Goal: Task Accomplishment & Management: Use online tool/utility

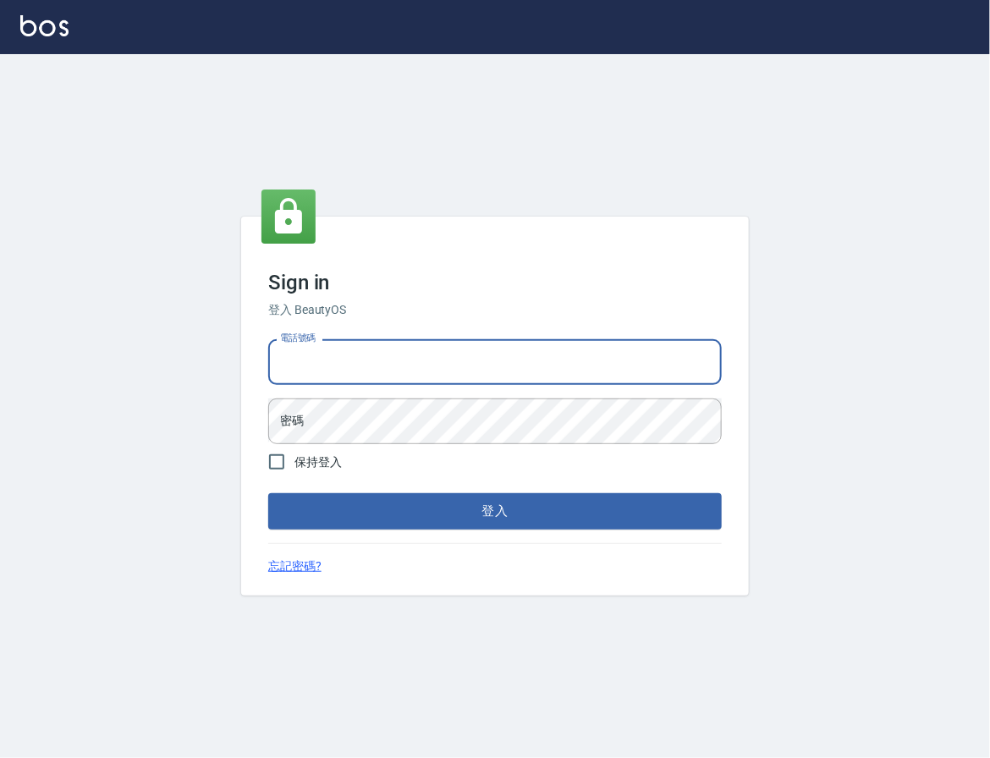
drag, startPoint x: 518, startPoint y: 369, endPoint x: 515, endPoint y: 378, distance: 9.7
click at [518, 369] on input "電話號碼" at bounding box center [495, 362] width 454 height 46
type input "0909258357"
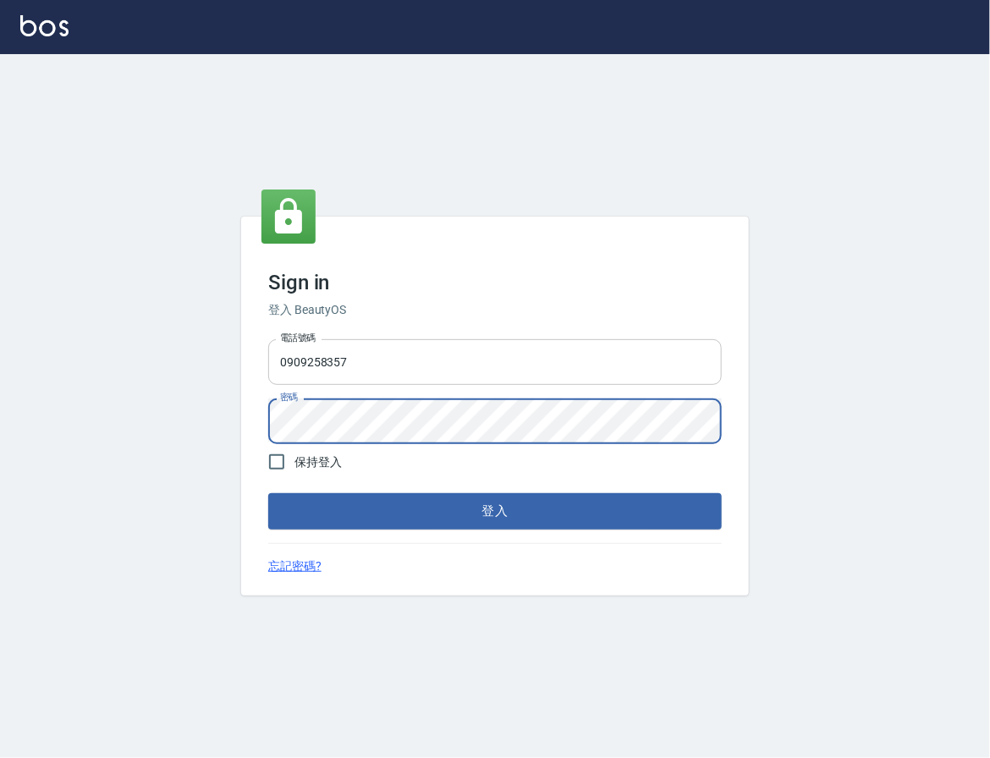
click at [268, 493] on button "登入" at bounding box center [495, 511] width 454 height 36
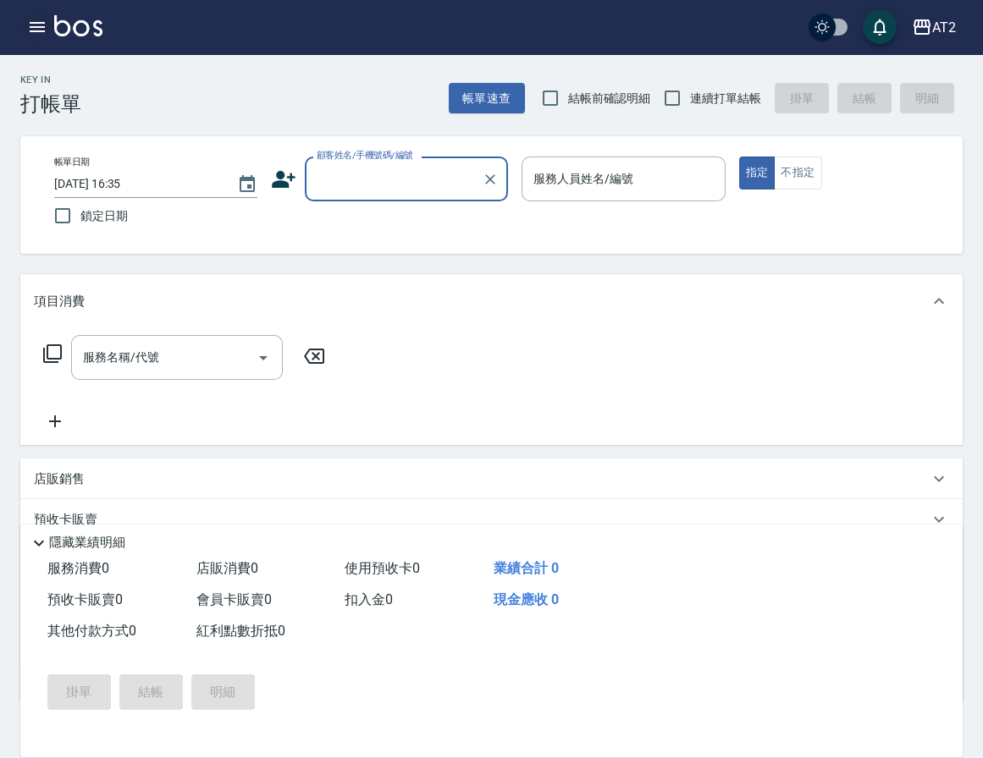
click at [20, 27] on button "button" at bounding box center [37, 27] width 34 height 34
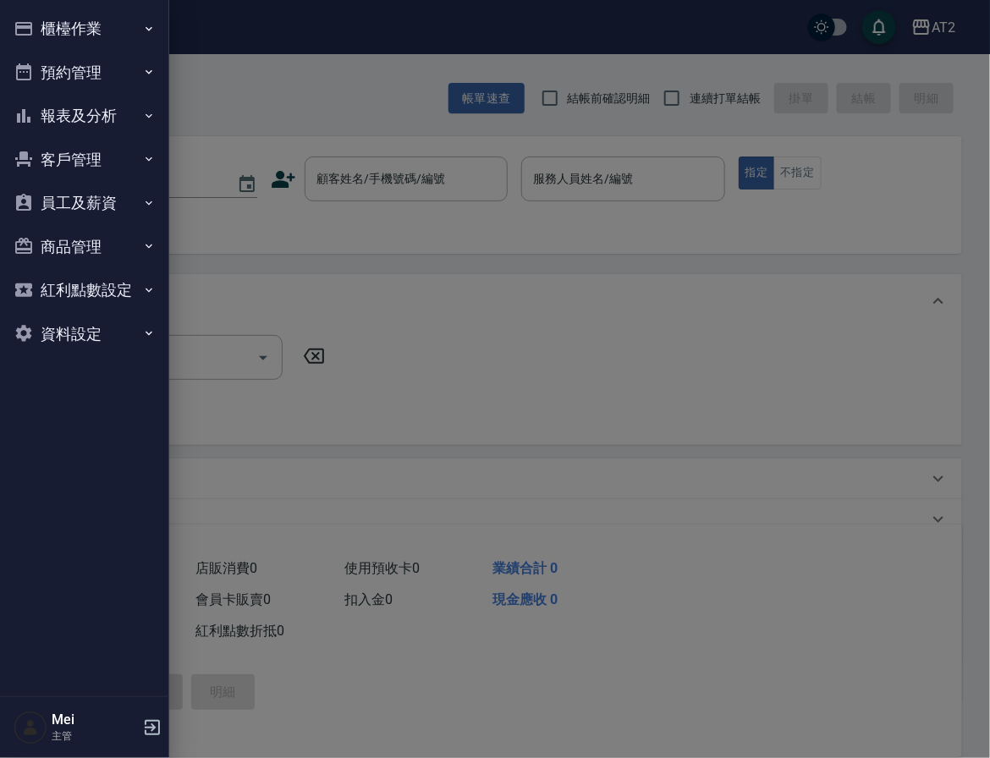
click at [85, 41] on button "櫃檯作業" at bounding box center [85, 29] width 156 height 44
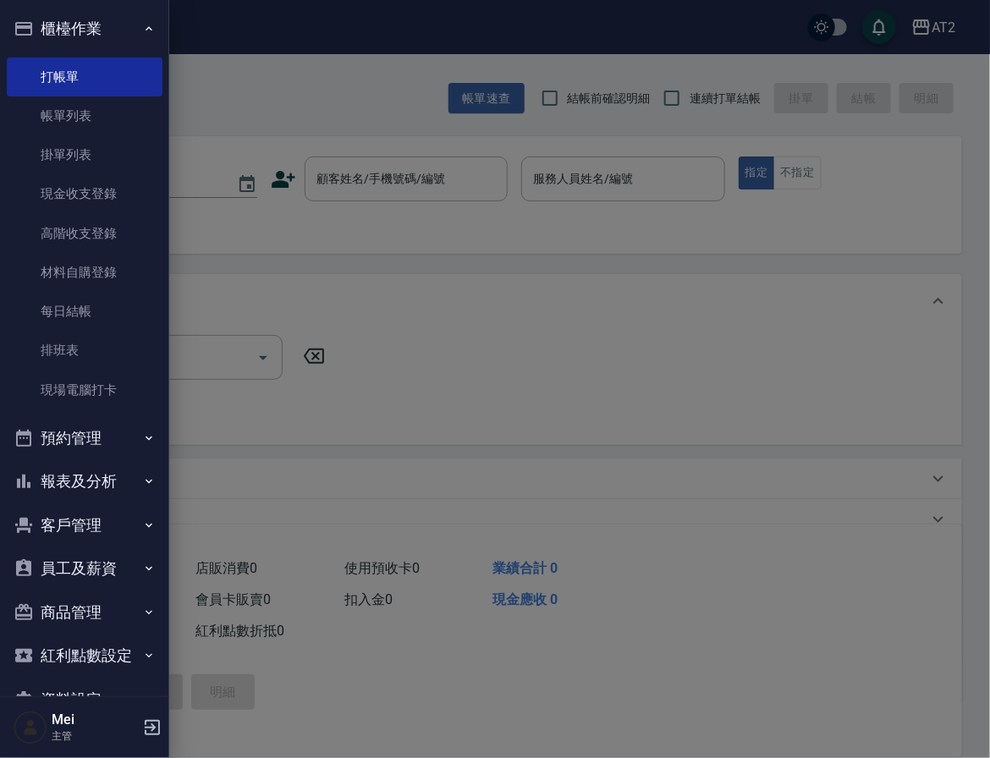
click at [262, 94] on div at bounding box center [495, 379] width 990 height 758
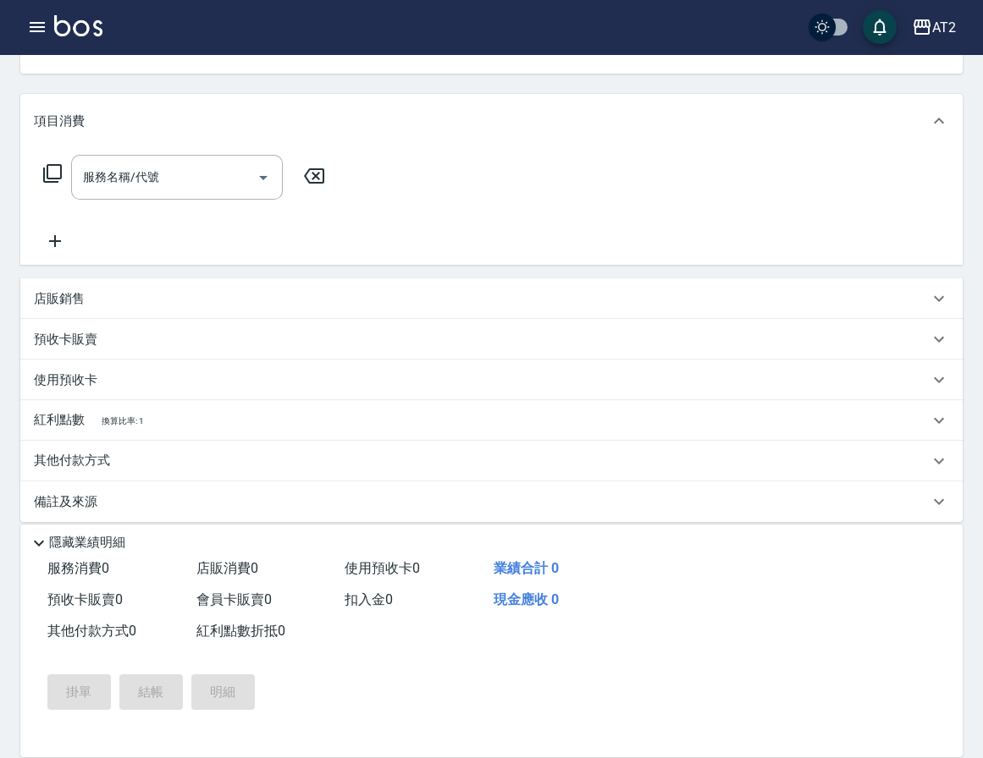
scroll to position [193, 0]
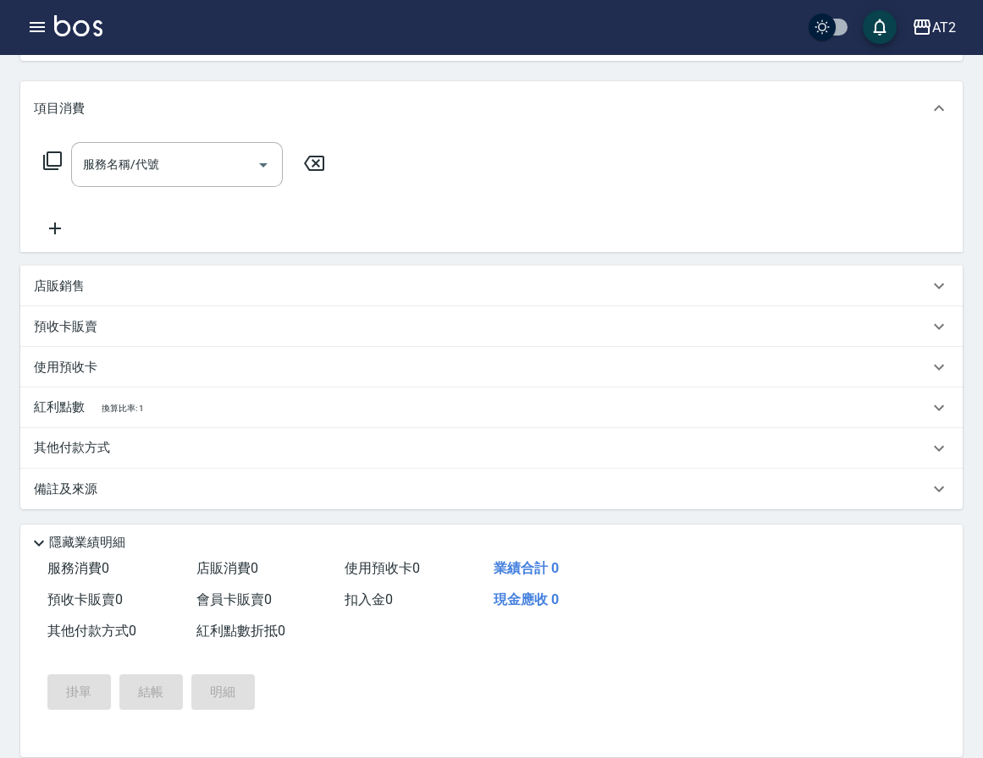
click at [130, 448] on div "其他付款方式" at bounding box center [481, 448] width 895 height 19
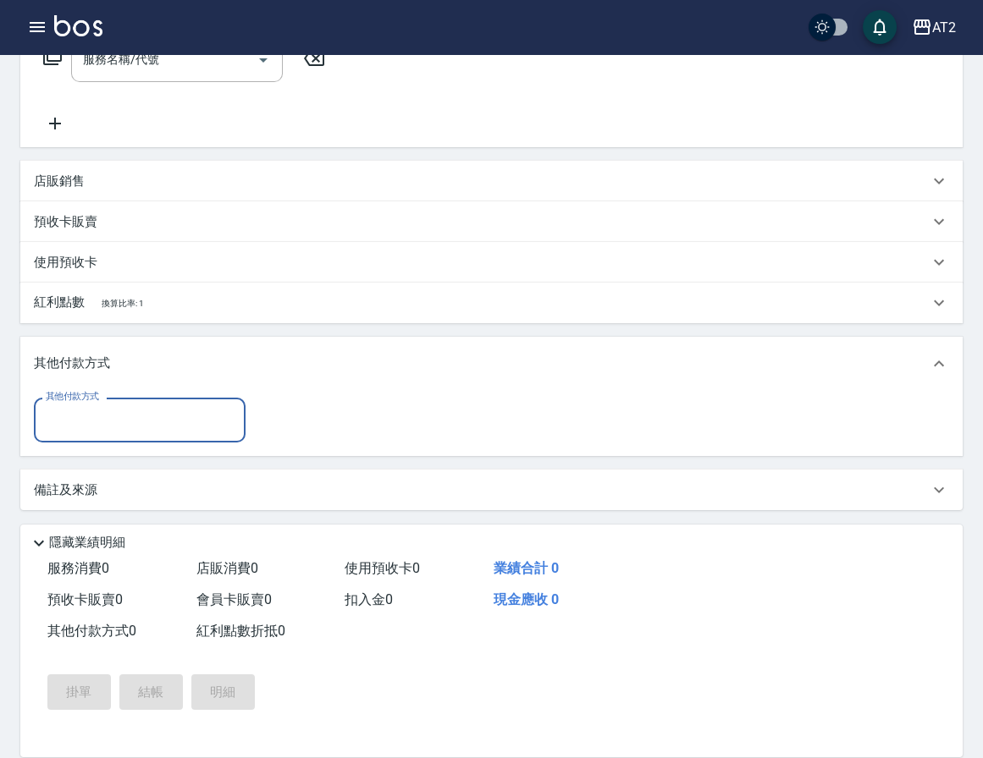
scroll to position [299, 0]
click at [136, 424] on input "其他付款方式" at bounding box center [139, 420] width 196 height 30
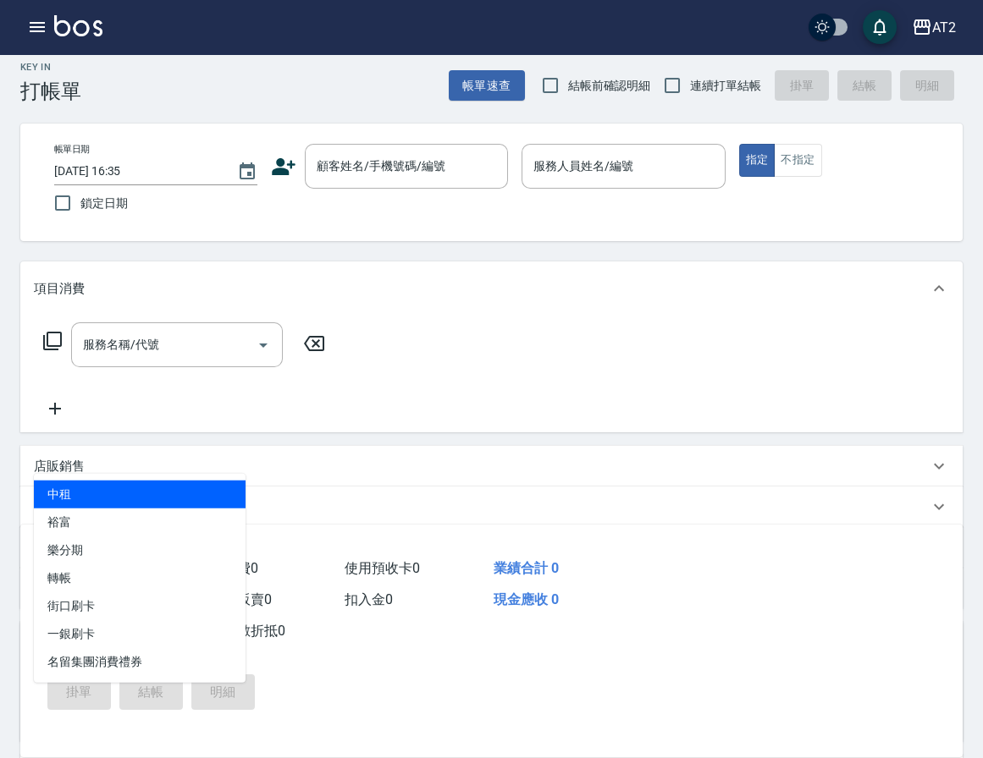
scroll to position [0, 0]
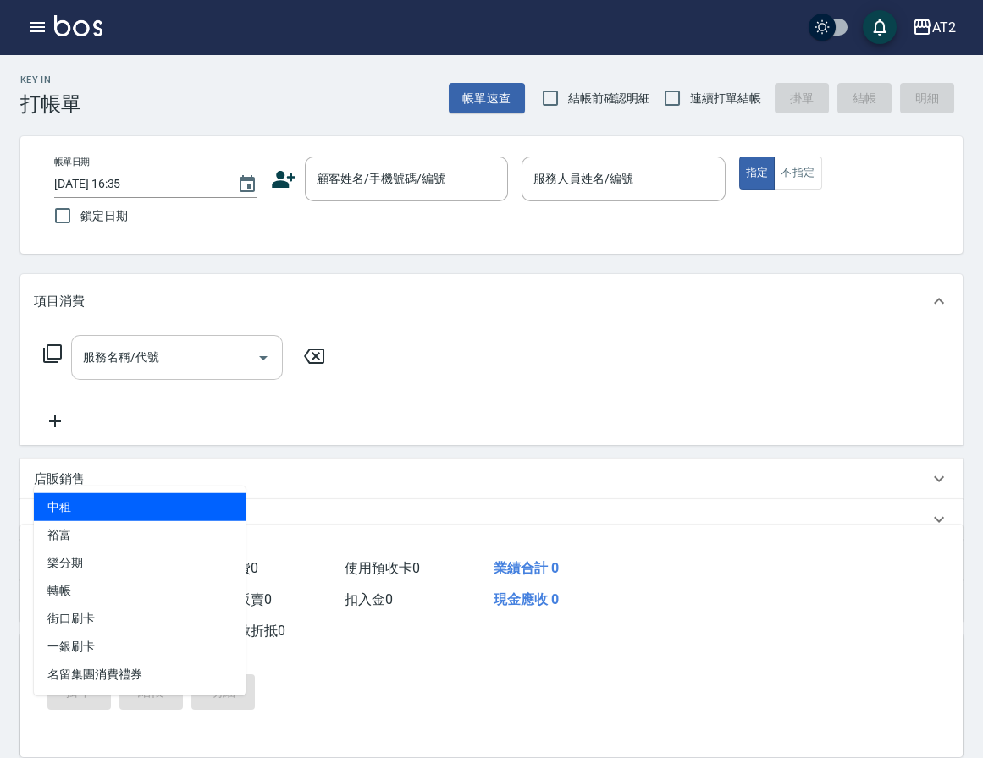
click at [185, 348] on input "服務名稱/代號" at bounding box center [164, 358] width 171 height 30
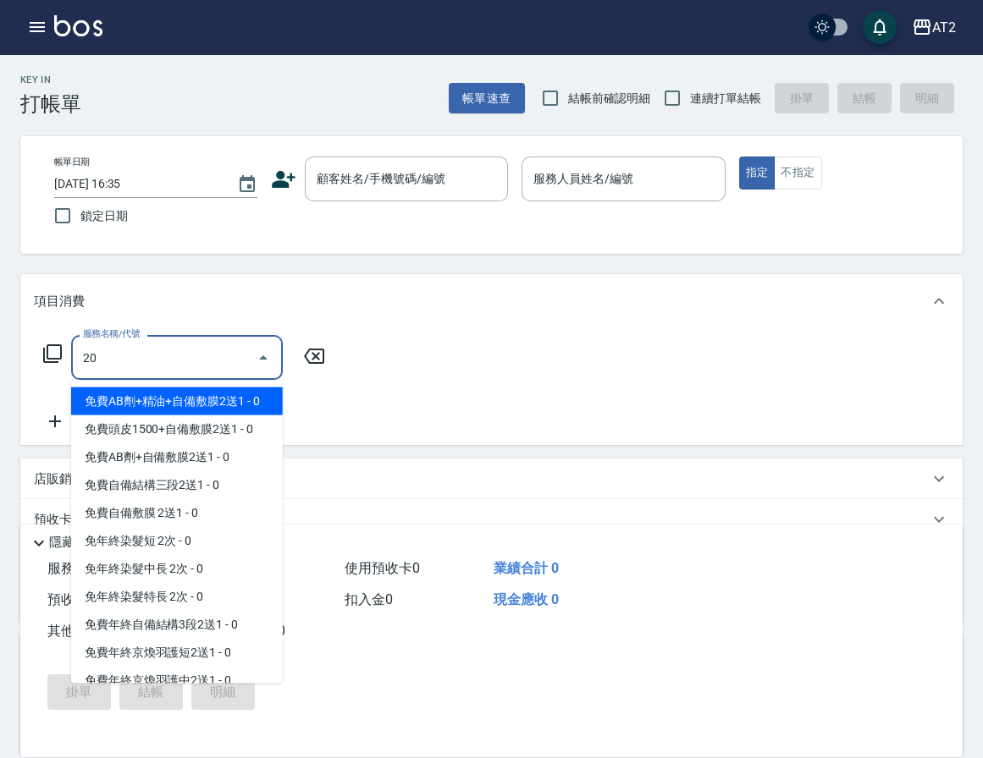
type input "201"
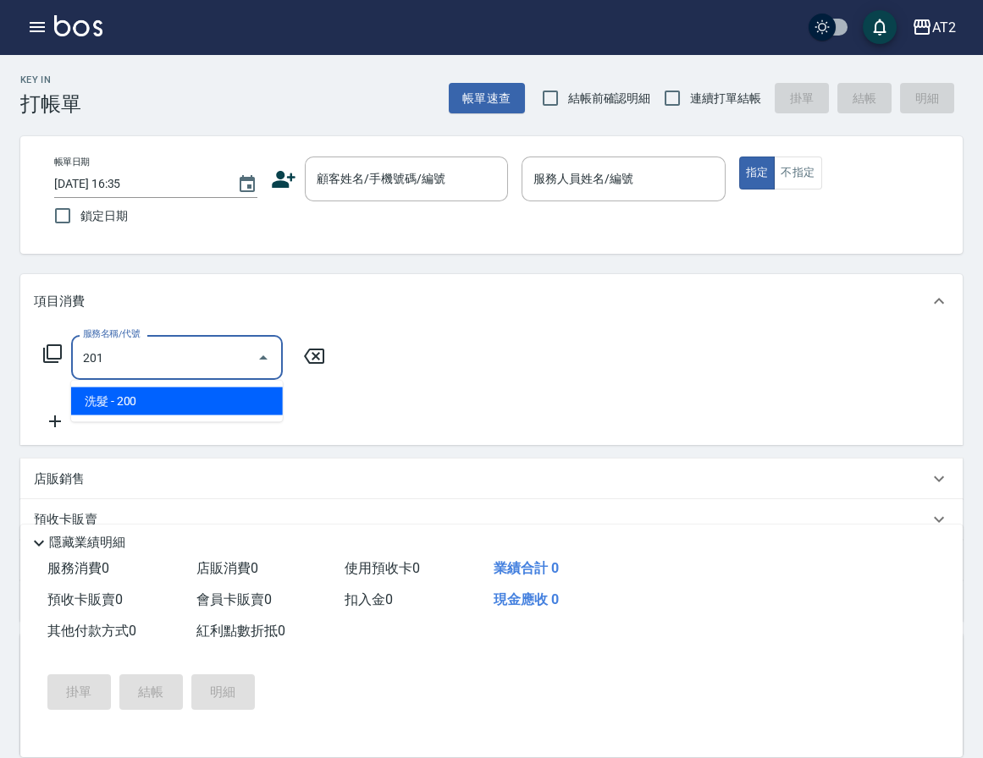
type input "20"
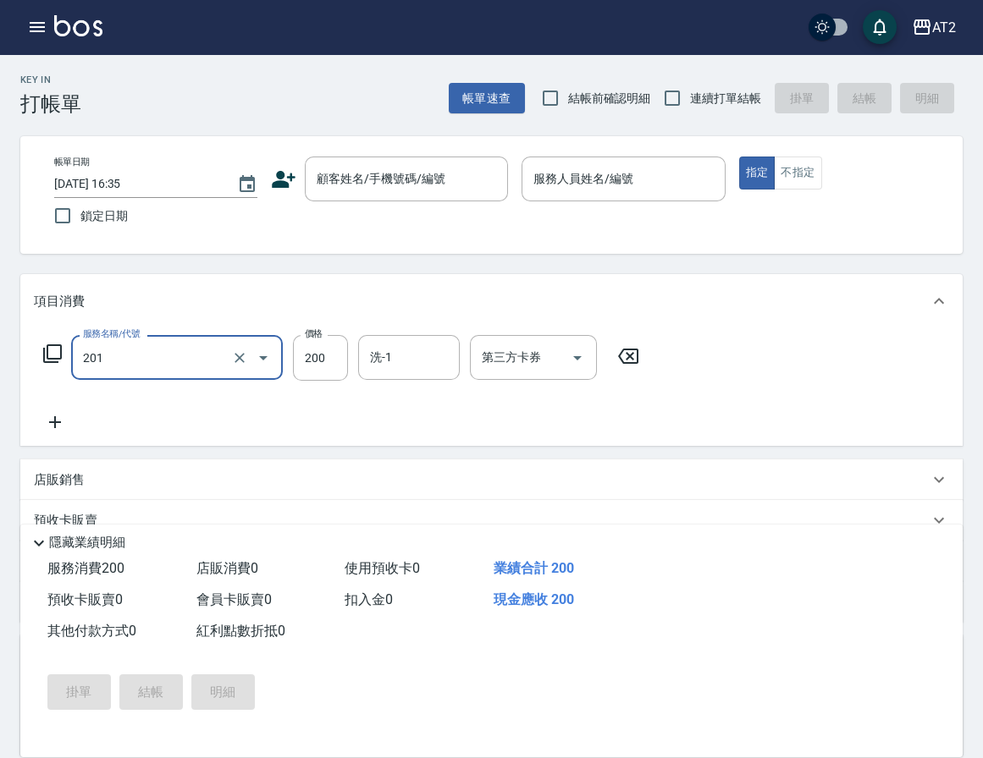
type input "洗髮(201)"
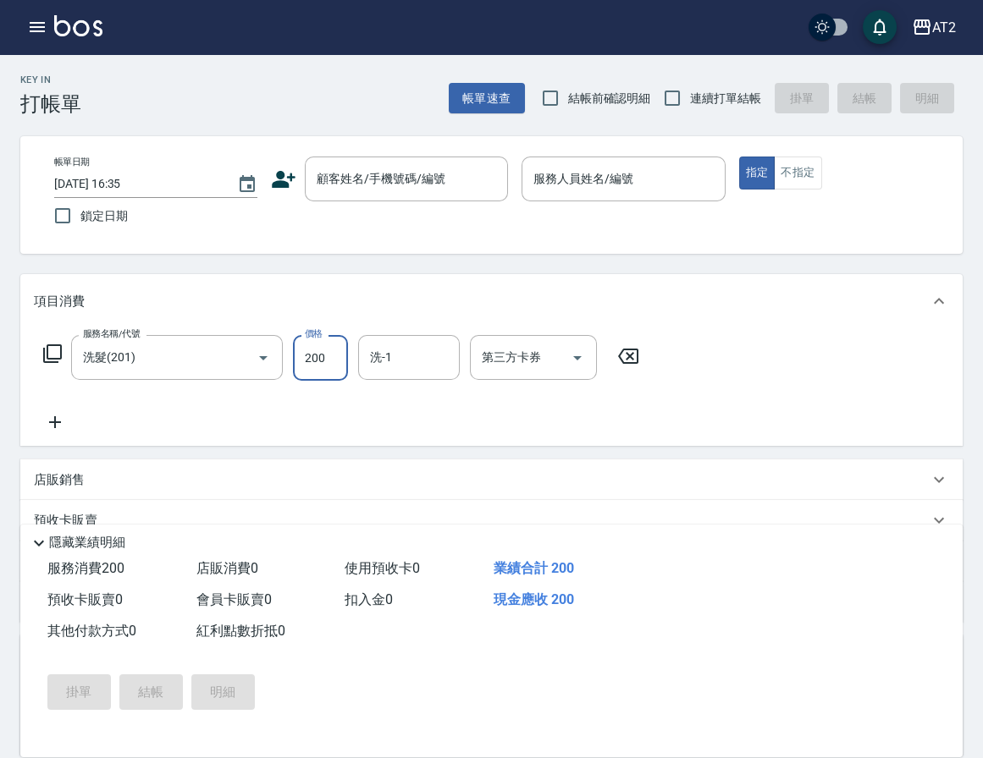
type input "0"
type input "10"
type input "100"
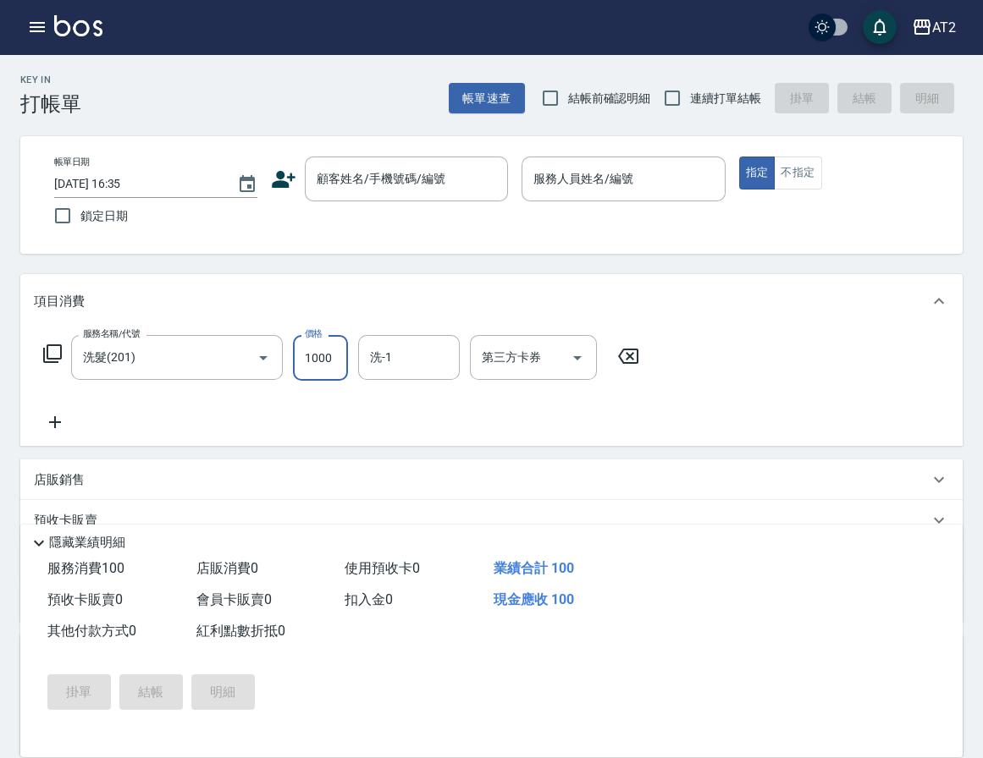
type input "1000"
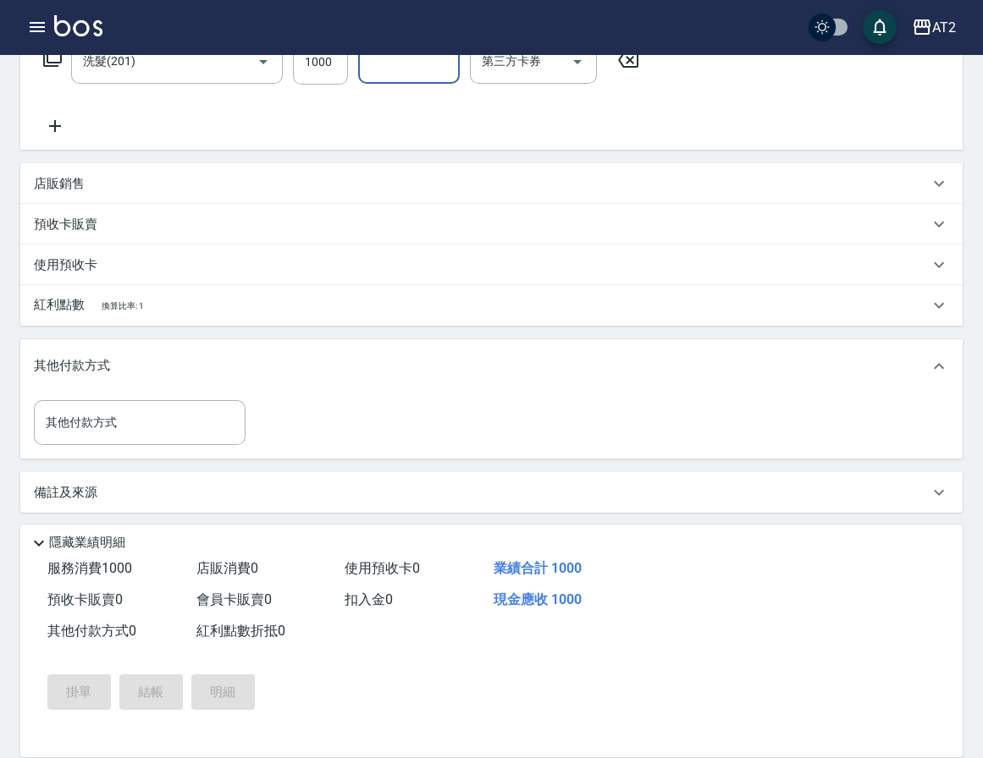
scroll to position [300, 0]
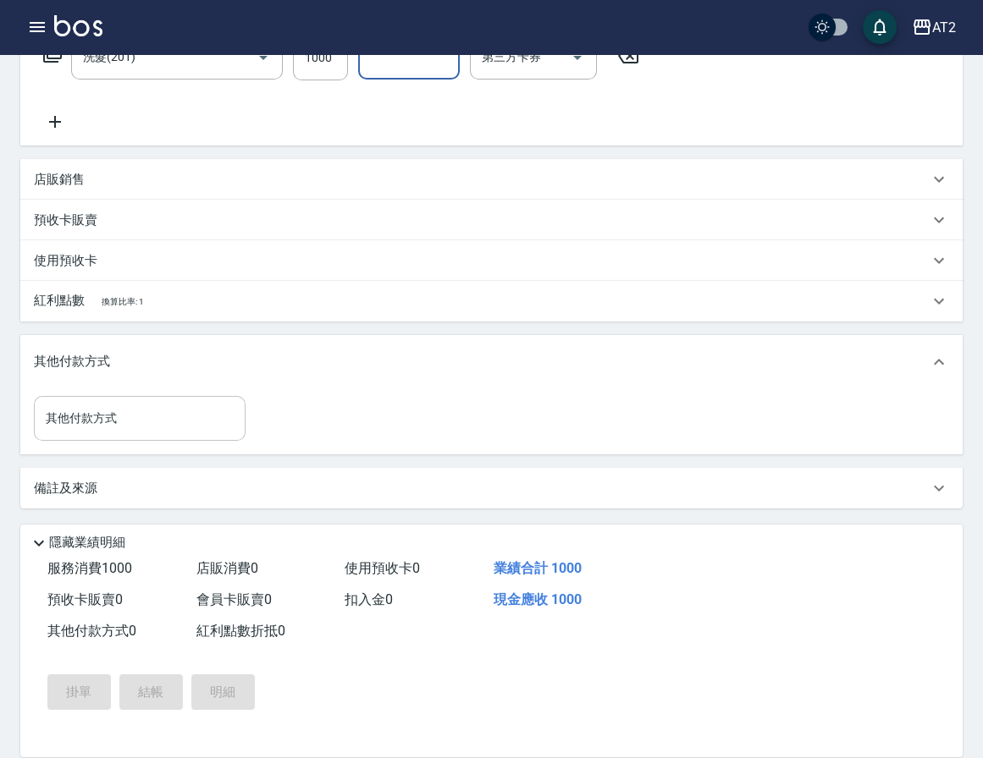
click at [170, 421] on input "其他付款方式" at bounding box center [139, 419] width 196 height 30
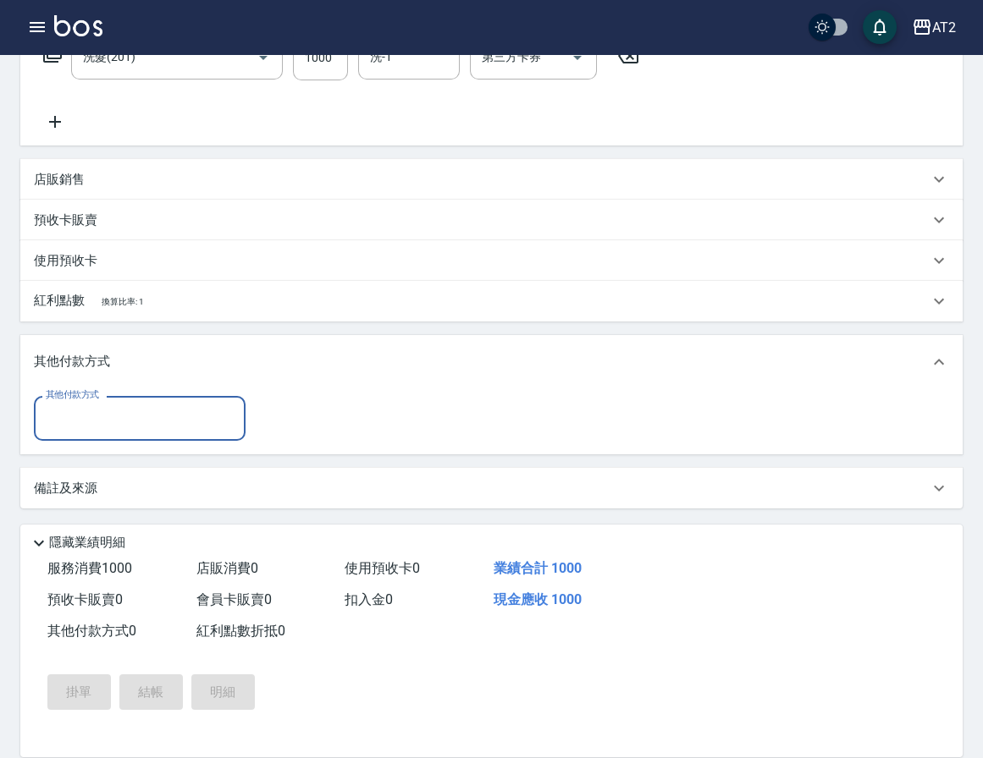
drag, startPoint x: 832, startPoint y: 107, endPoint x: 635, endPoint y: 211, distance: 222.6
click at [832, 107] on div "服務名稱/代號 洗髮(201) 服務名稱/代號 價格 1000 價格 洗-1 洗-1 第三方卡券 第三方卡券" at bounding box center [491, 87] width 942 height 118
click at [675, 91] on div "服務名稱/代號 洗髮(201) 服務名稱/代號 價格 1000 價格 洗-1 洗-1 第三方卡券 第三方卡券" at bounding box center [491, 87] width 942 height 118
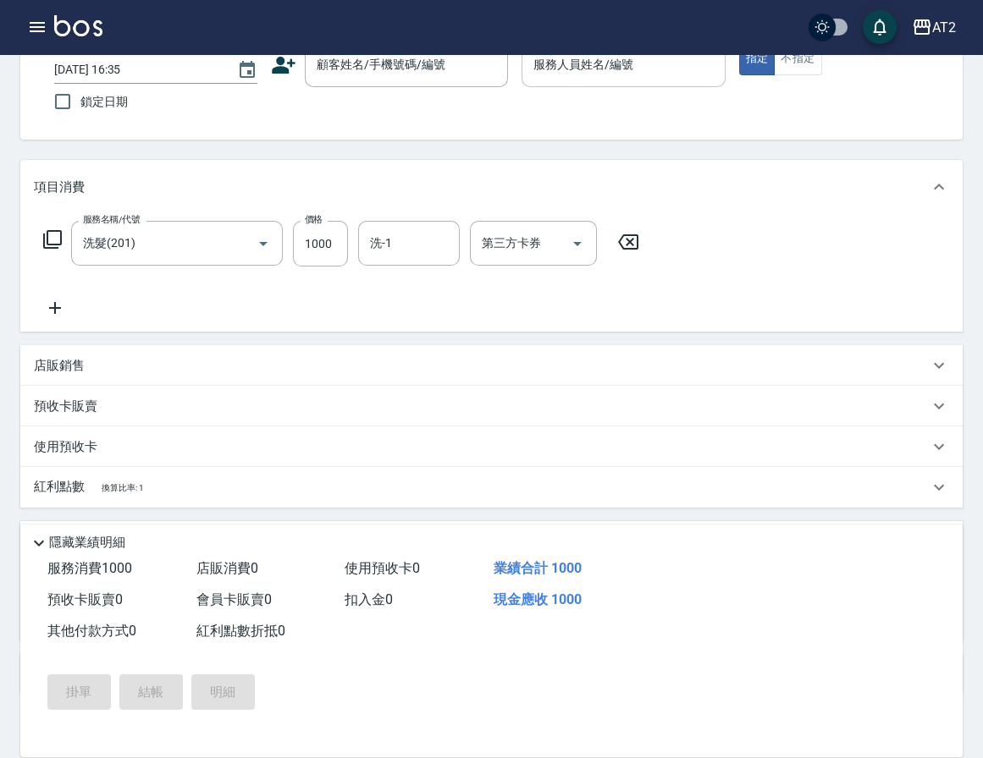
scroll to position [0, 0]
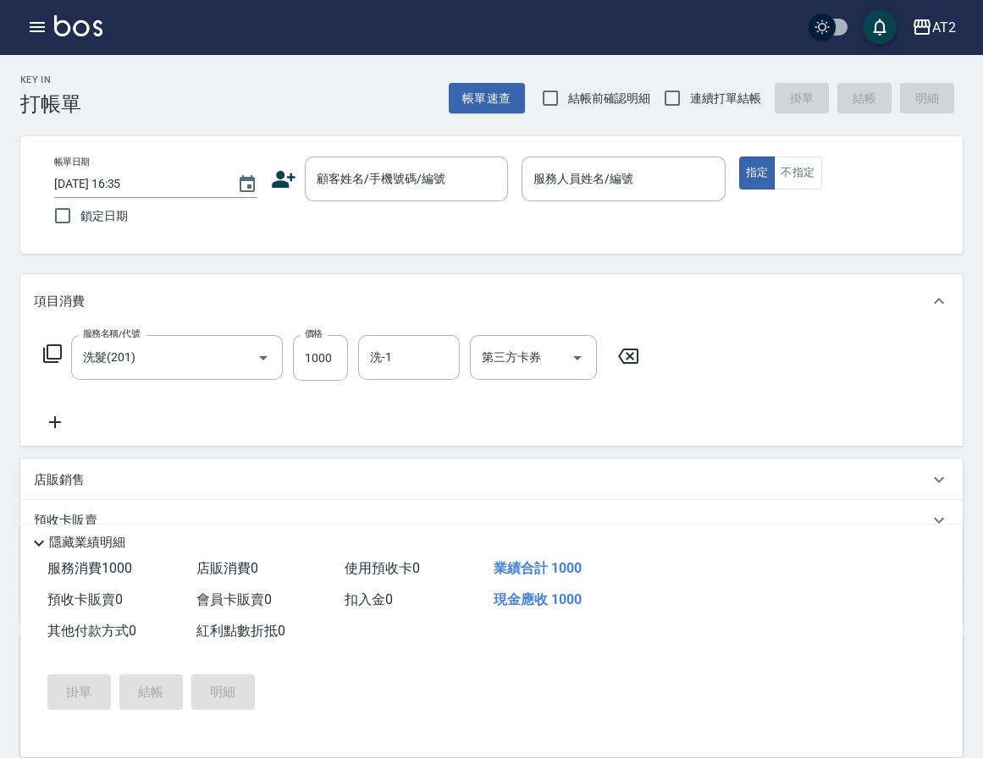
click at [582, 101] on span "結帳前確認明細" at bounding box center [609, 99] width 83 height 18
click at [568, 101] on input "結帳前確認明細" at bounding box center [550, 98] width 36 height 36
checkbox input "true"
click at [661, 96] on input "連續打單結帳" at bounding box center [672, 98] width 36 height 36
checkbox input "true"
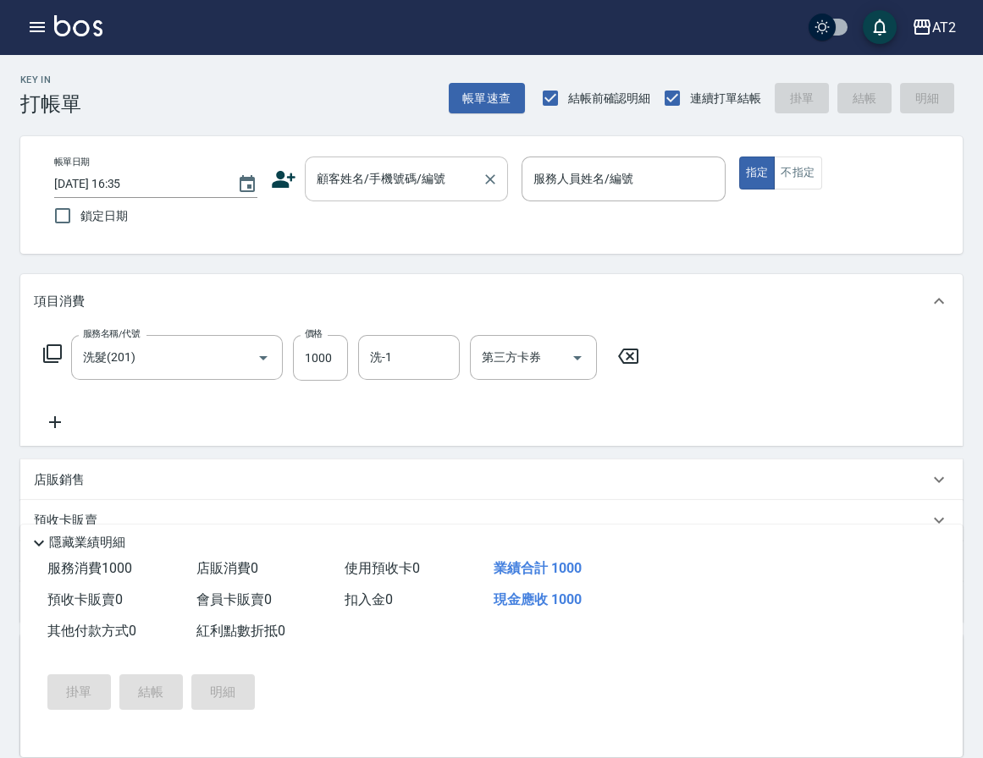
click at [411, 197] on div "顧客姓名/手機號碼/編號" at bounding box center [406, 179] width 203 height 45
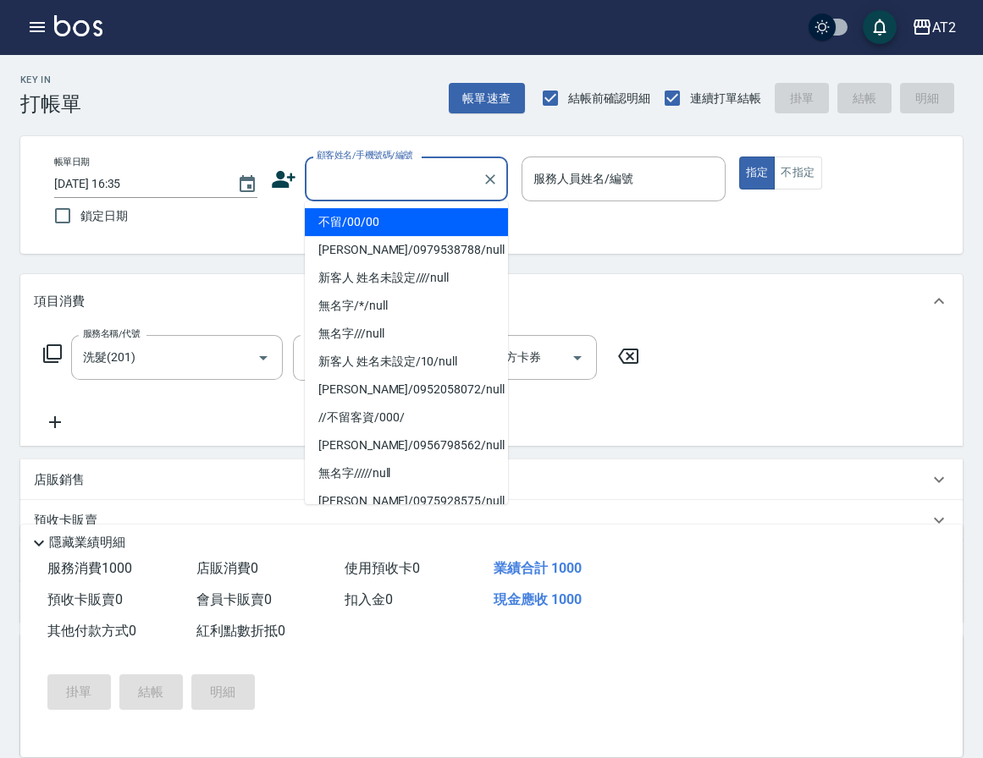
click at [409, 224] on li "不留/00/00" at bounding box center [406, 222] width 203 height 28
type input "不留/00/00"
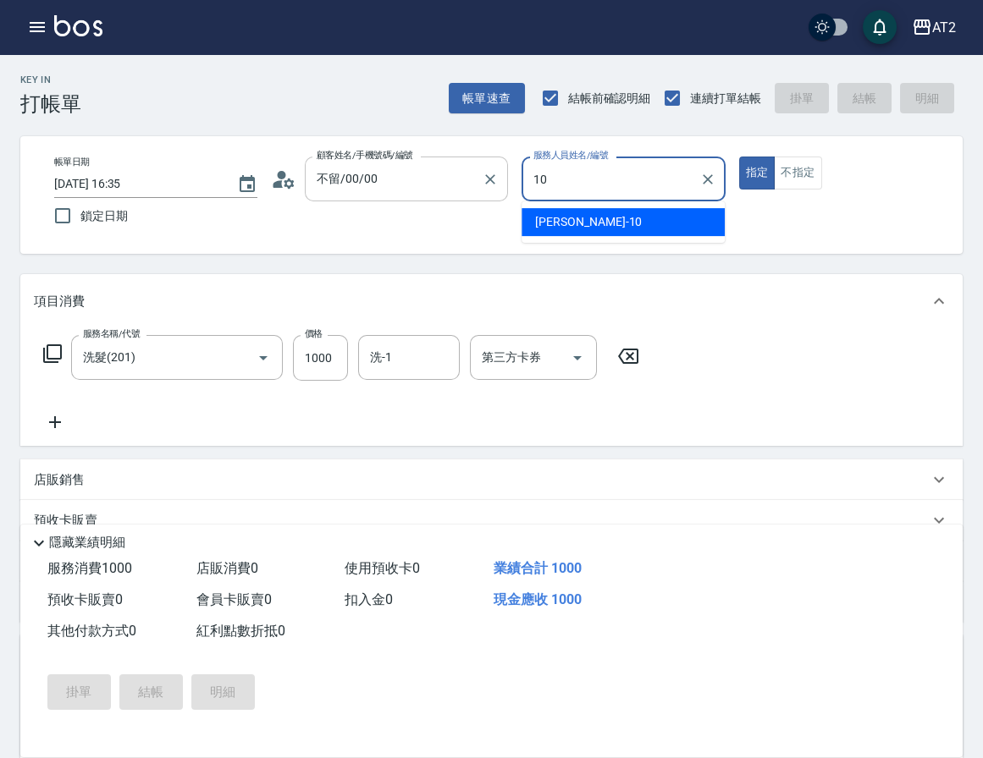
type input "10"
type button "true"
type input "[PERSON_NAME]-10"
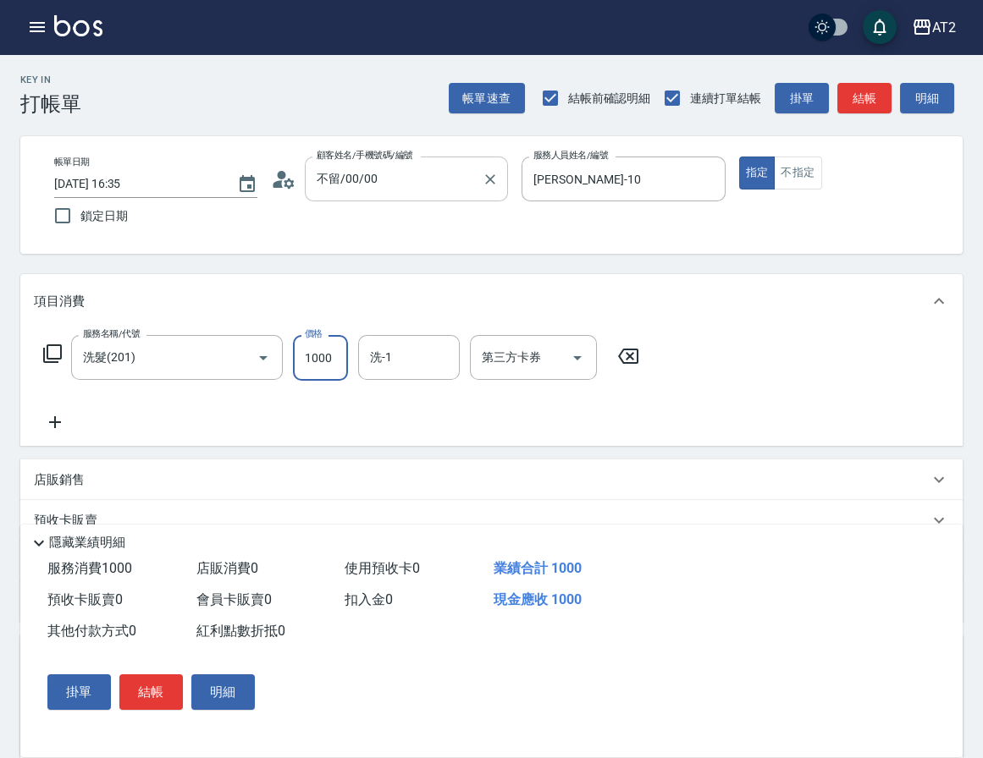
type input "0"
type input "60"
type input "601"
click at [334, 355] on input "601" at bounding box center [320, 358] width 55 height 46
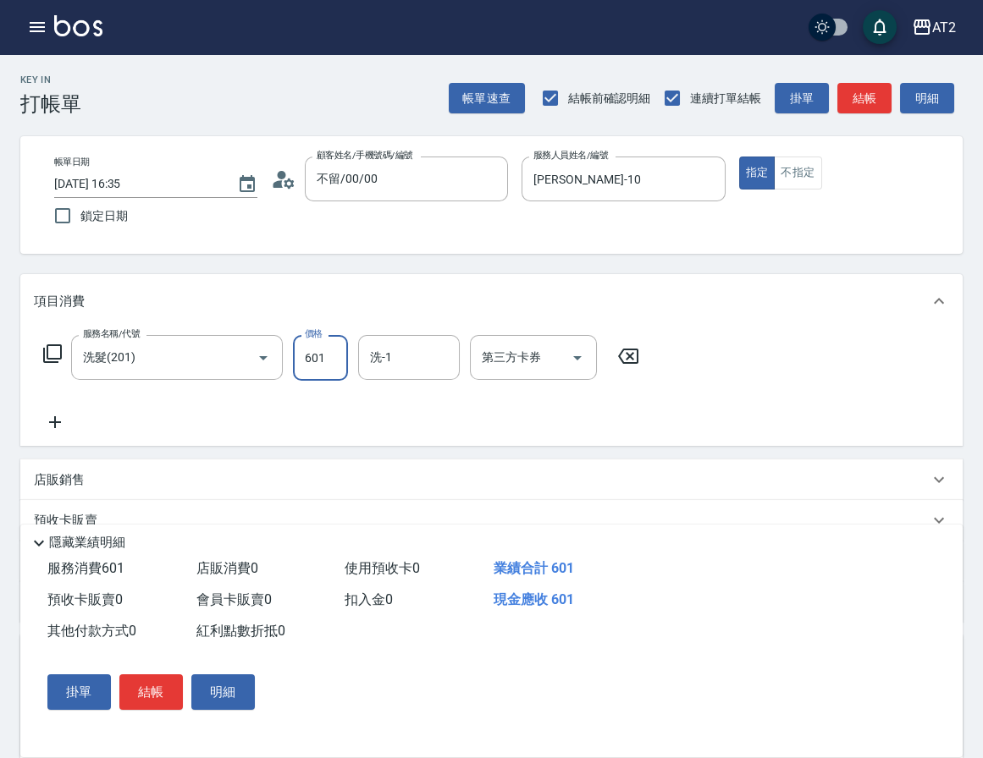
type input "0"
type input "75"
type input "70"
type input "750"
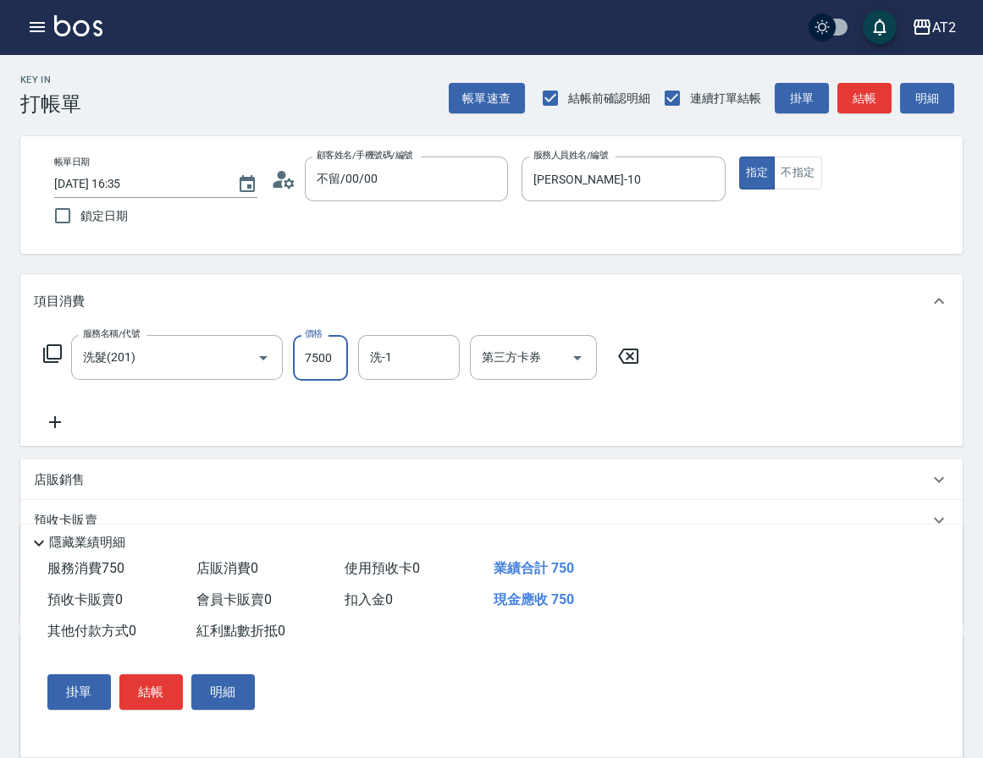
type input "7500"
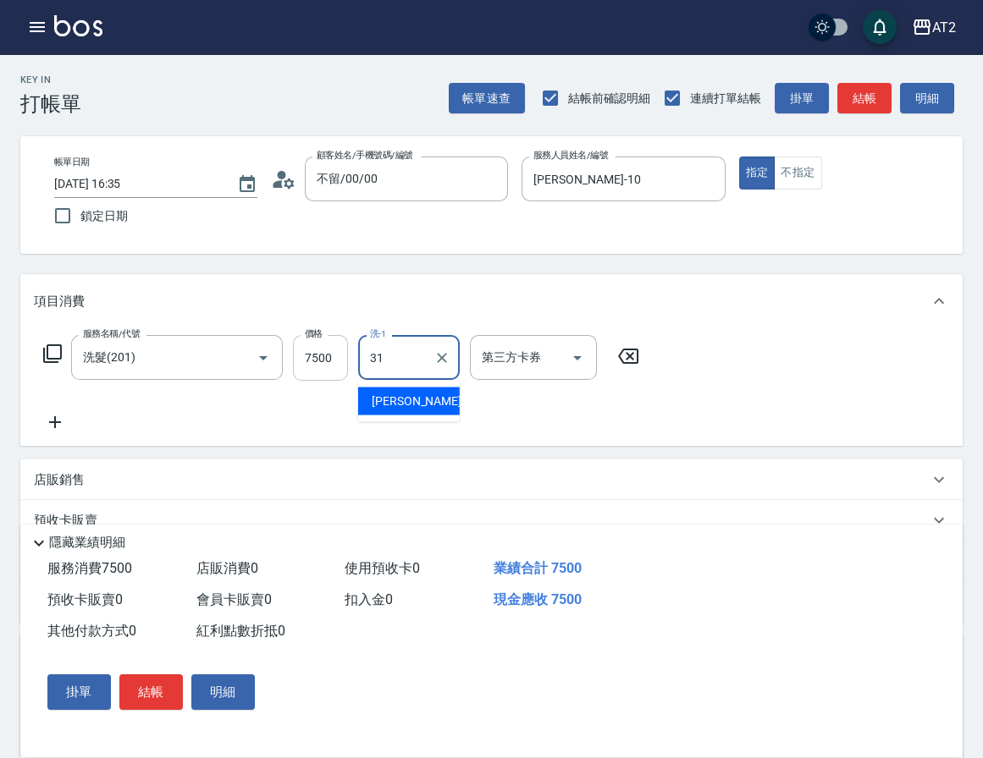
type input "[PERSON_NAME]-31"
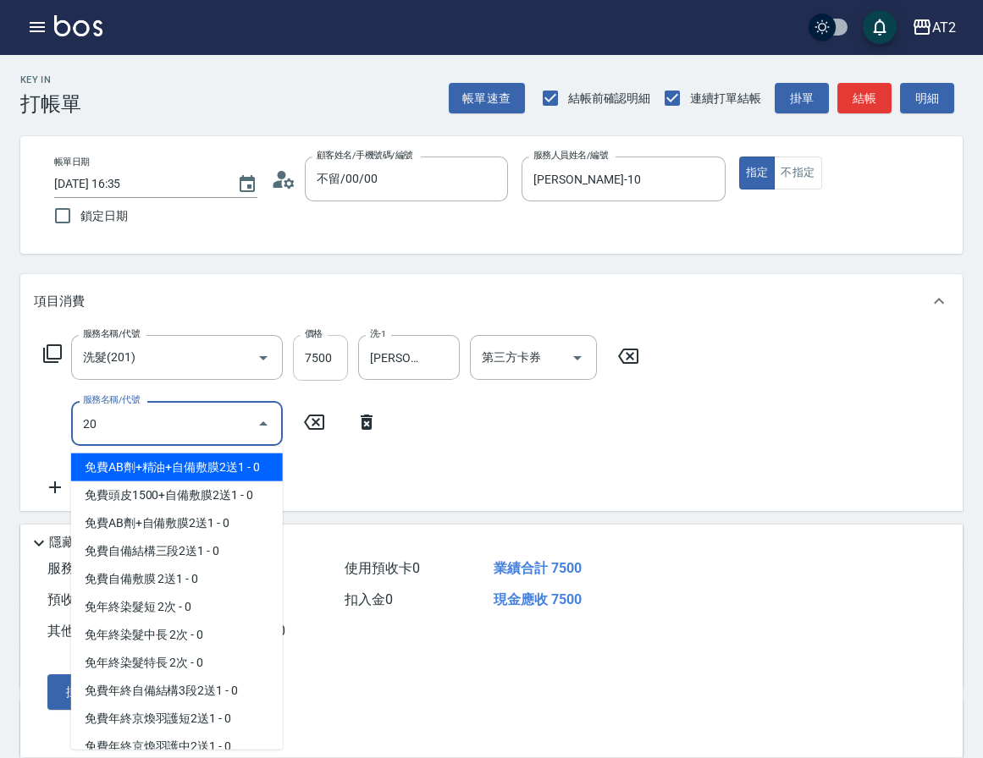
type input "201"
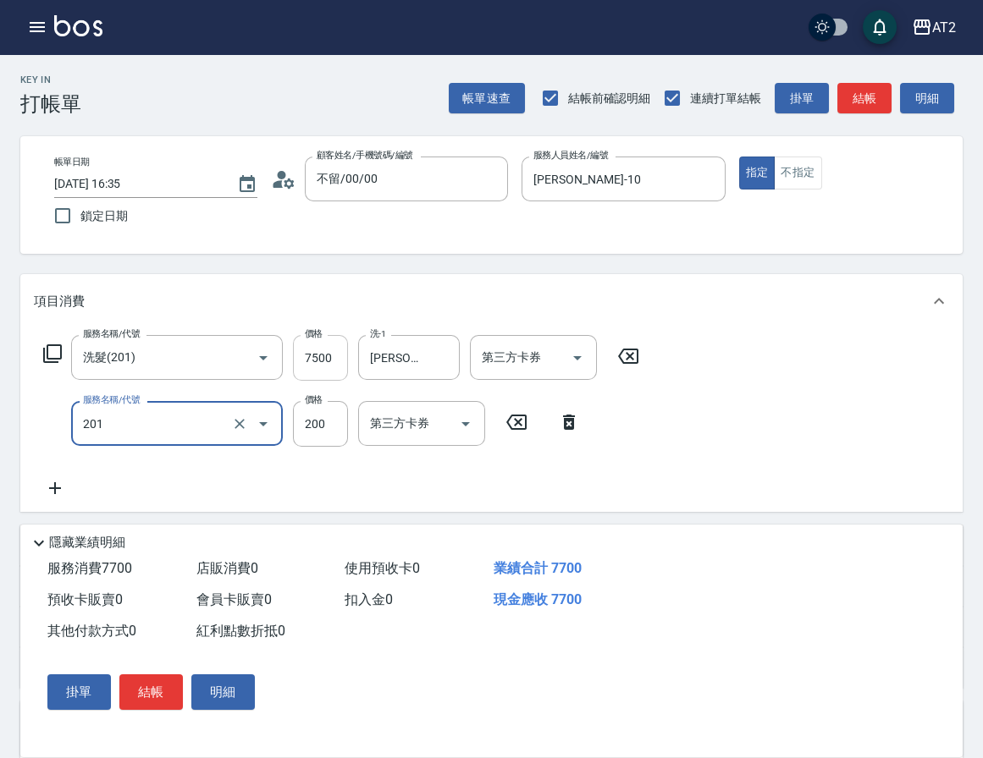
type input "770"
type input "洗髮(201)"
click at [681, 427] on icon at bounding box center [681, 422] width 12 height 15
type input "750"
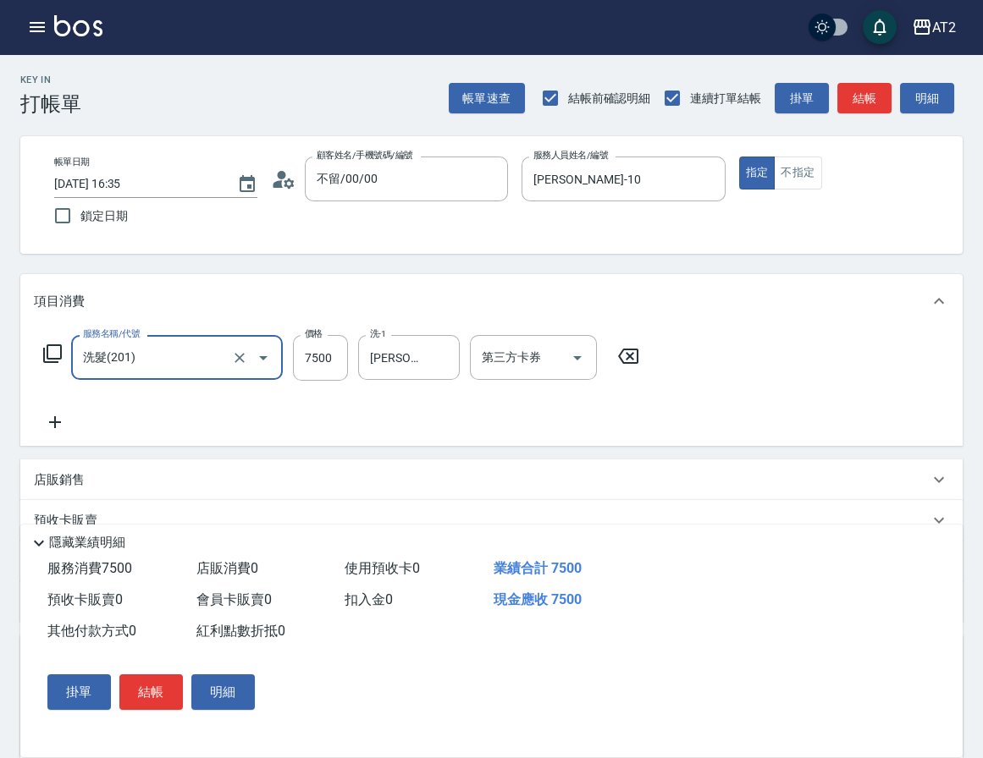
click at [626, 356] on icon at bounding box center [628, 356] width 42 height 20
type input "0"
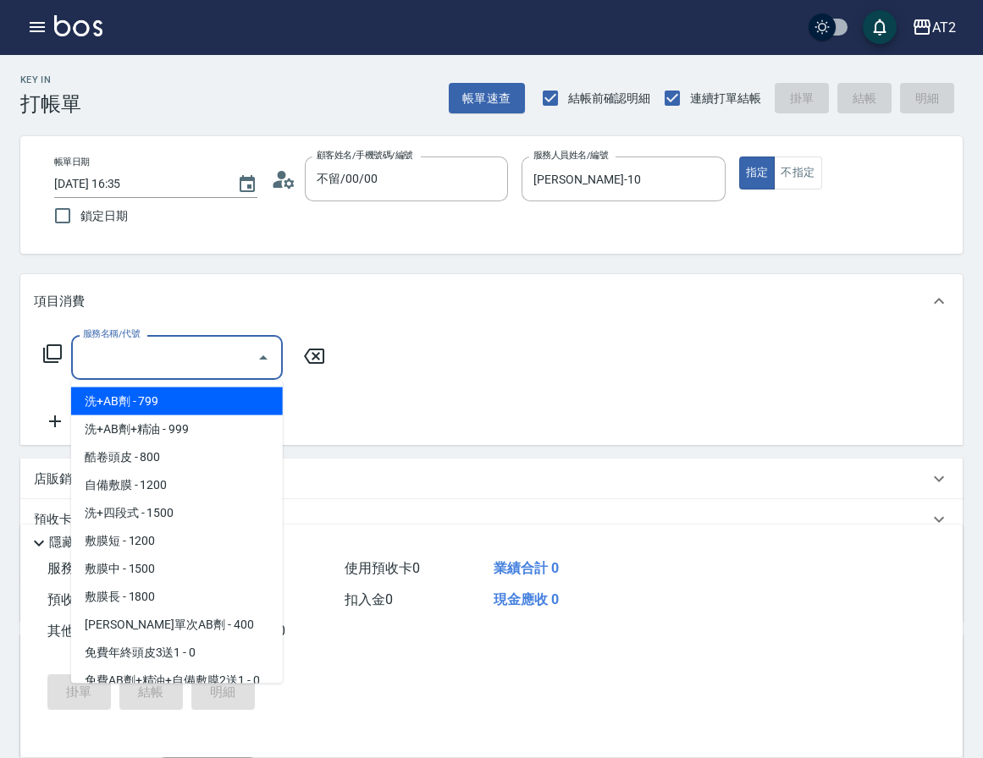
click at [129, 355] on input "服務名稱/代號" at bounding box center [164, 358] width 171 height 30
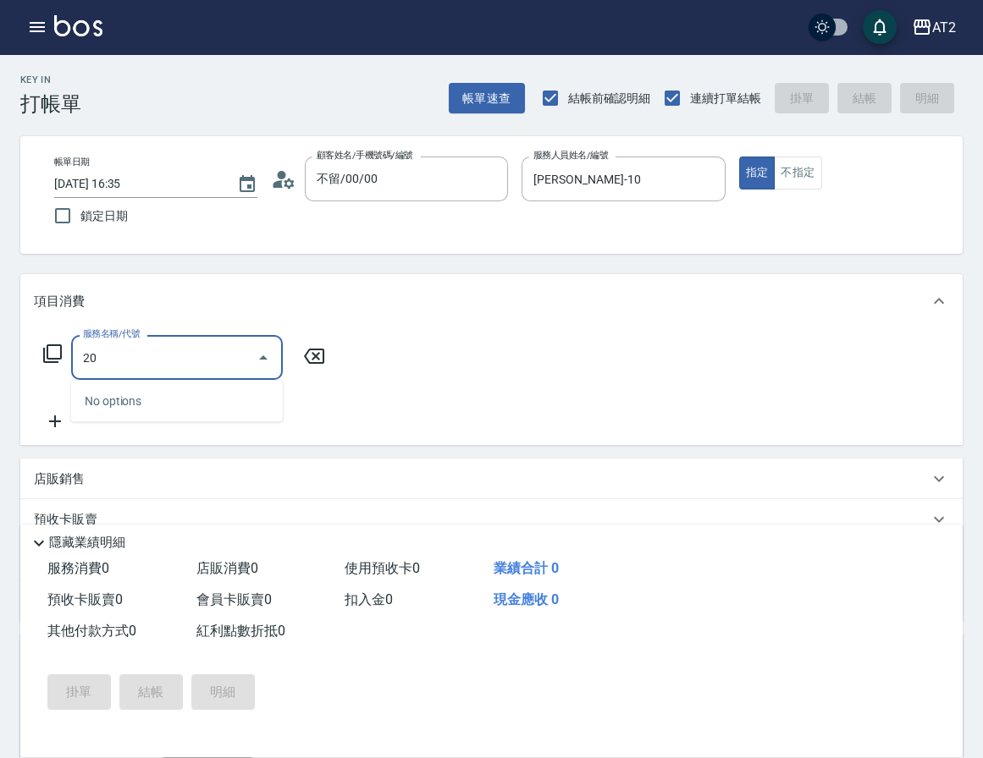
type input "201"
type input "20"
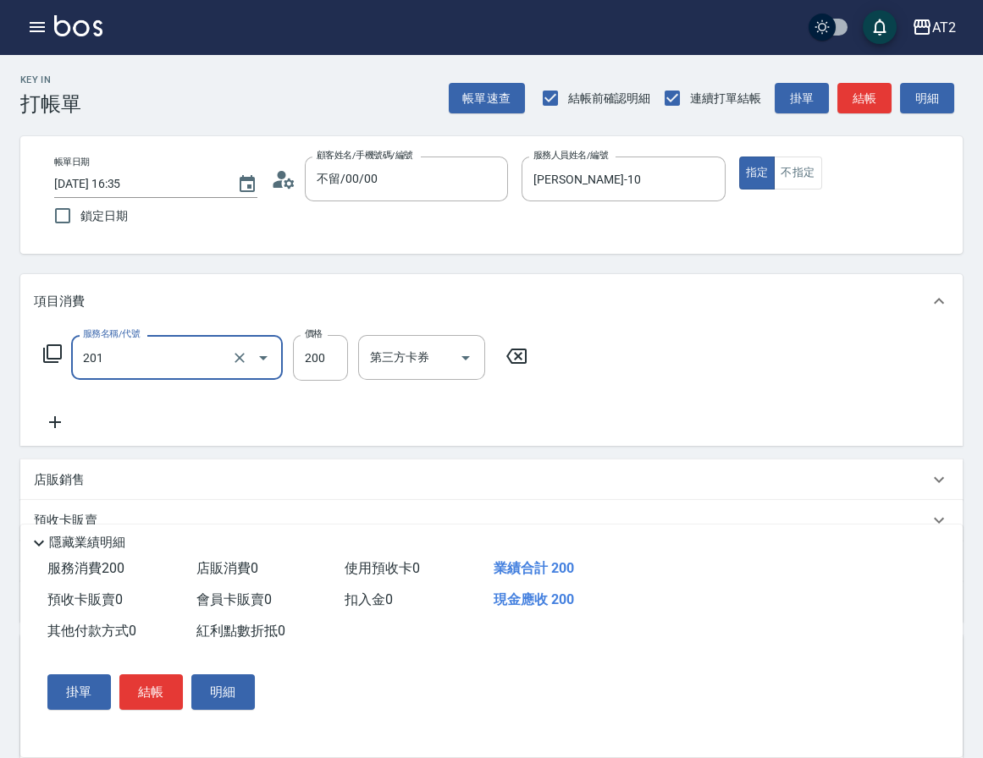
type input "洗髮(201)"
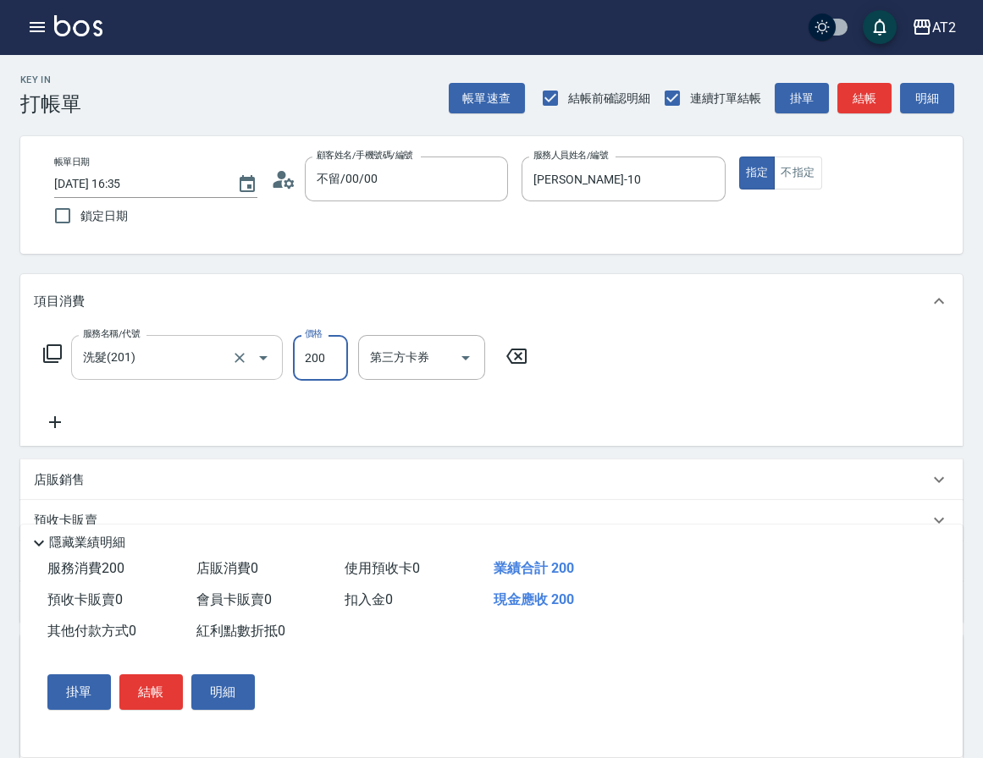
type input "0"
type input "35"
type input "30"
type input "350"
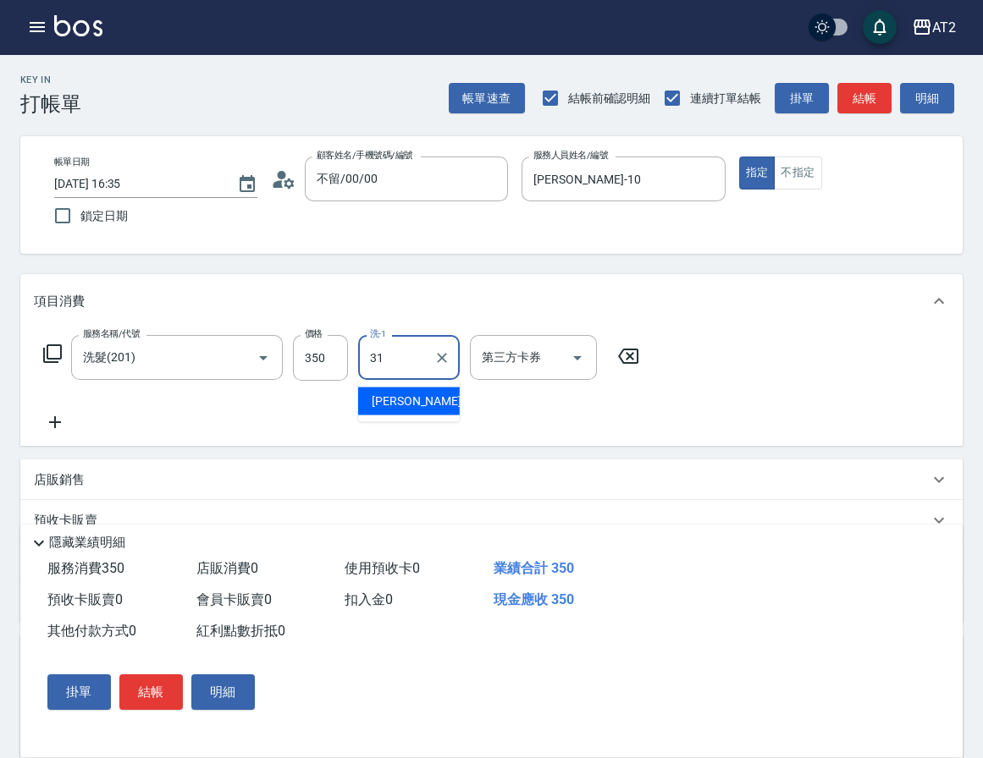
type input "[PERSON_NAME]-31"
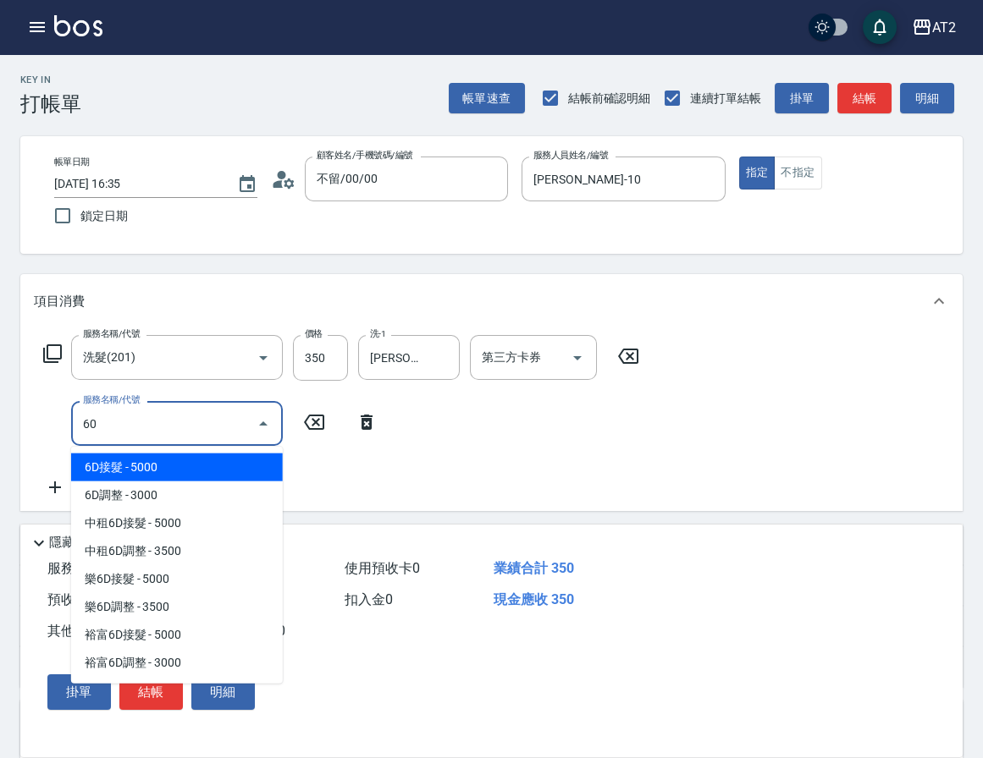
type input "601"
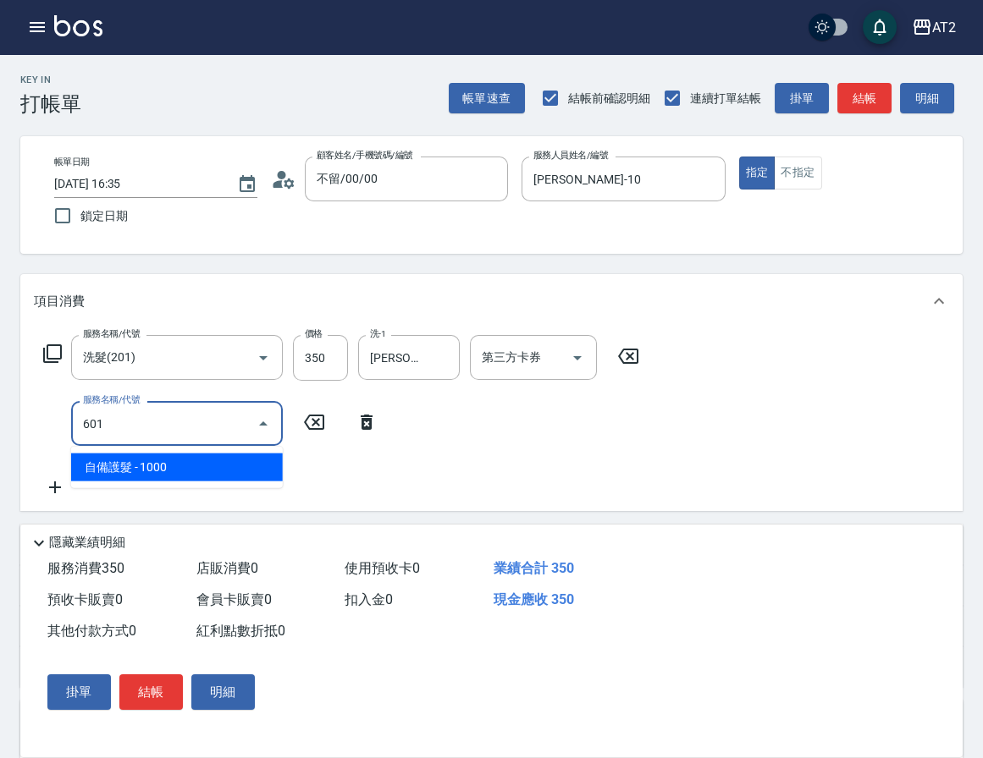
type input "130"
type input "自備護髮(601)"
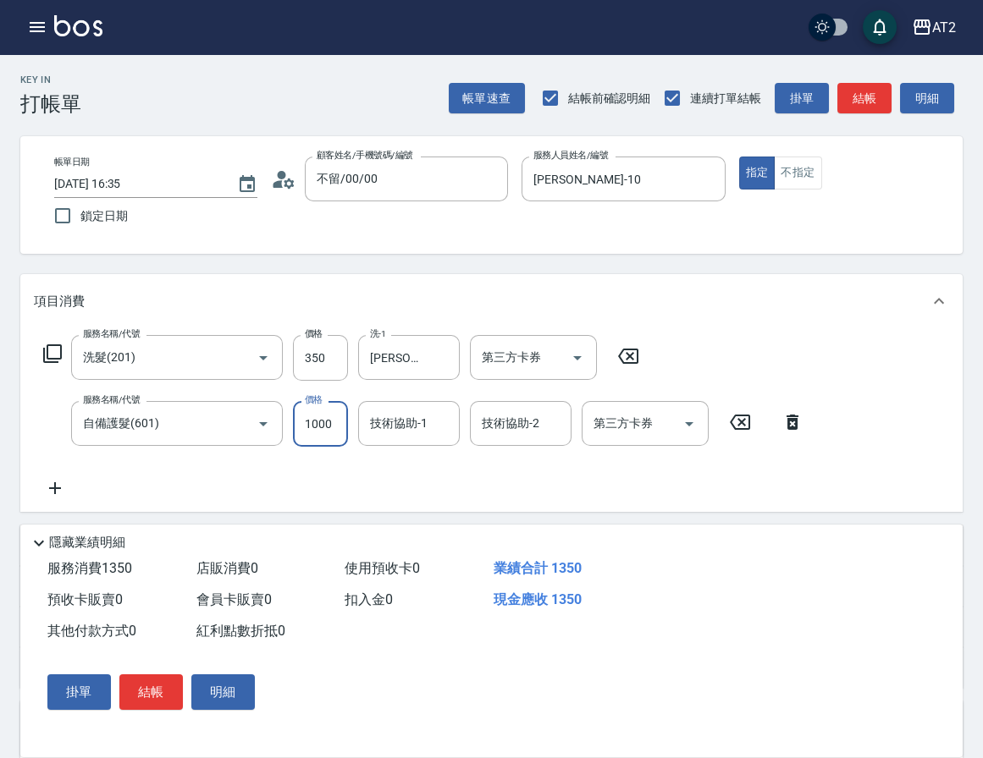
type input "7"
type input "40"
type input "75"
type input "110"
type input "750"
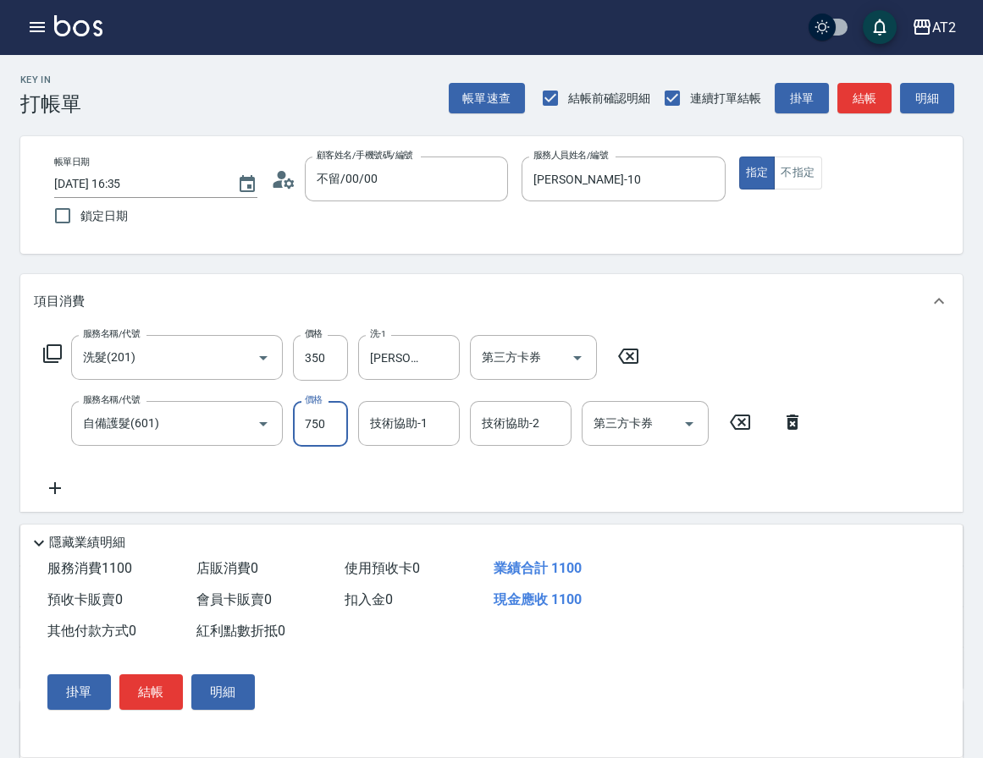
type input "780"
type input "7500"
type input "[PERSON_NAME]-31"
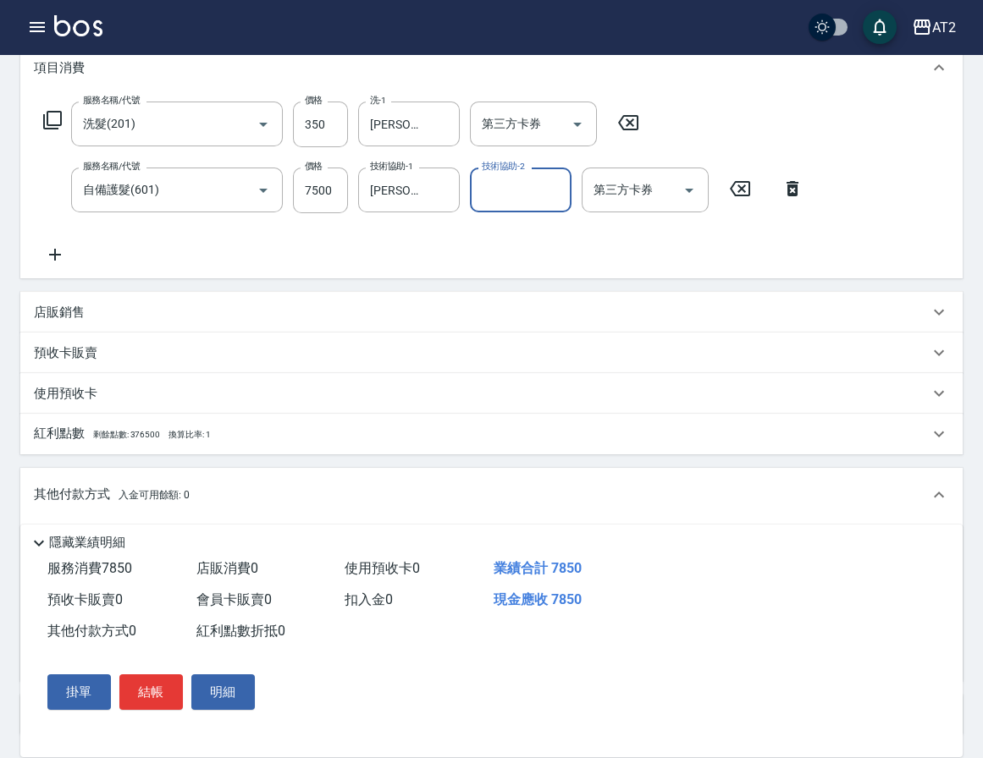
scroll to position [459, 0]
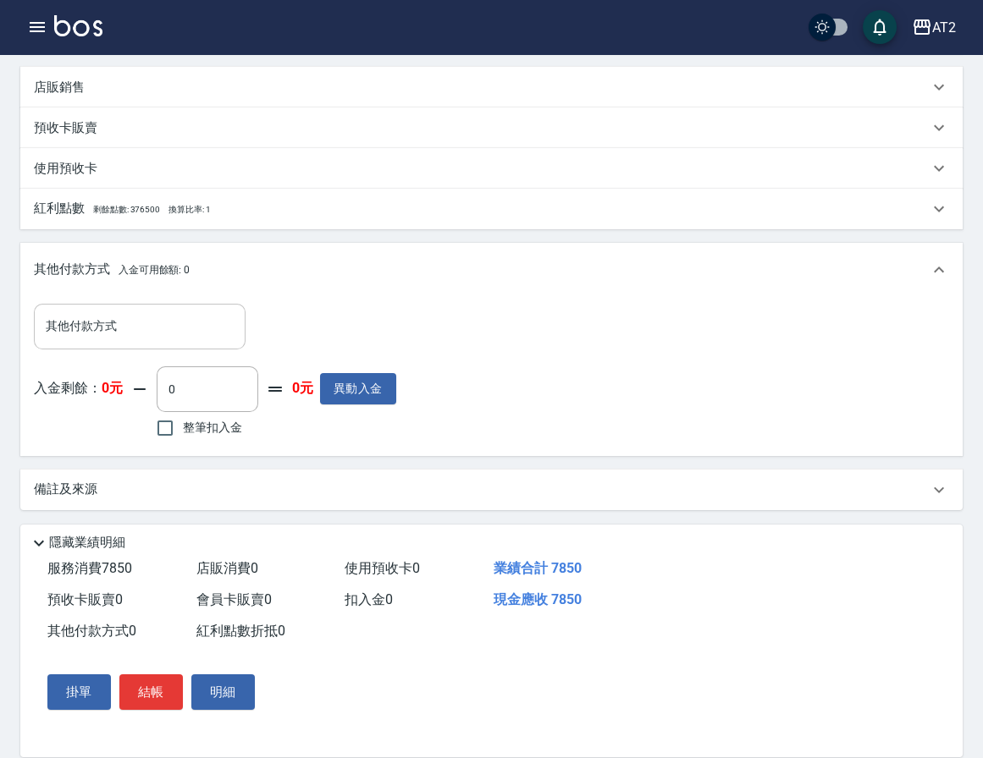
click at [158, 336] on input "其他付款方式" at bounding box center [139, 326] width 196 height 30
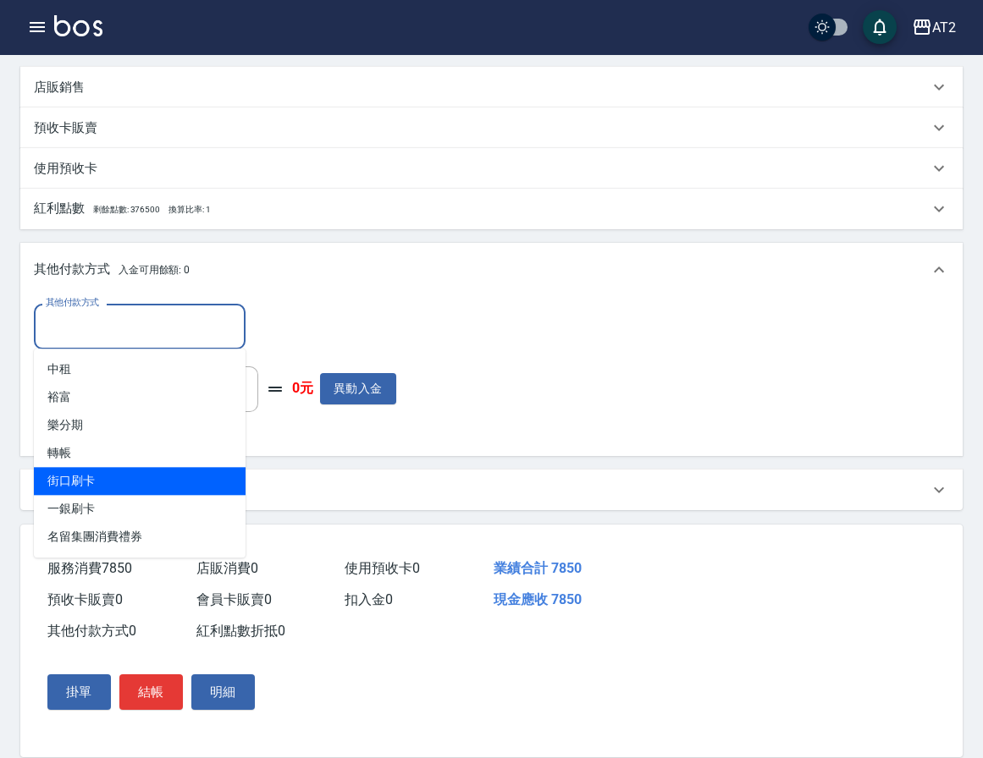
click at [156, 478] on span "街口刷卡" at bounding box center [140, 481] width 212 height 28
type input "街口刷卡"
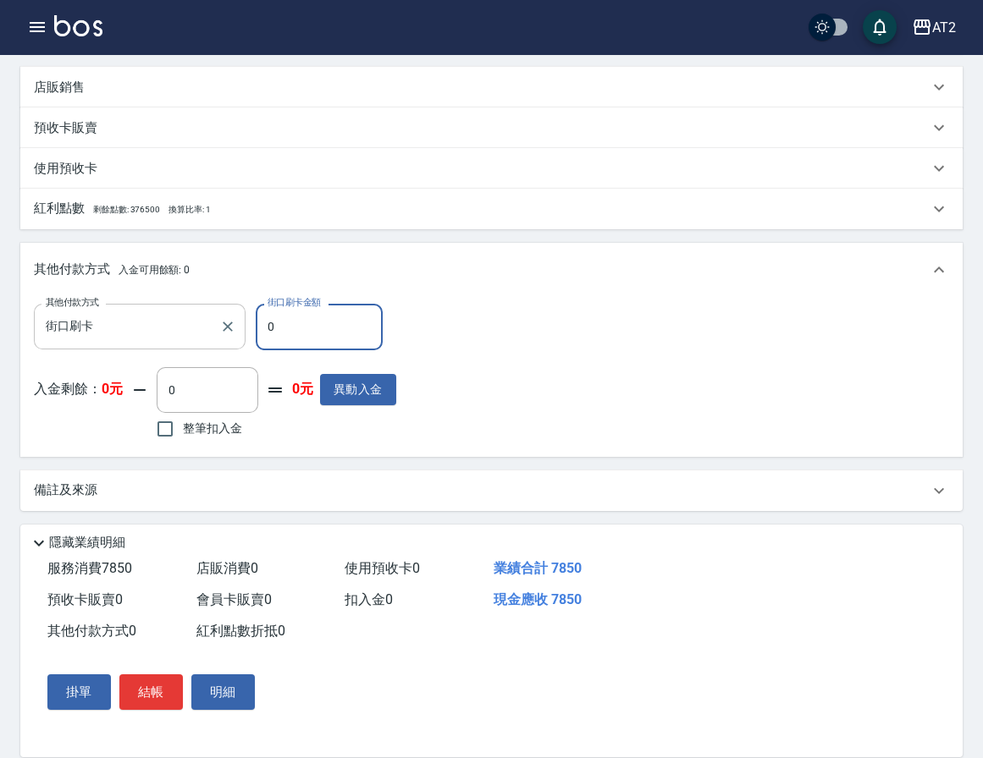
drag, startPoint x: 291, startPoint y: 333, endPoint x: 63, endPoint y: 335, distance: 228.6
click at [96, 336] on div "其他付款方式 街口刷卡 其他付款方式 街口刷卡金額 0 街口刷卡金額" at bounding box center [215, 327] width 362 height 46
type input "7"
type input "770"
type input "78"
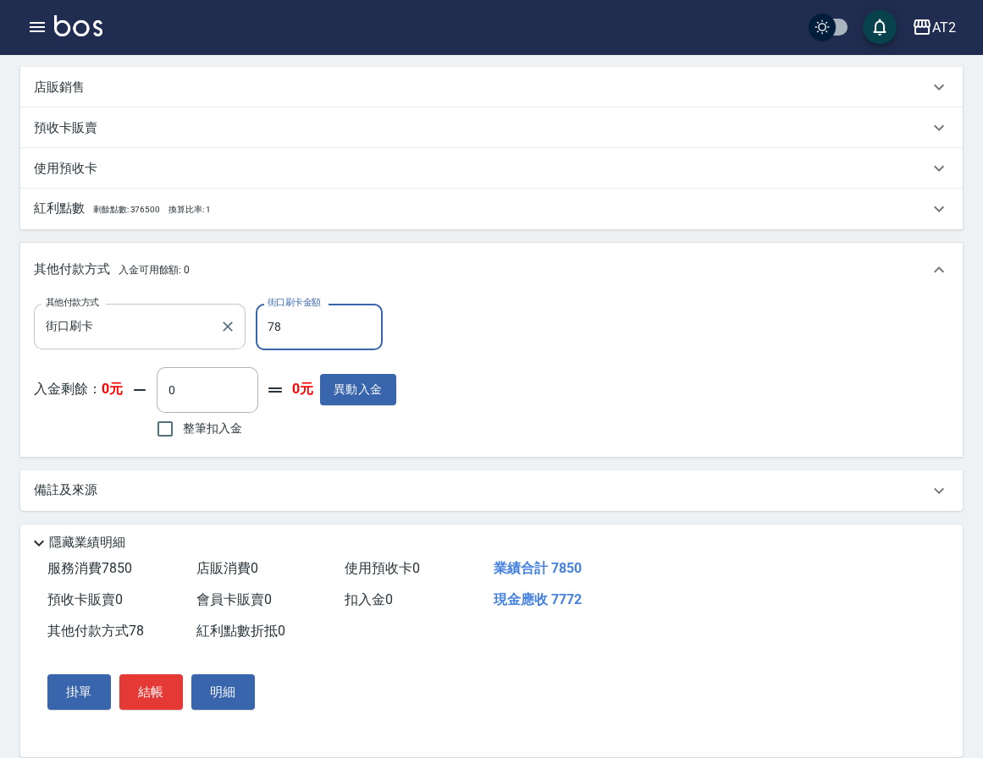
type input "700"
type input "785"
type input "0"
type input "7850"
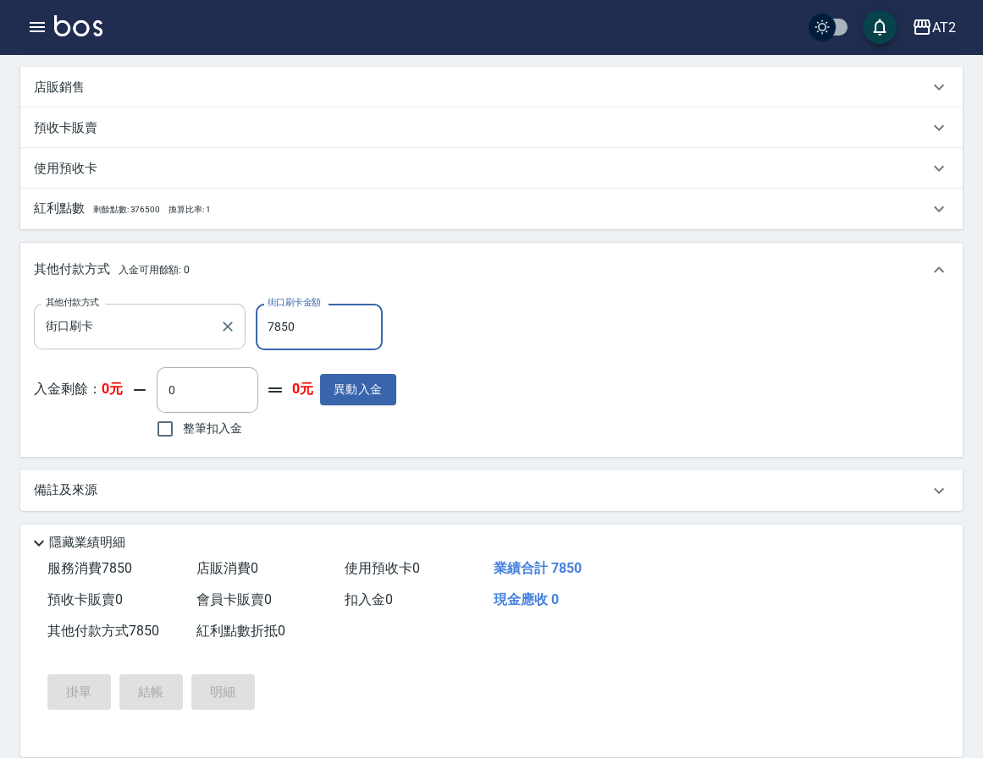
type input "[DATE] 17:05"
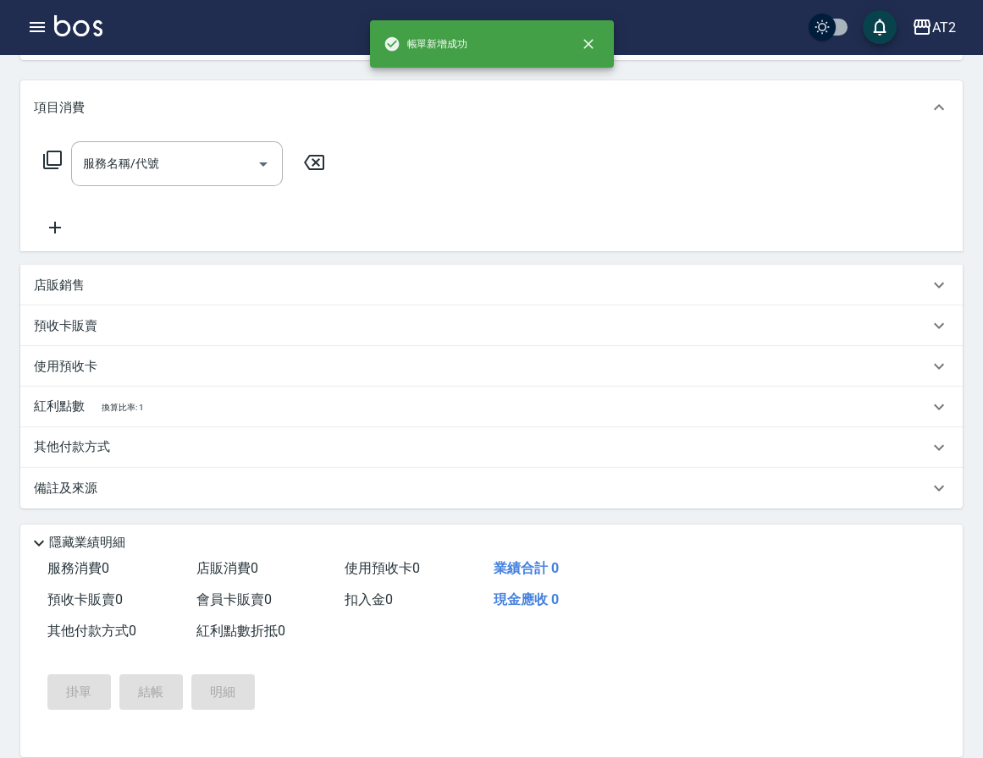
scroll to position [0, 0]
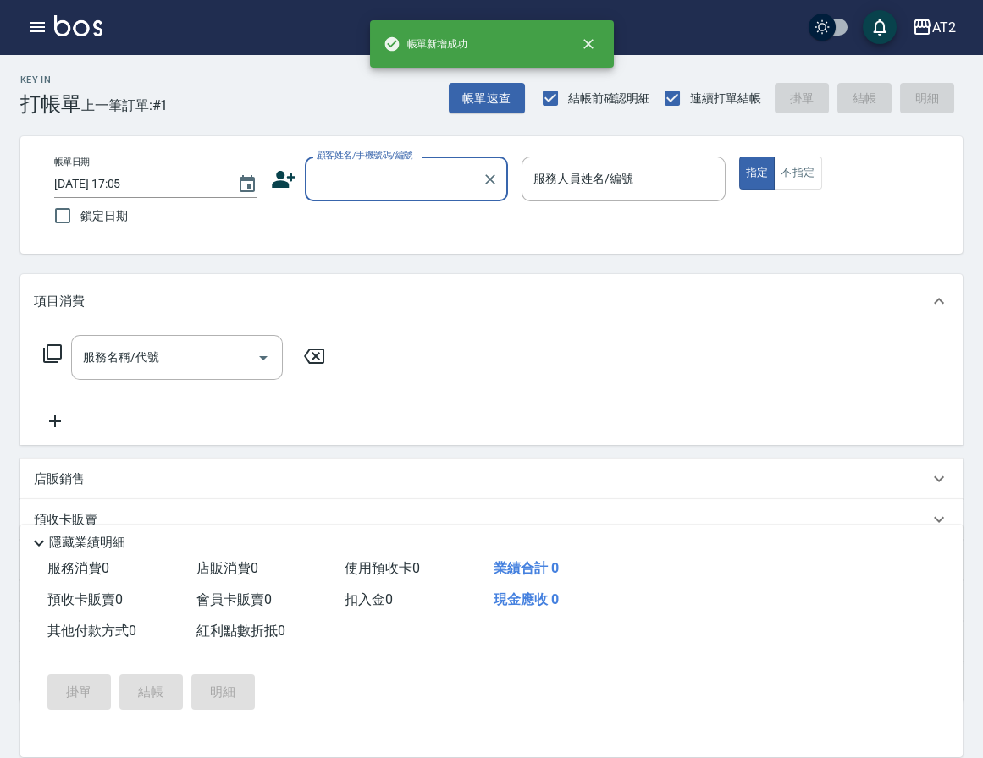
click at [372, 184] on input "顧客姓名/手機號碼/編號" at bounding box center [393, 179] width 163 height 30
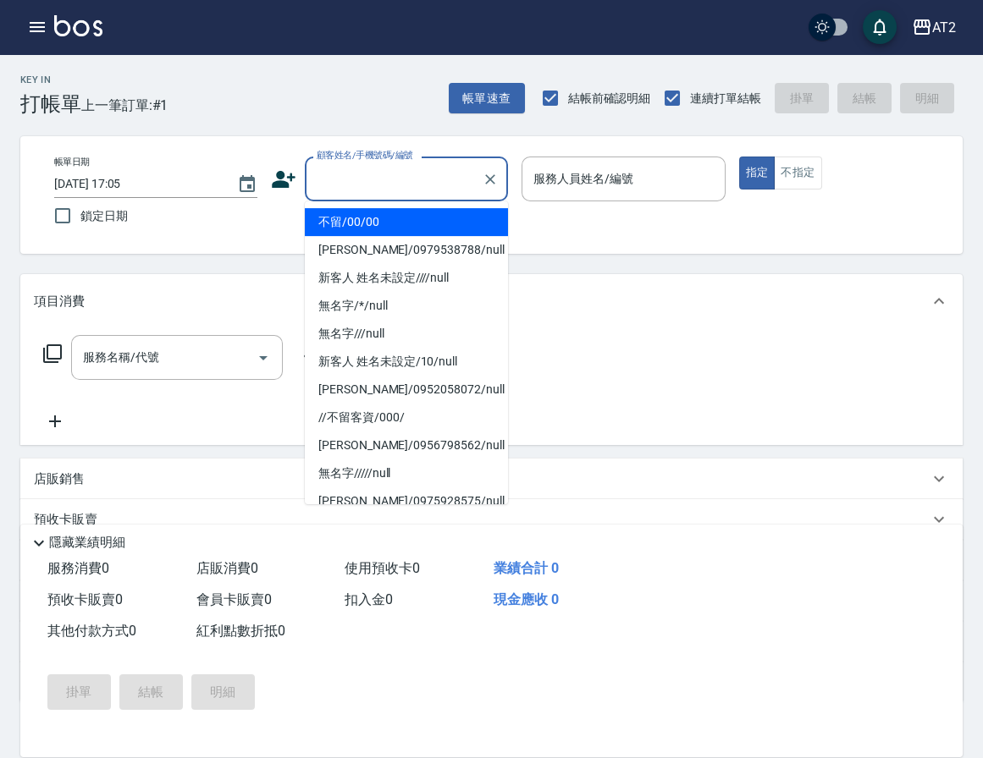
click at [371, 212] on li "不留/00/00" at bounding box center [406, 222] width 203 height 28
type input "不留/00/00"
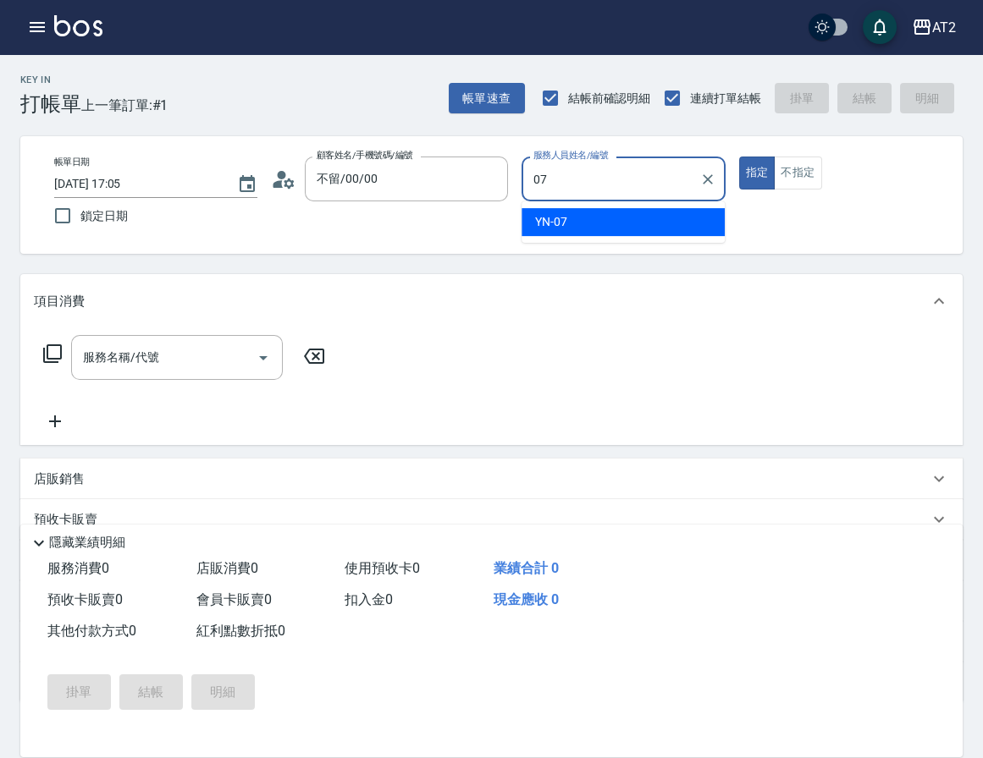
type input "YN-07"
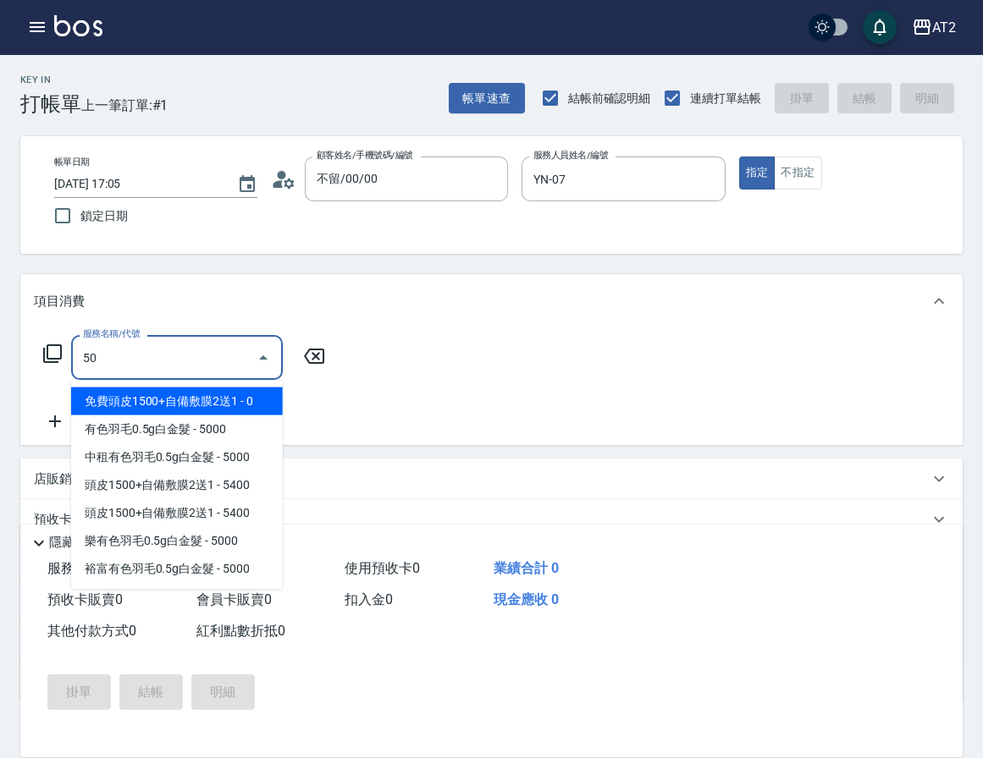
type input "501"
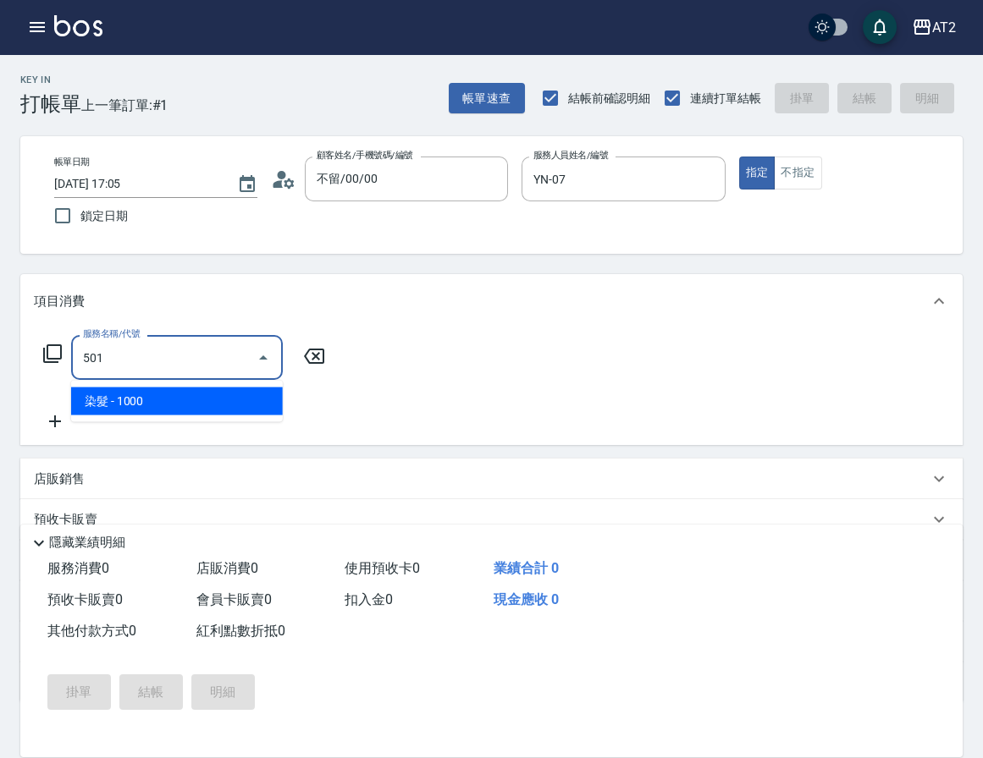
type input "100"
type input "染髮(501)"
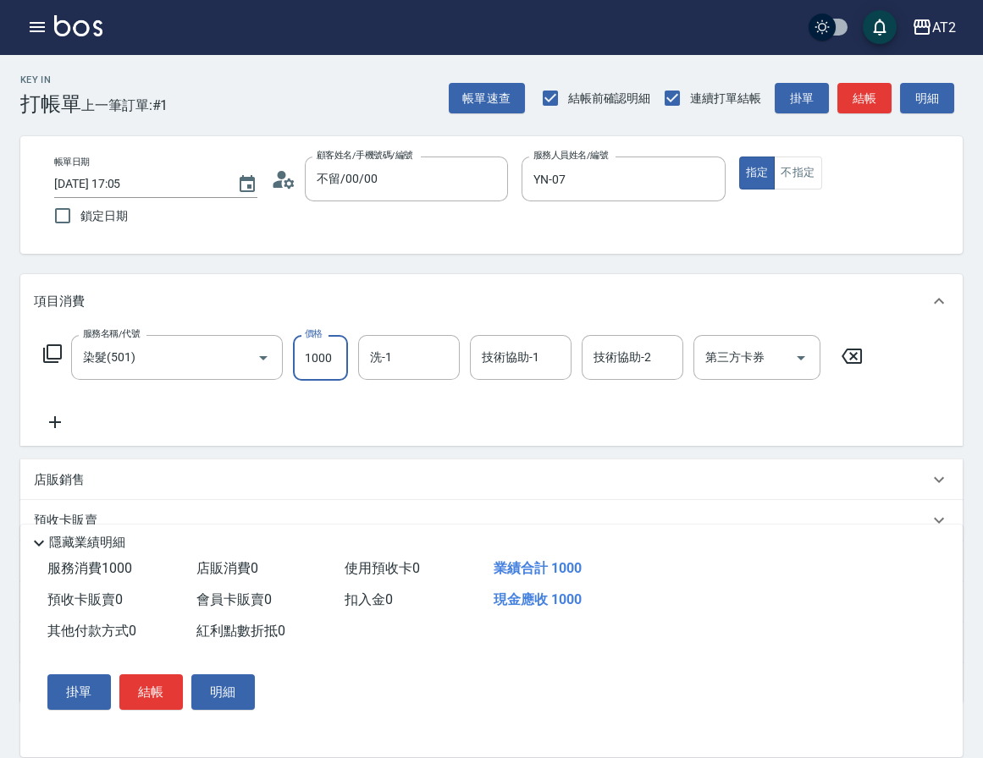
type input "0"
type input "26"
type input "20"
type input "269"
type input "260"
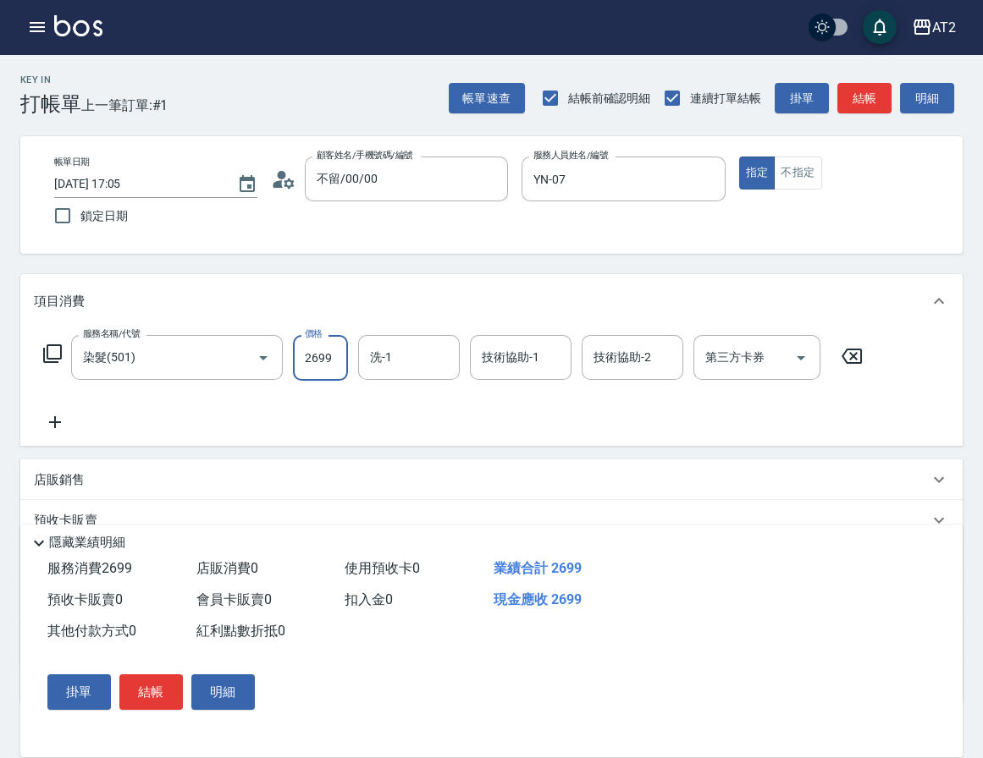
type input "2699"
type input "軒軒-42"
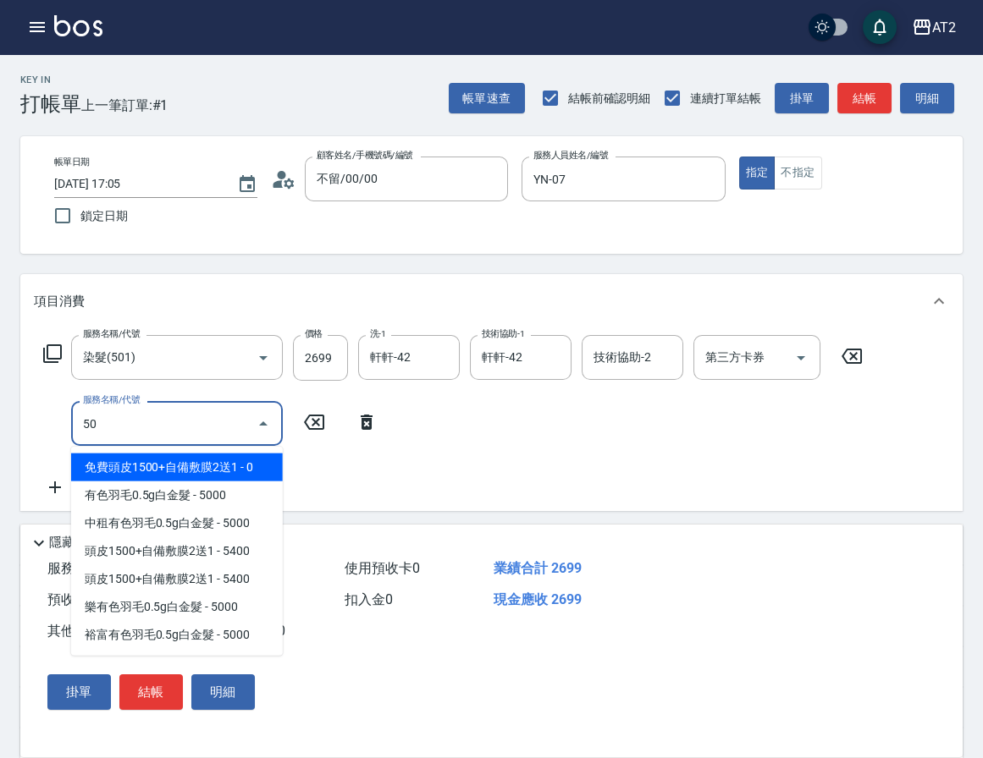
type input "502"
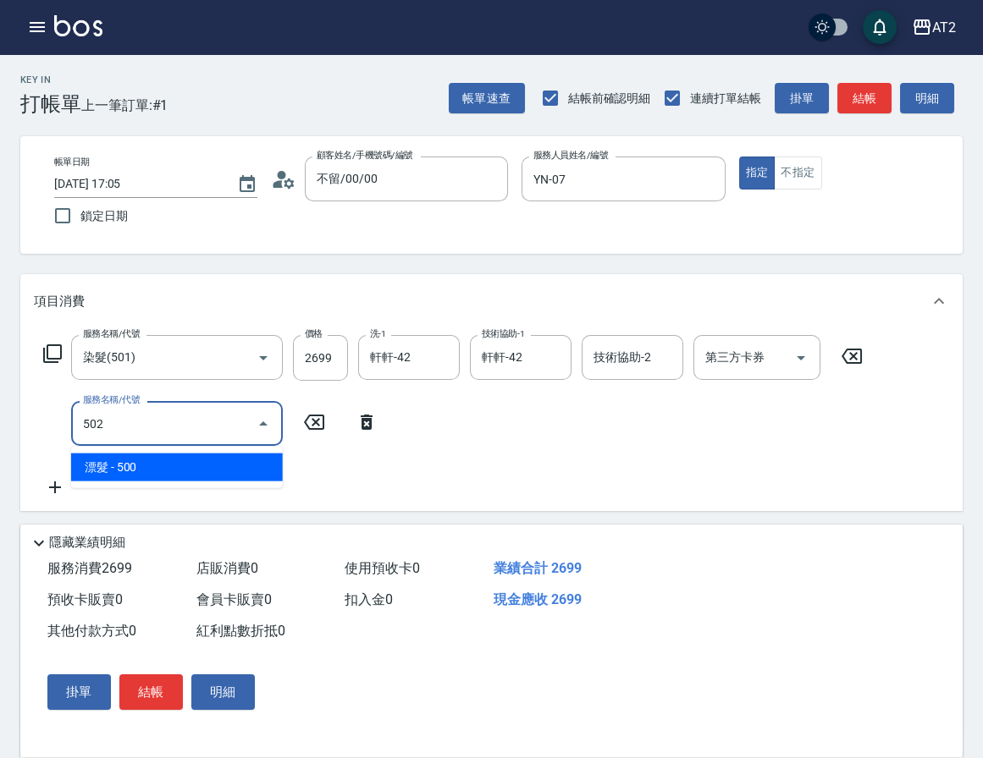
type input "310"
type input "漂髮(502)"
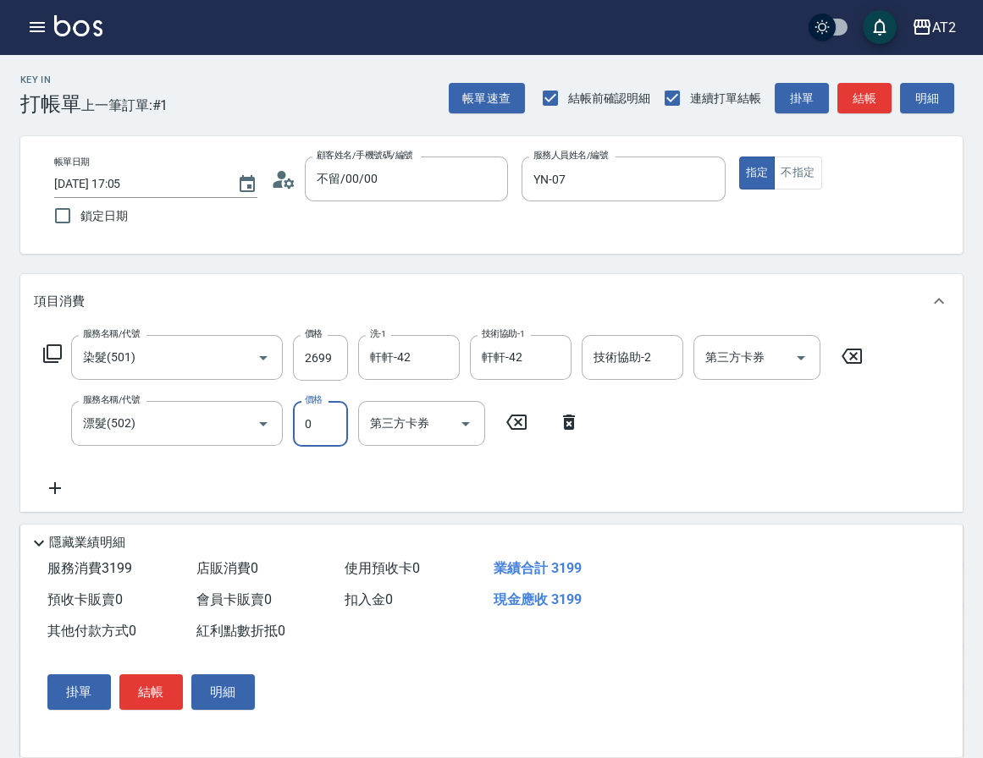
type input "0"
type input "260"
type input "軒軒-42"
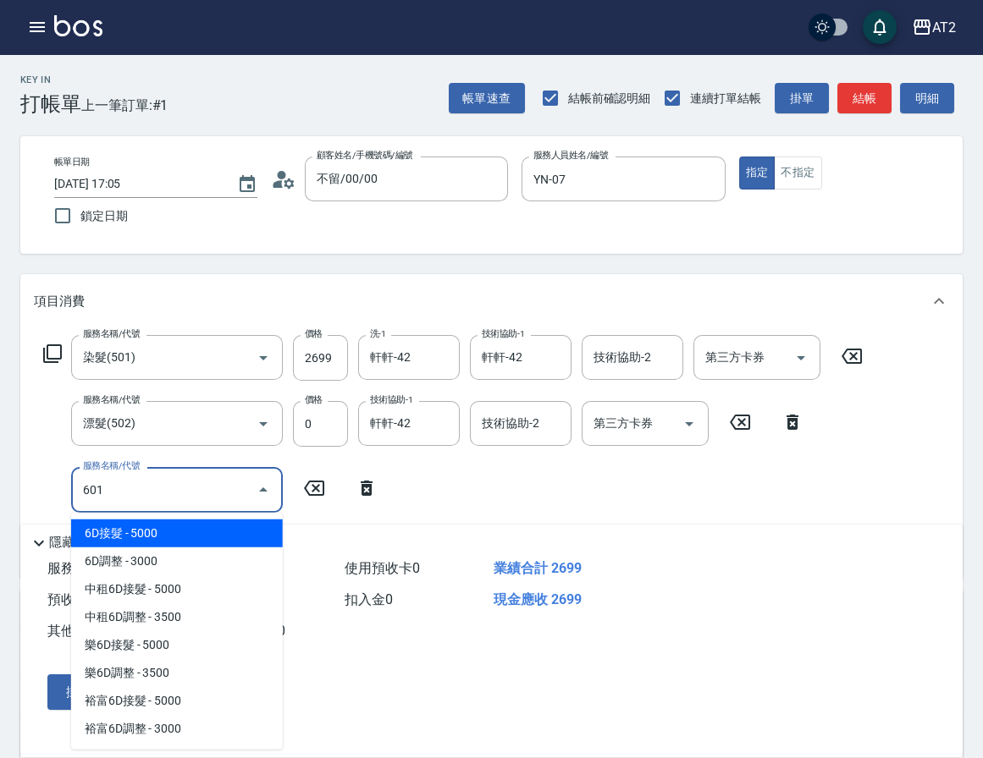
type input "601"
type input "360"
type input "自備護髮(601)"
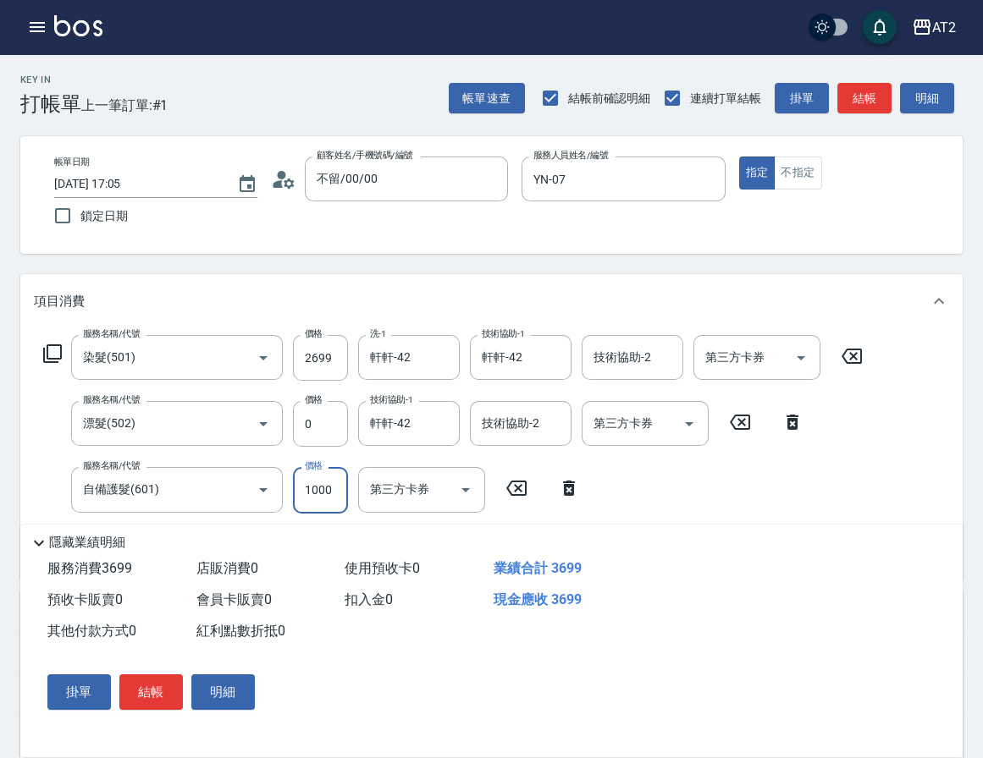
type input "2"
type input "270"
type input "250"
type input "290"
type input "2500"
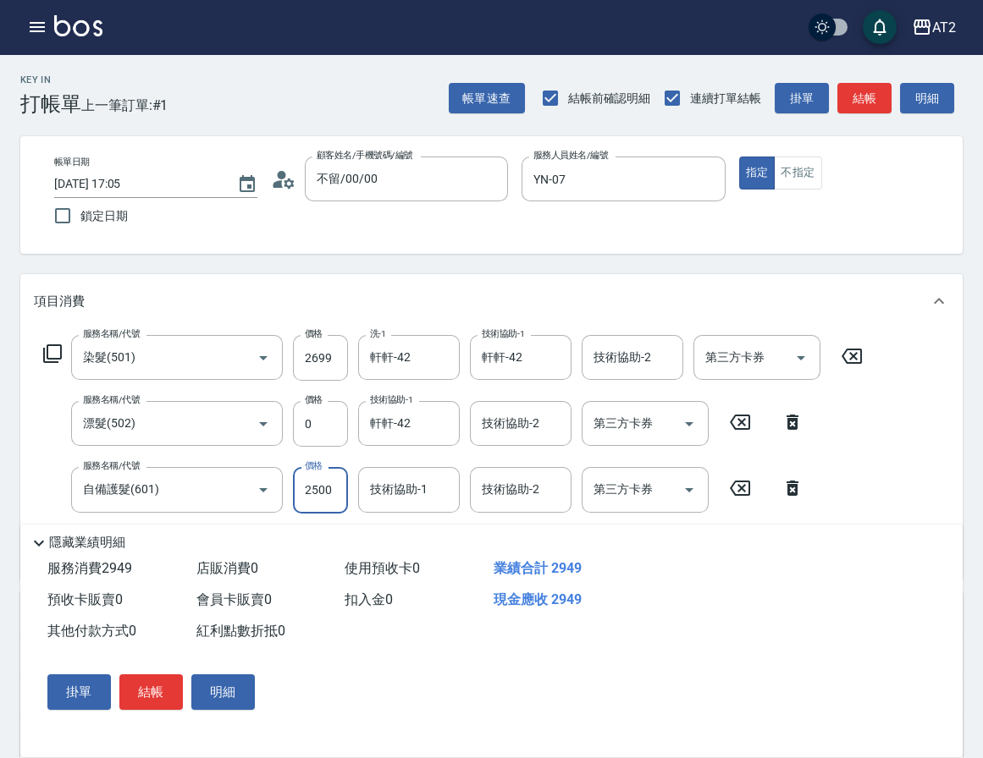
type input "510"
type input "軒軒-42"
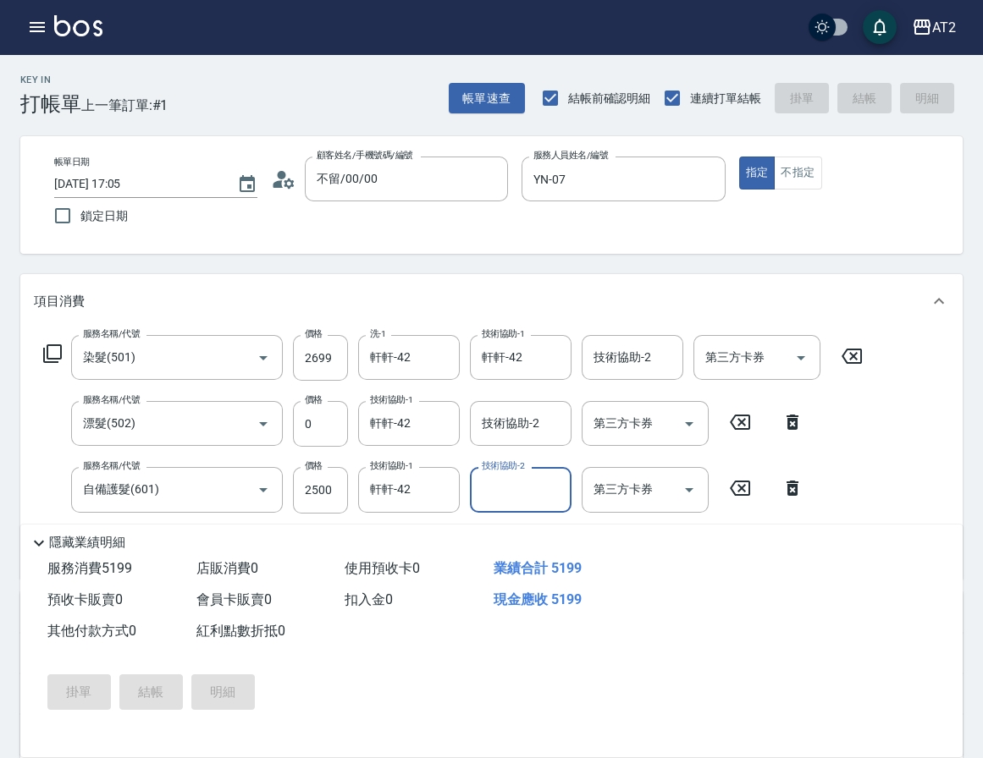
type input "0"
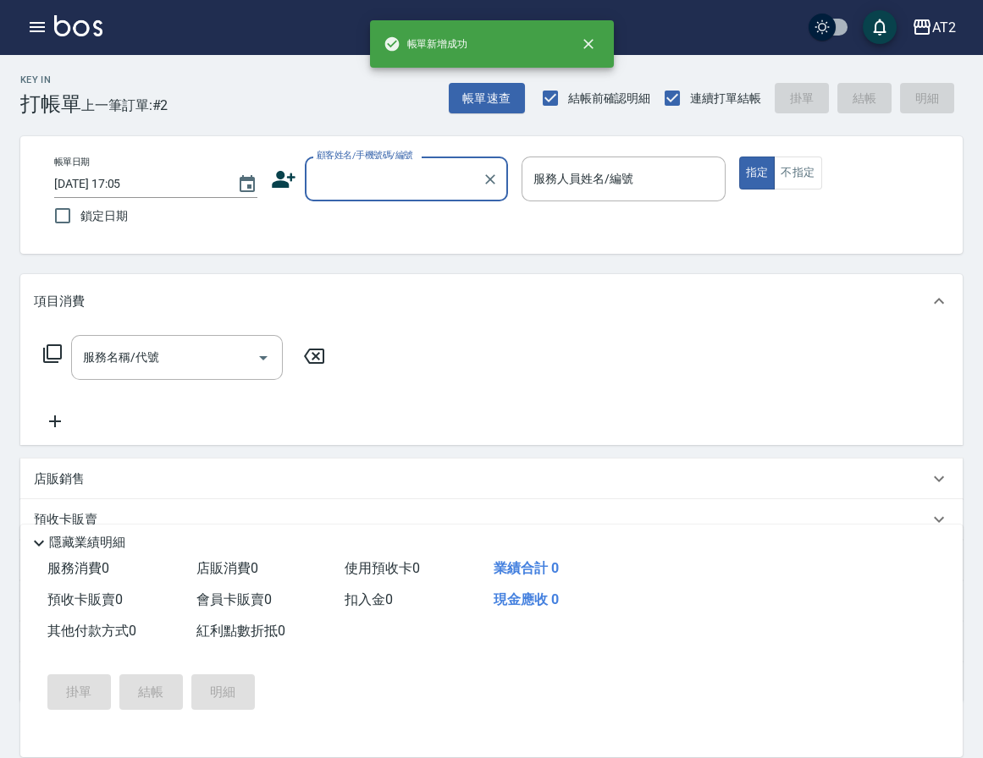
click at [382, 183] on input "顧客姓名/手機號碼/編號" at bounding box center [393, 179] width 163 height 30
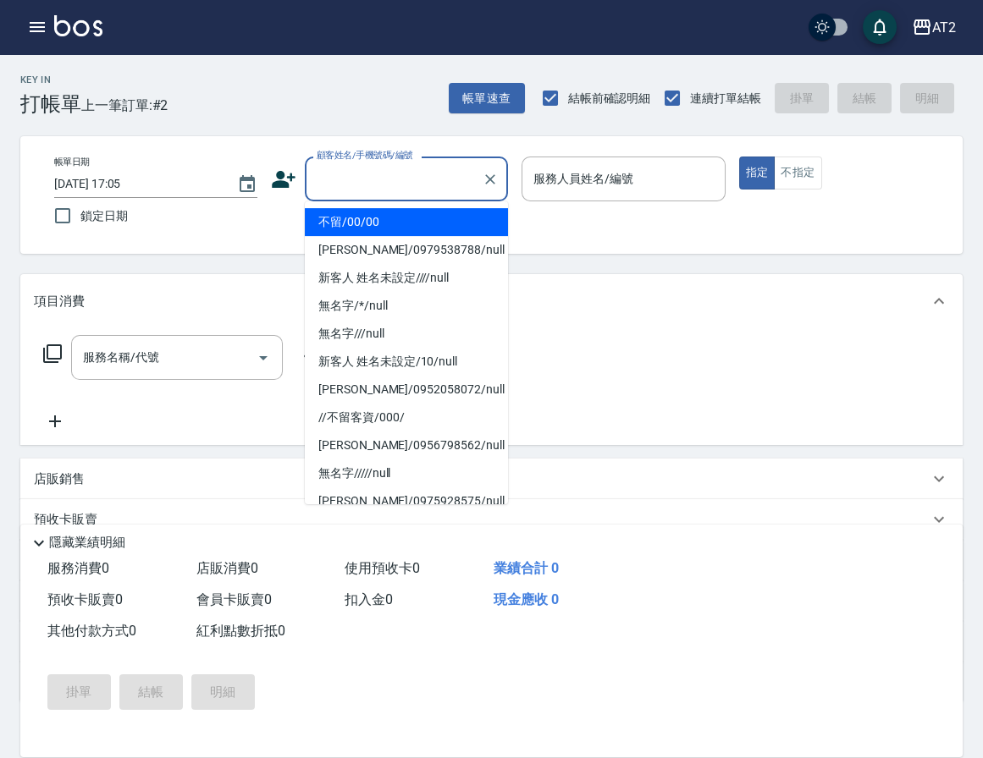
click at [363, 221] on li "不留/00/00" at bounding box center [406, 222] width 203 height 28
type input "不留/00/00"
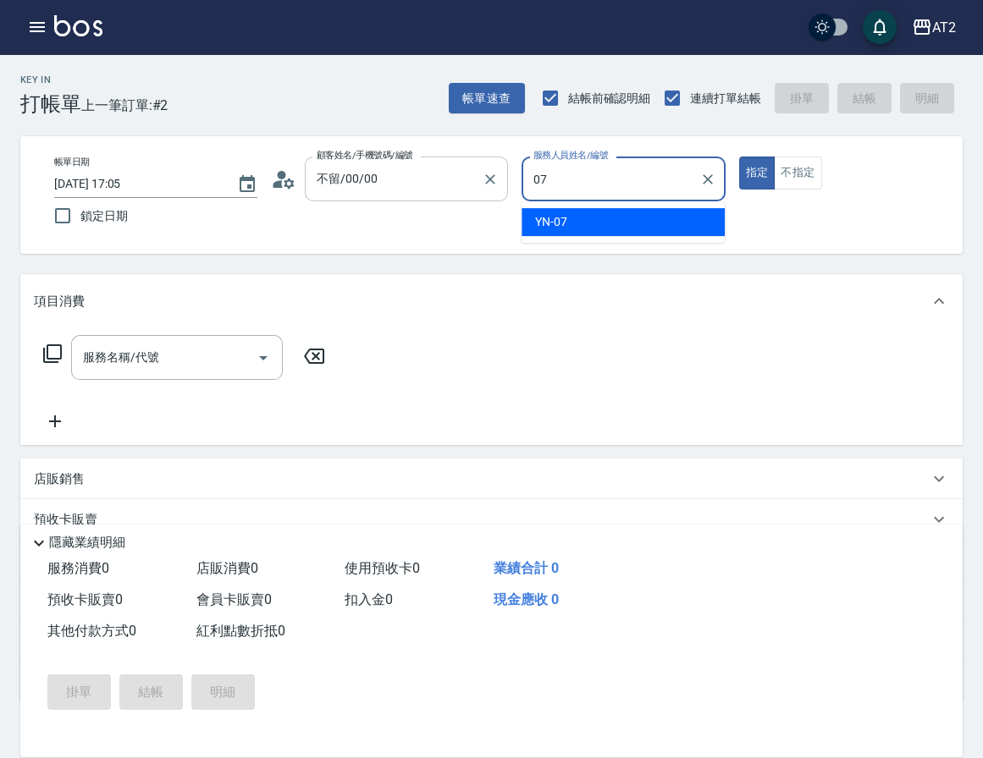
type input "YN-07"
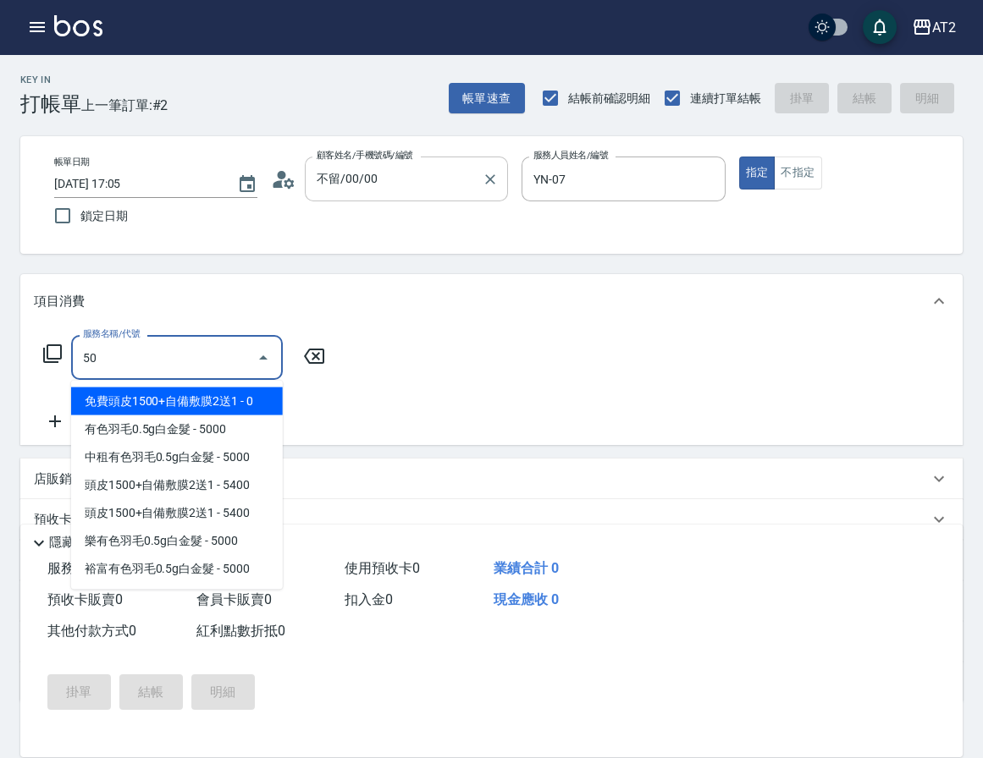
type input "501"
type input "100"
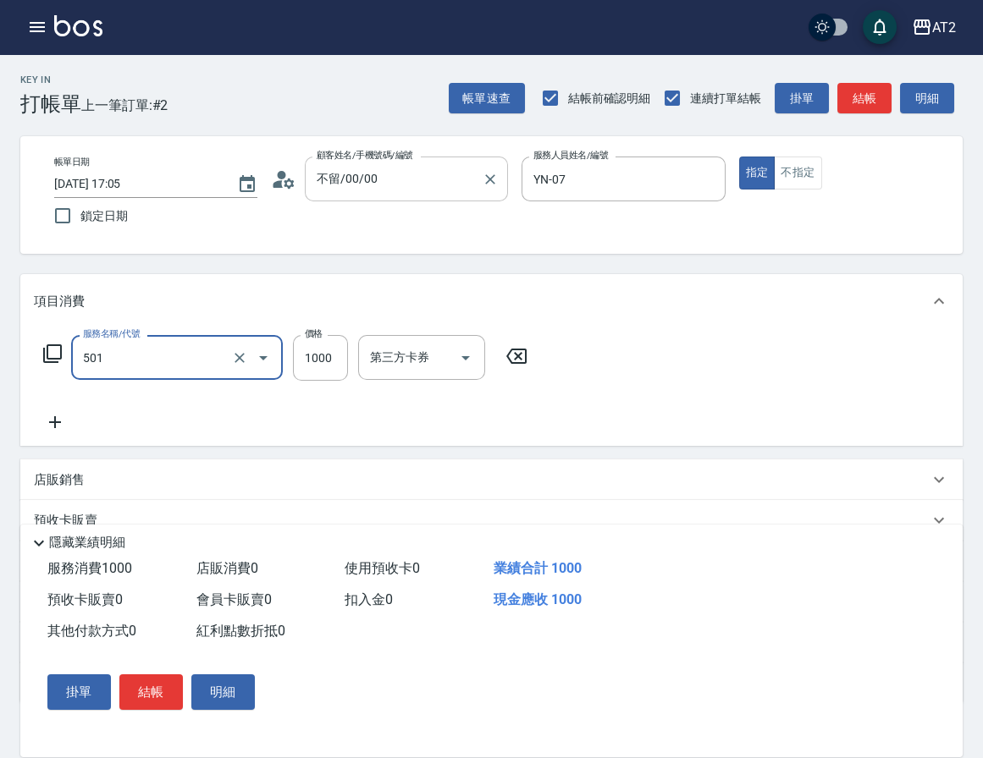
type input "染髮(501)"
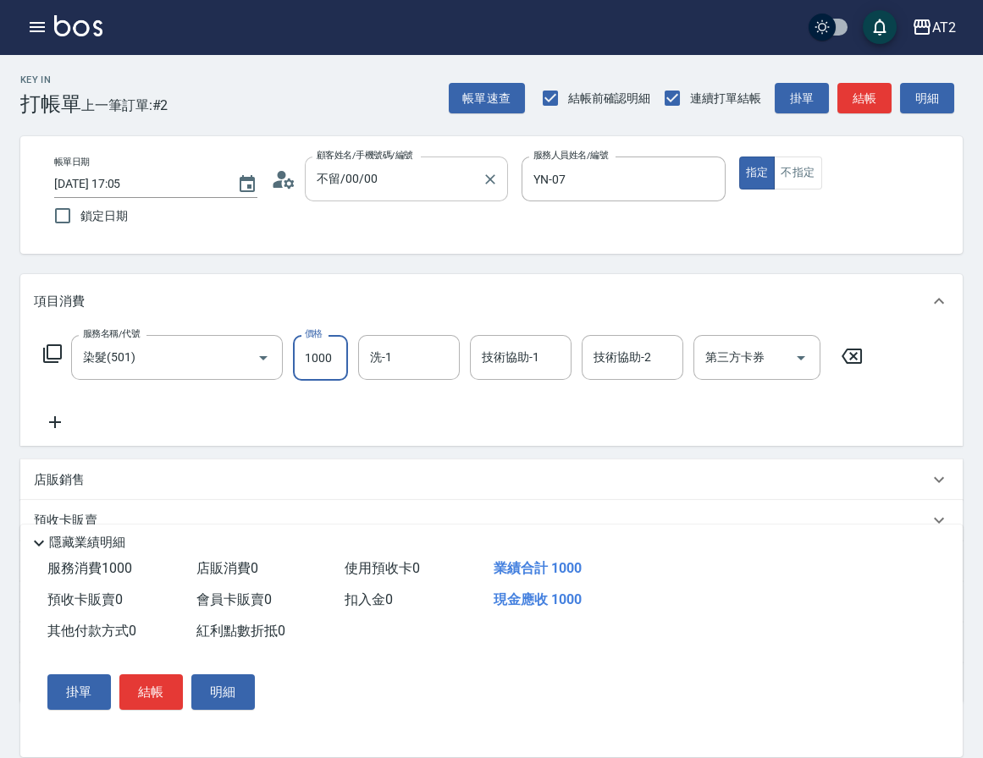
type input "0"
type input "26"
type input "20"
type input "269"
type input "260"
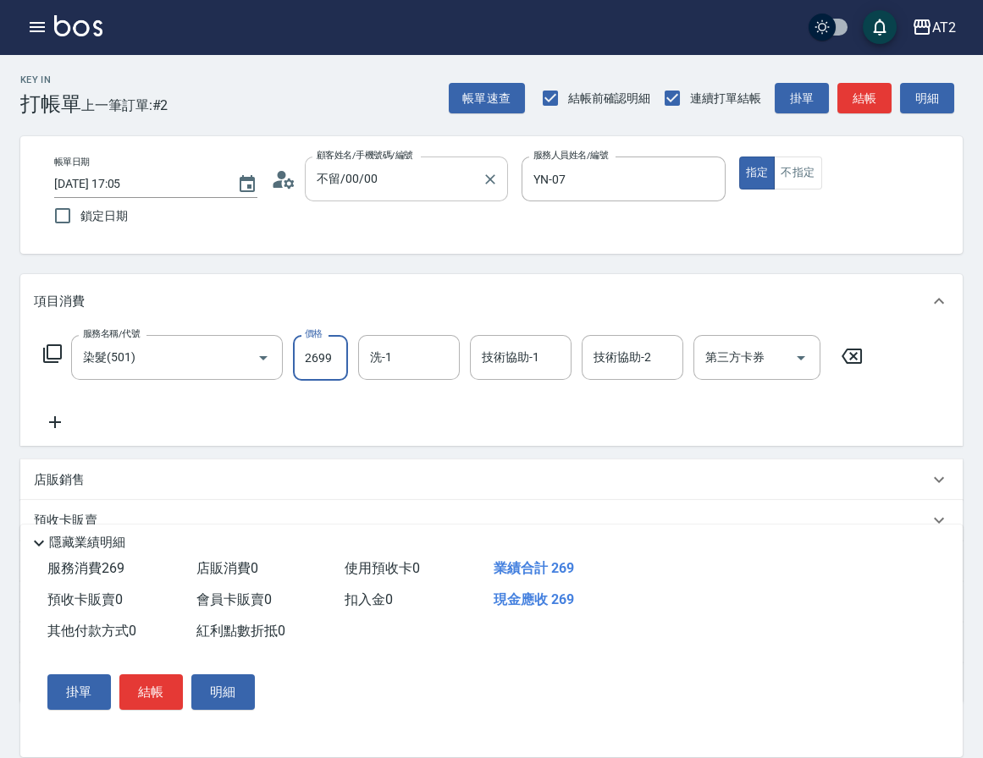
type input "2699"
type input "軒軒-42"
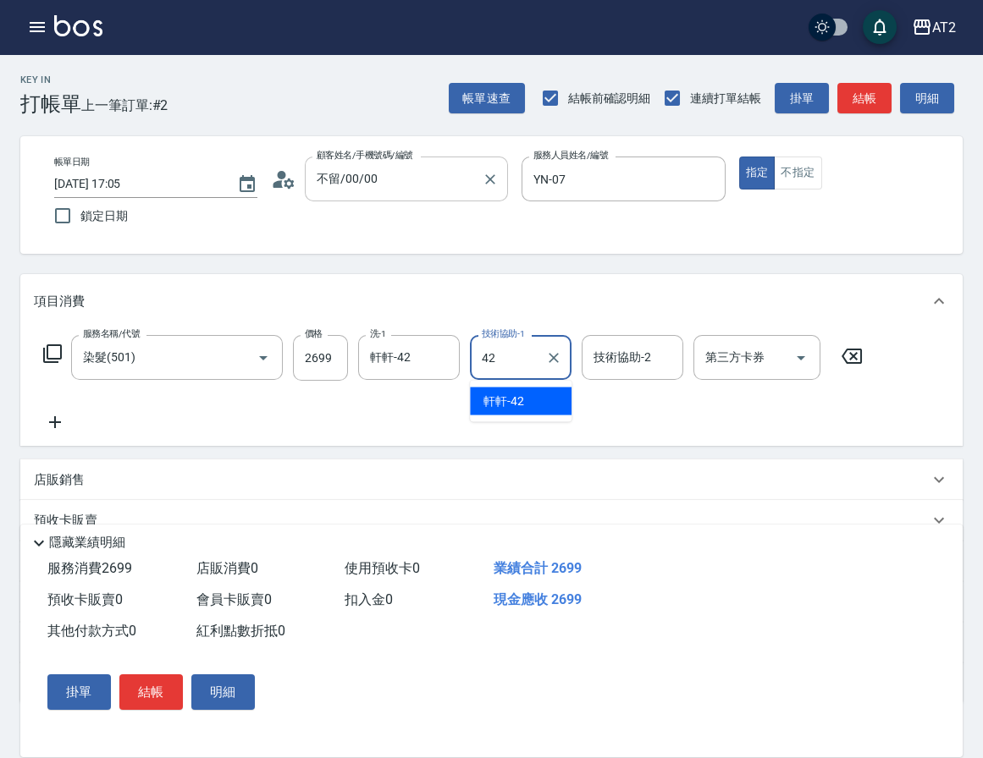
type input "軒軒-42"
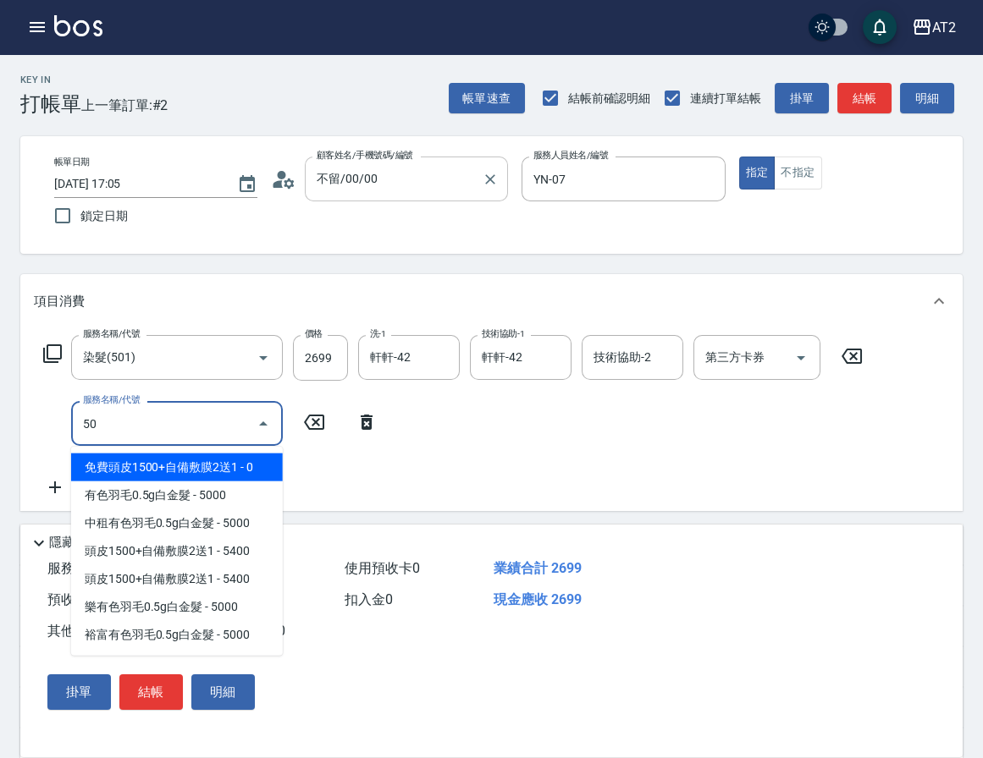
type input "502"
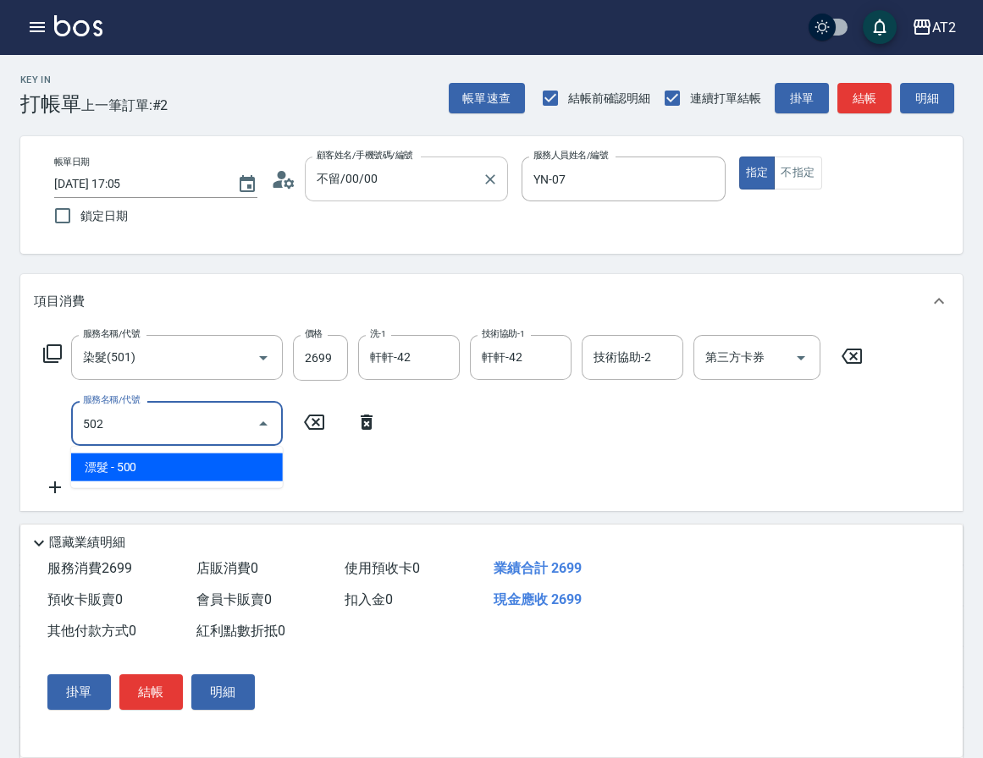
type input "310"
type input "漂髮(502)"
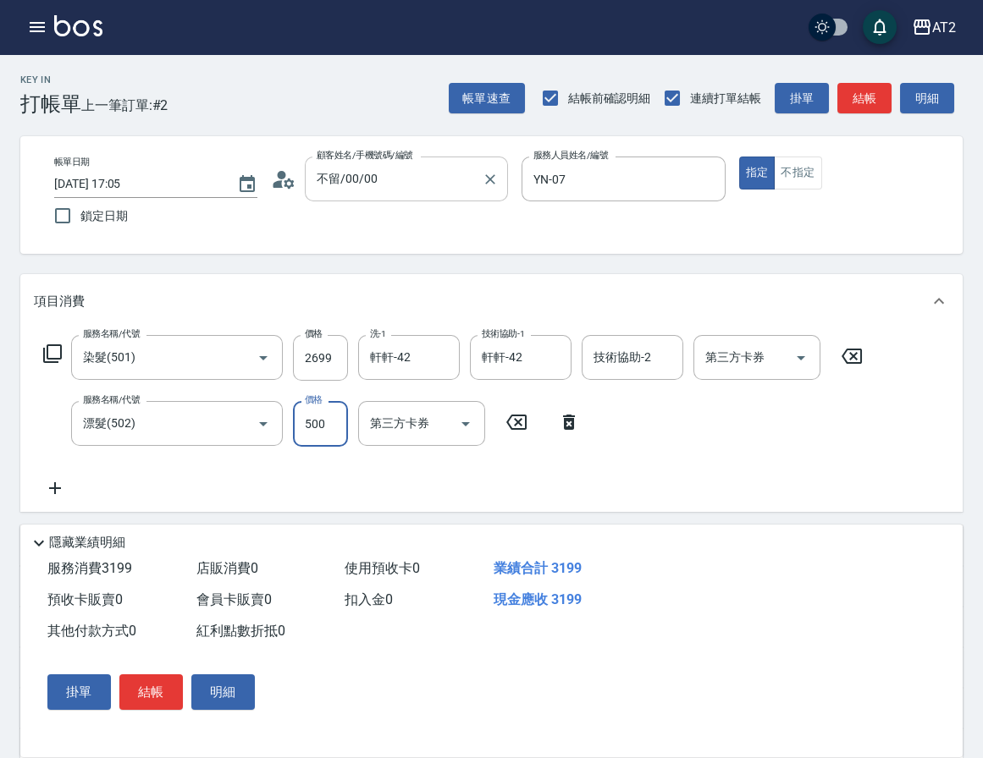
type input "260"
type input "0"
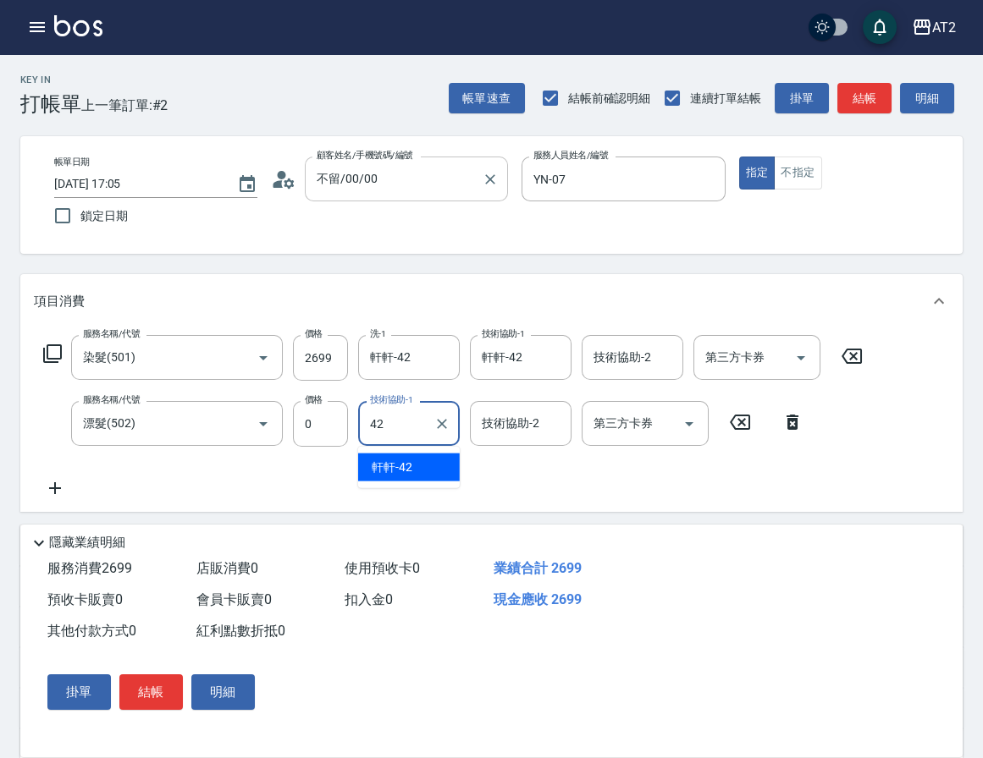
type input "軒軒-42"
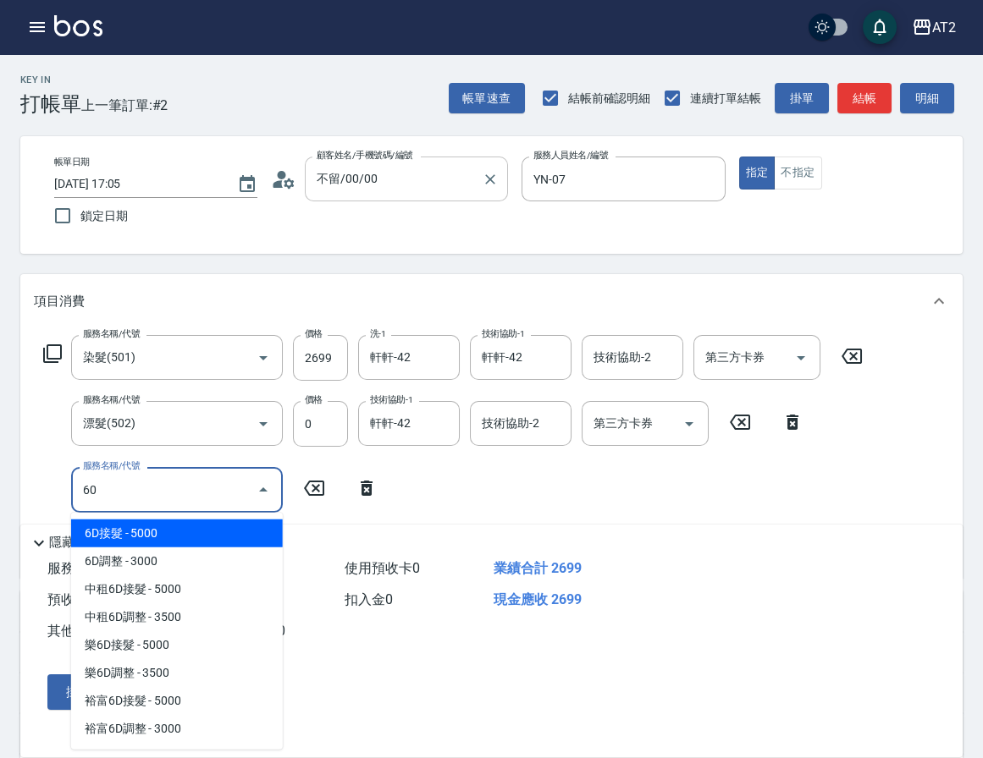
type input "601"
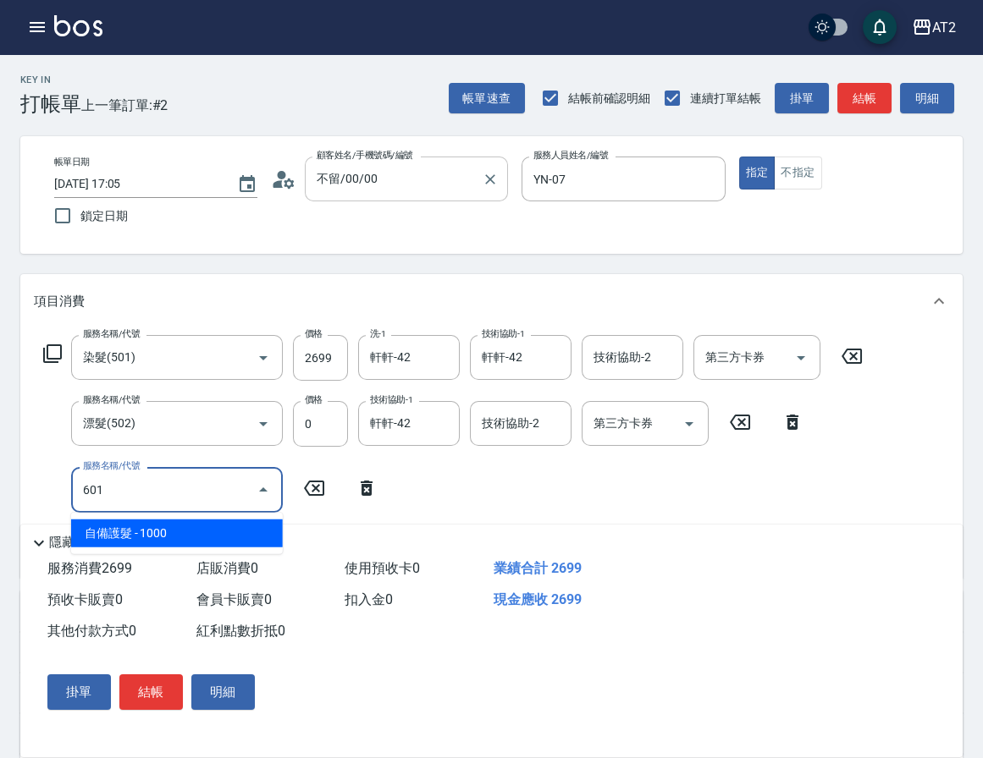
type input "360"
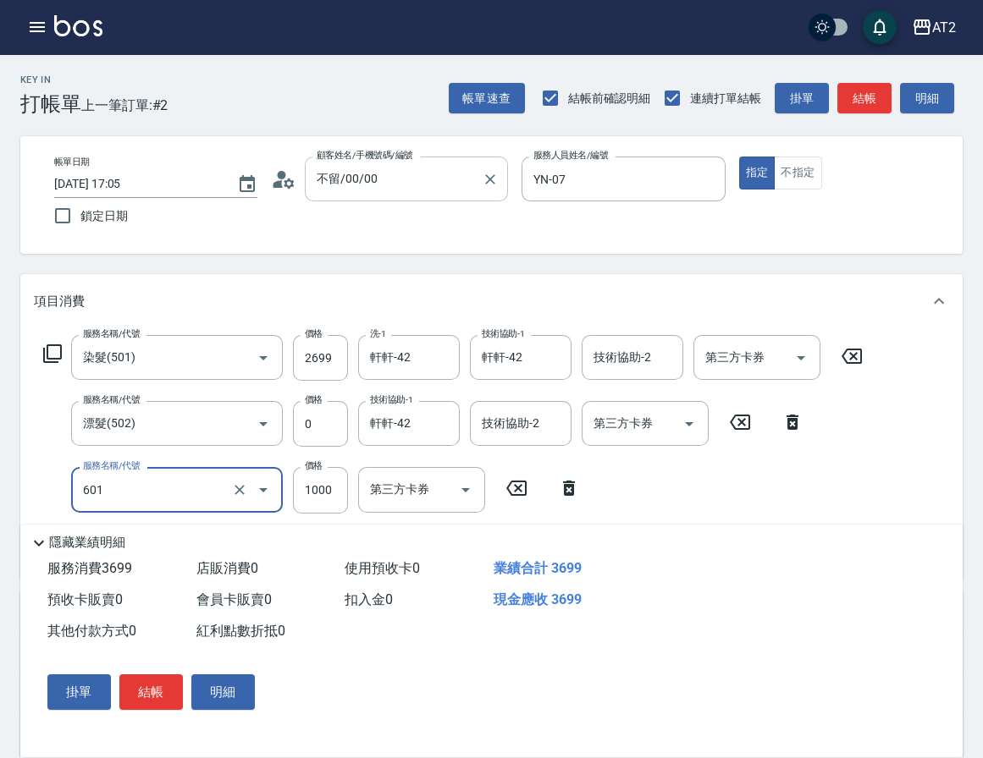
type input "自備護髮(601)"
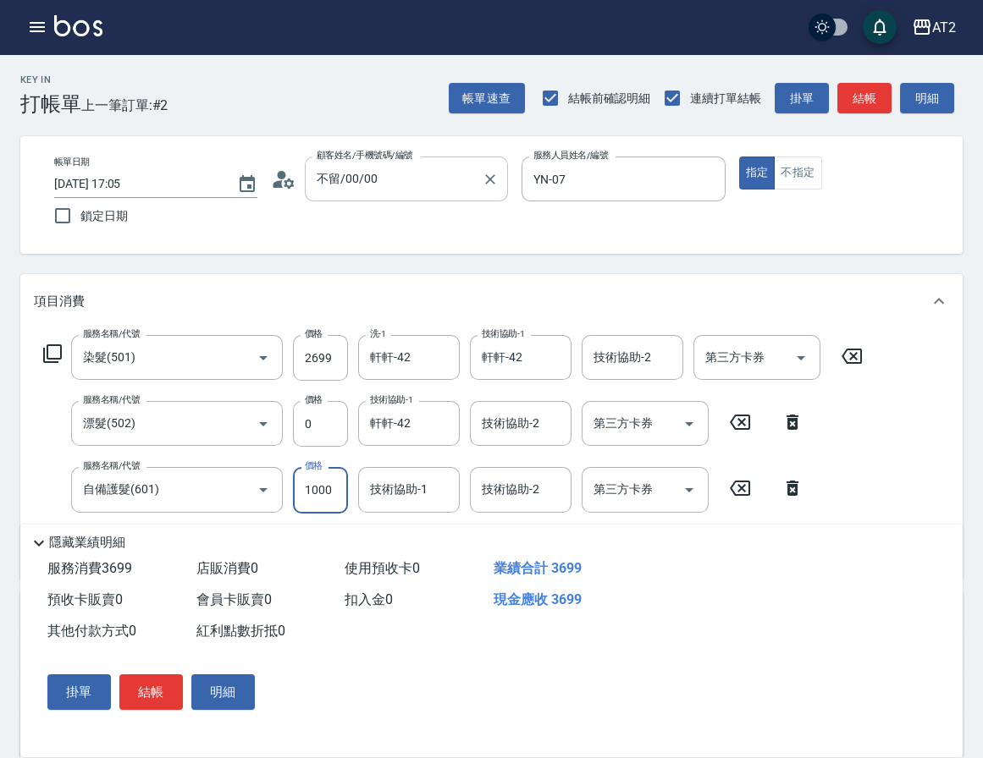
type input "270"
type input "300"
type input "290"
type input "3000"
type input "560"
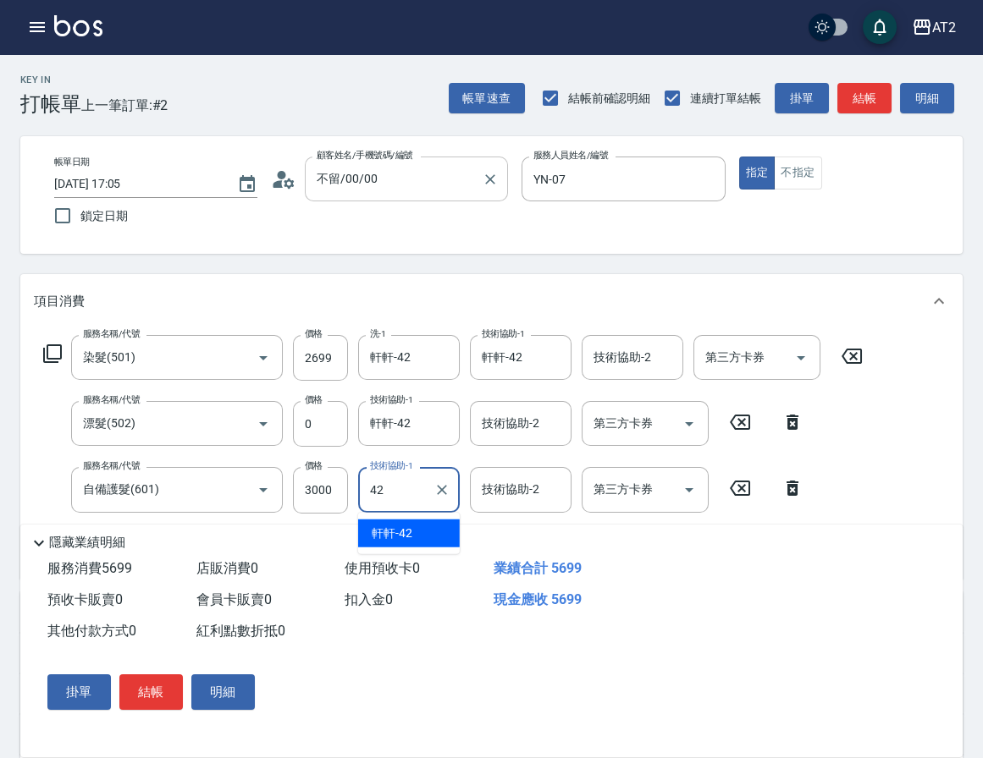
type input "軒軒-42"
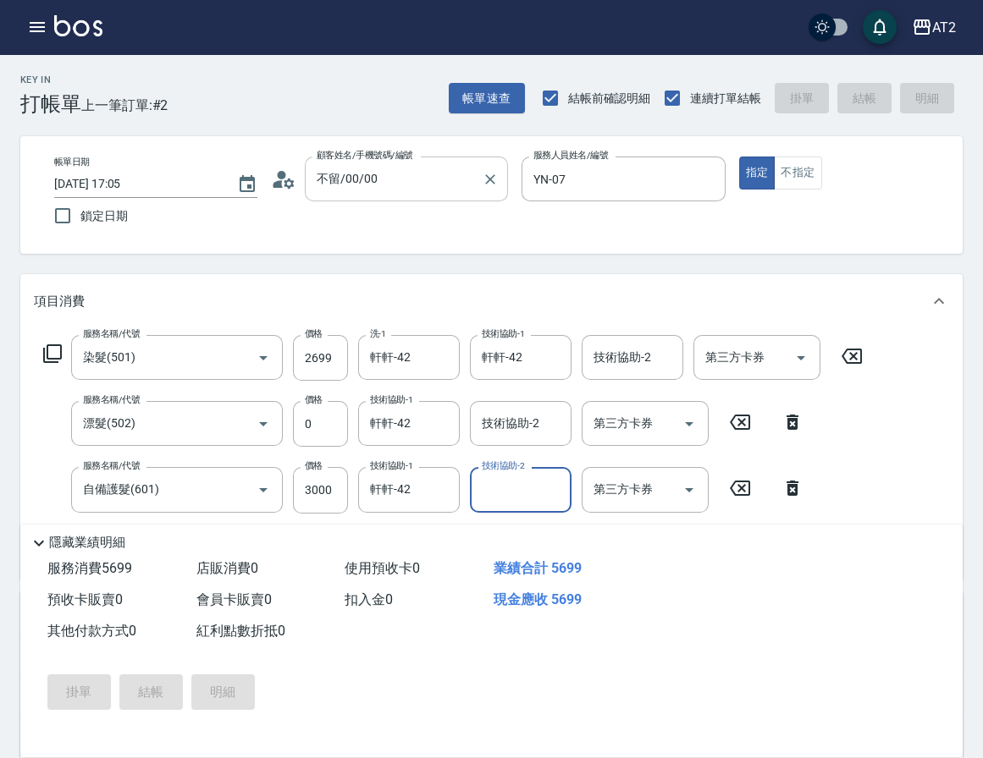
type input "[DATE] 17:06"
type input "0"
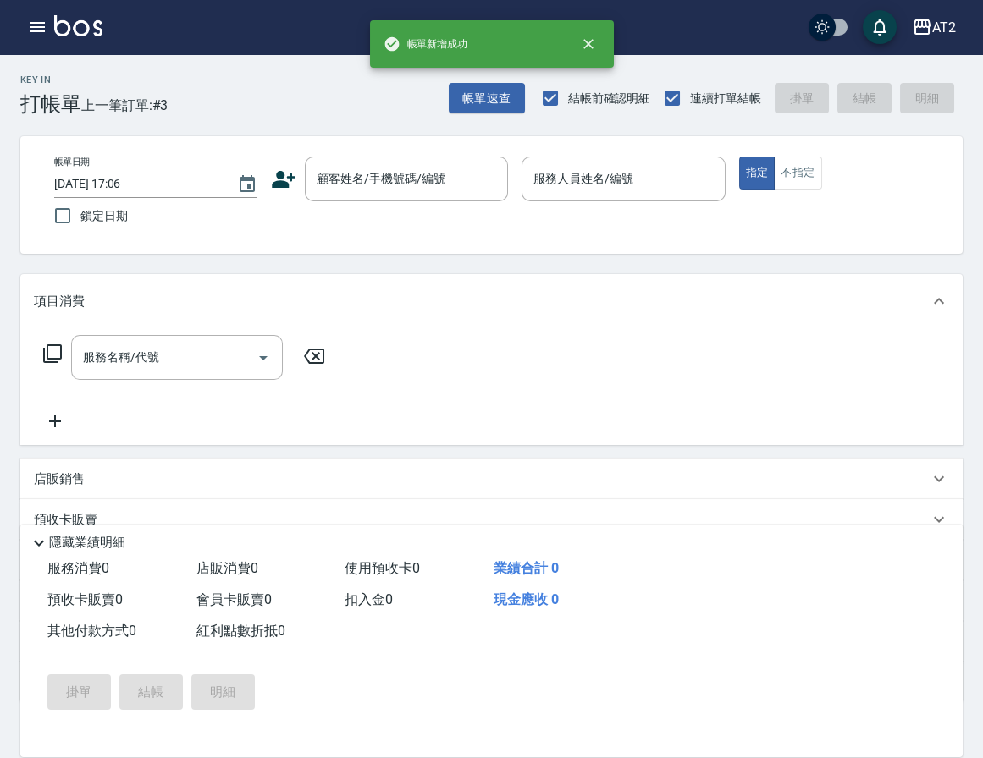
click at [389, 208] on div "帳單日期 [DATE] 17:06 鎖定日期 顧客姓名/手機號碼/編號 顧客姓名/手機號碼/編號 服務人員姓名/編號 服務人員姓名/編號 指定 不指定" at bounding box center [491, 195] width 901 height 77
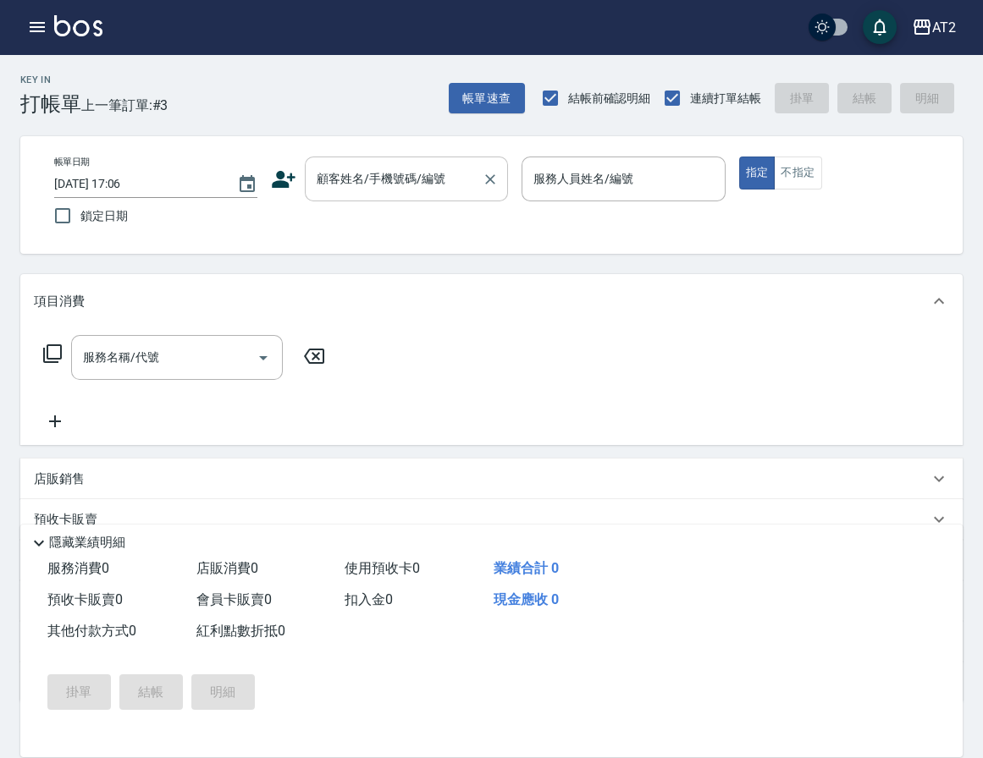
click at [386, 198] on div "顧客姓名/手機號碼/編號" at bounding box center [406, 179] width 203 height 45
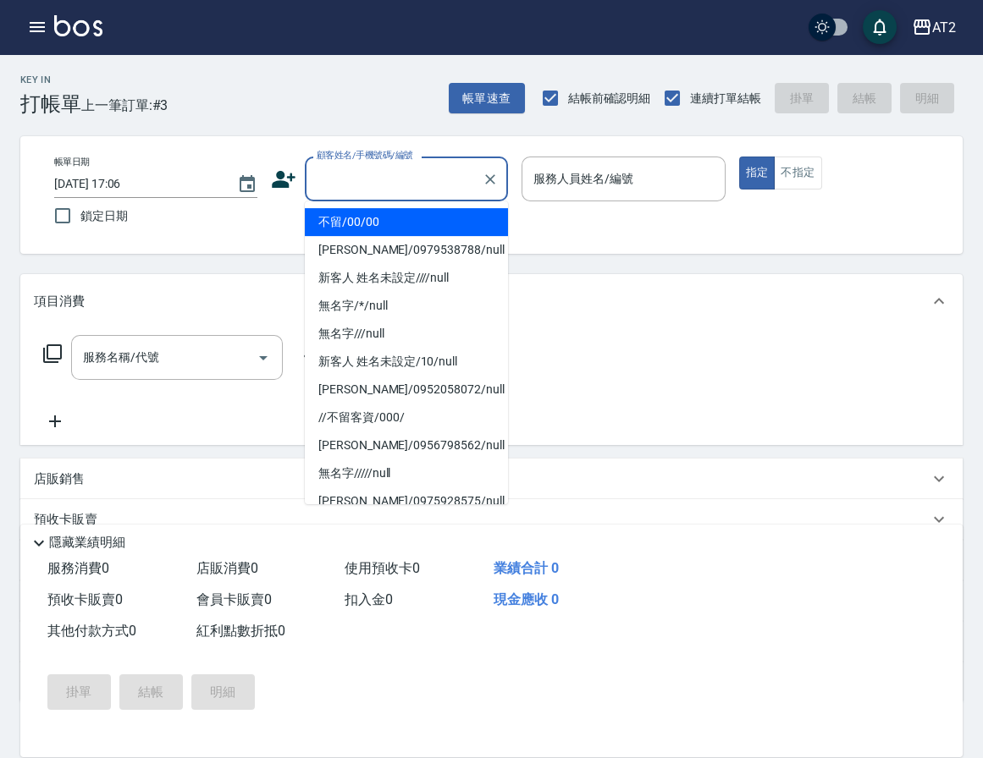
click at [381, 229] on li "不留/00/00" at bounding box center [406, 222] width 203 height 28
type input "不留/00/00"
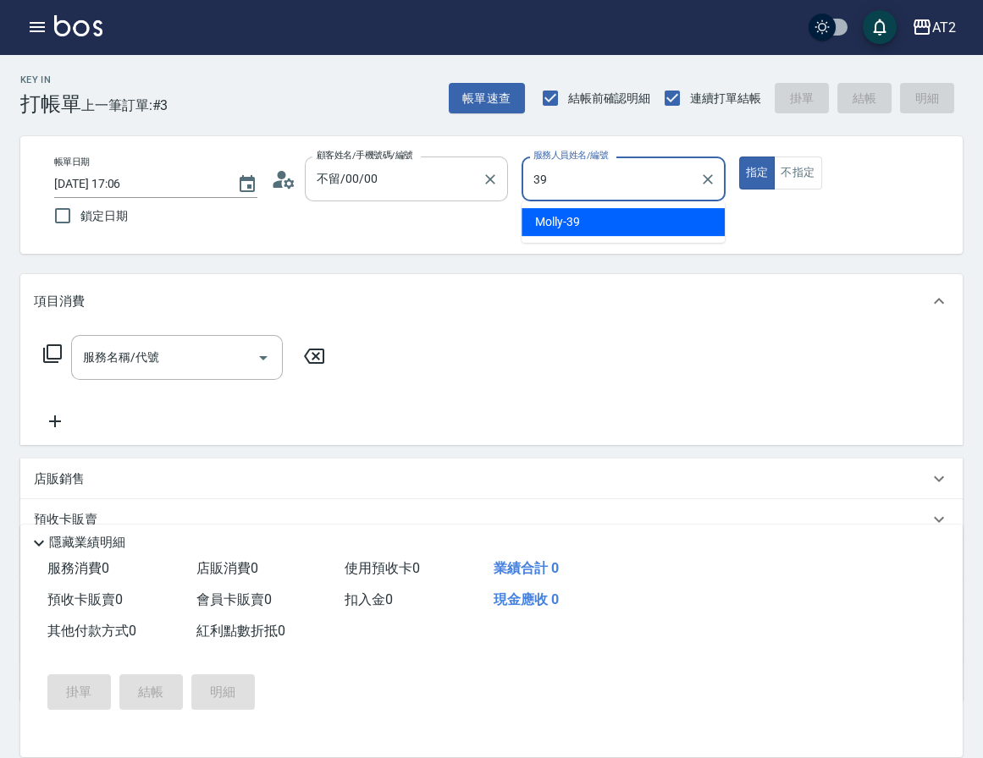
type input "Molly-39"
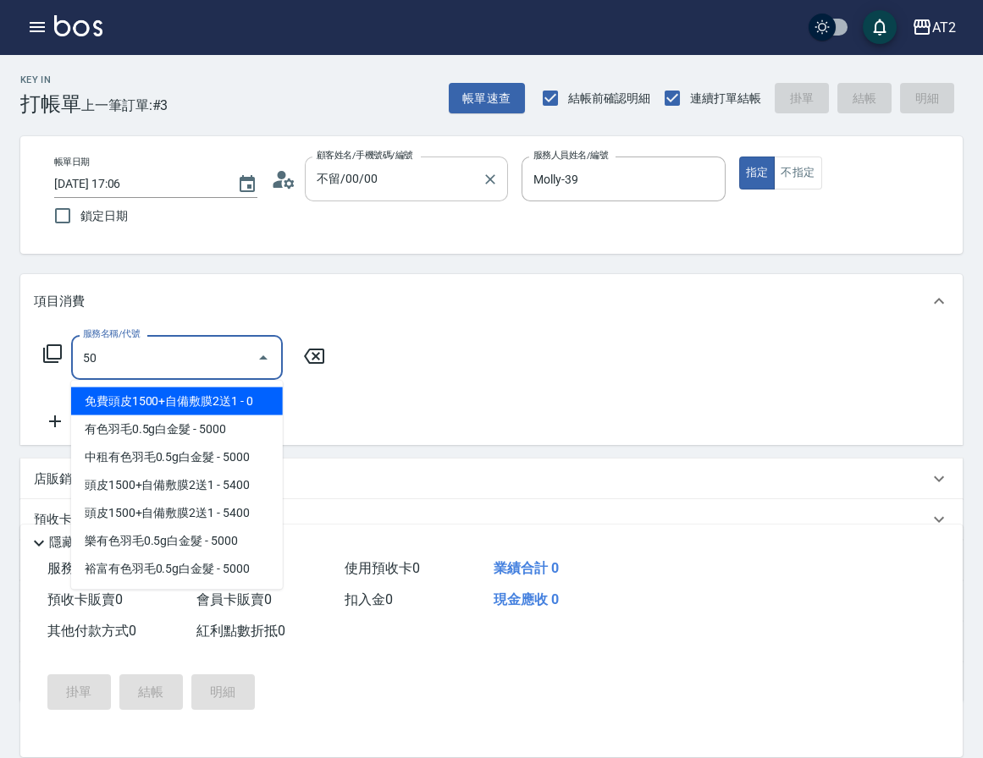
type input "501"
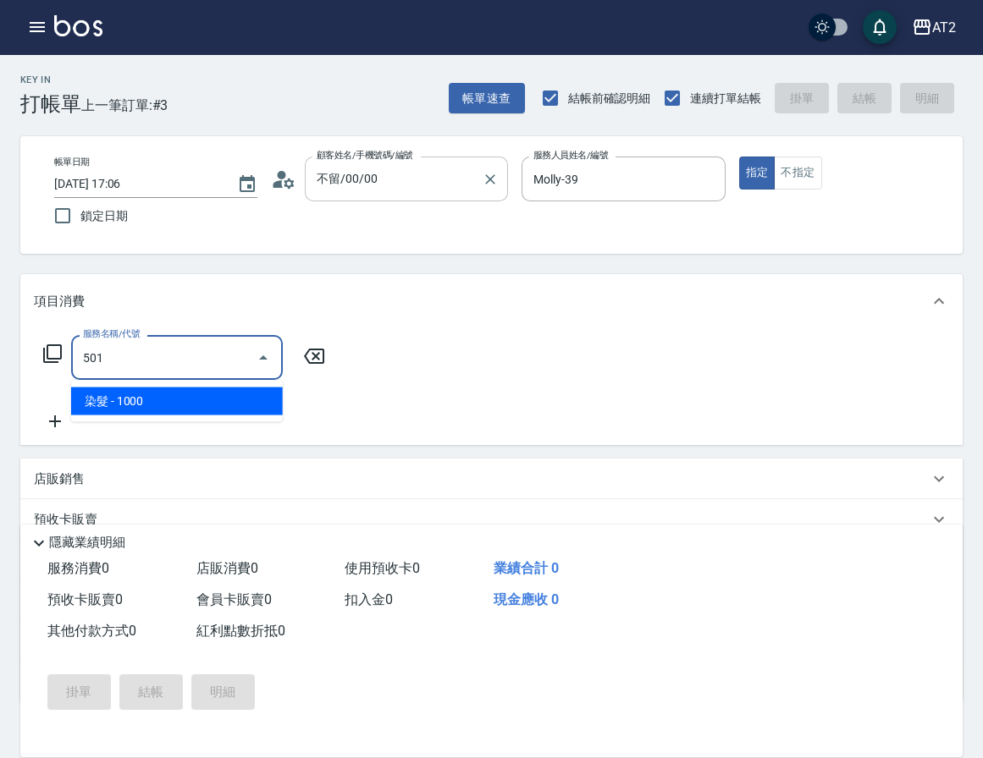
type input "100"
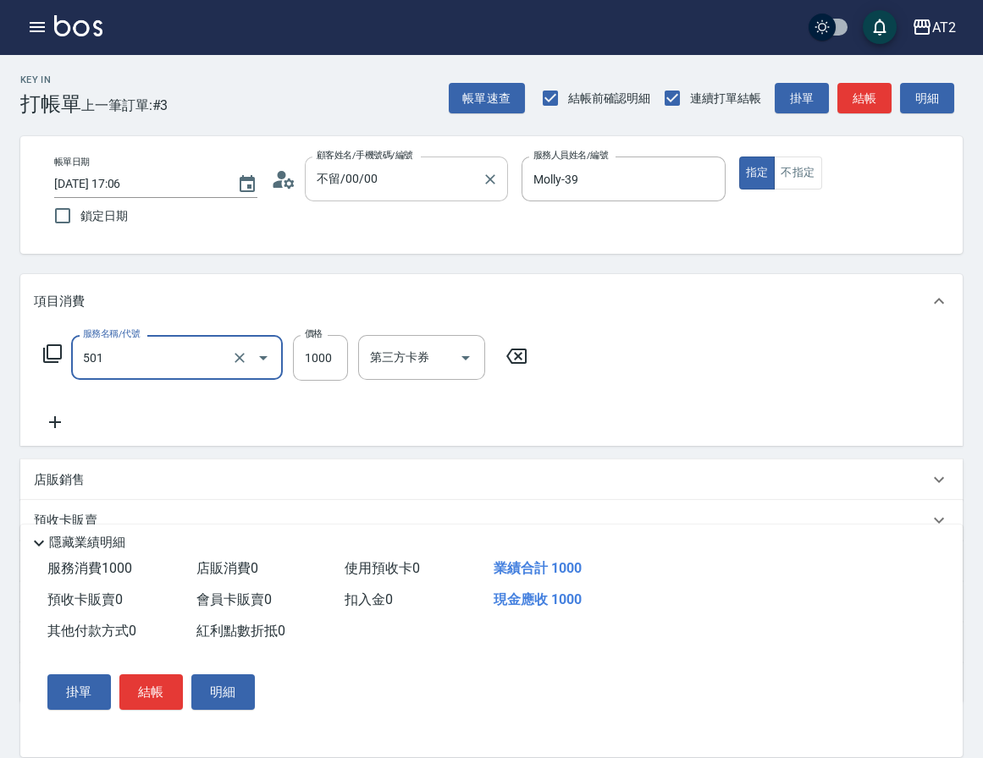
type input "染髮(501)"
type input "0"
type input "15"
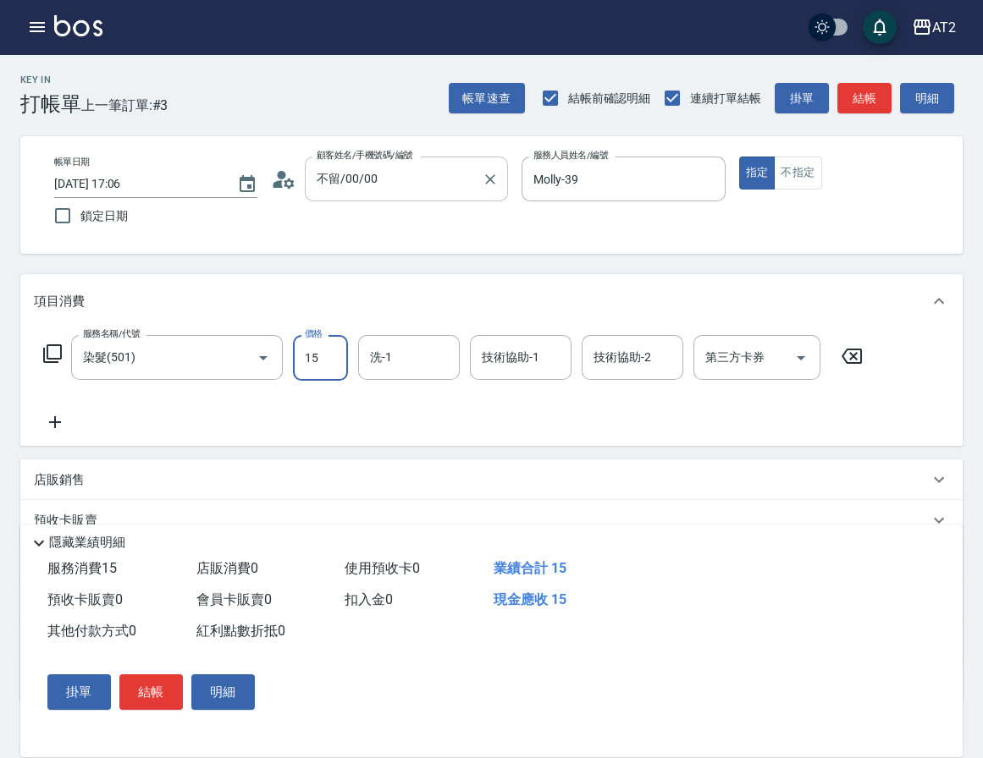
type input "10"
type input "158"
type input "150"
type input "1580"
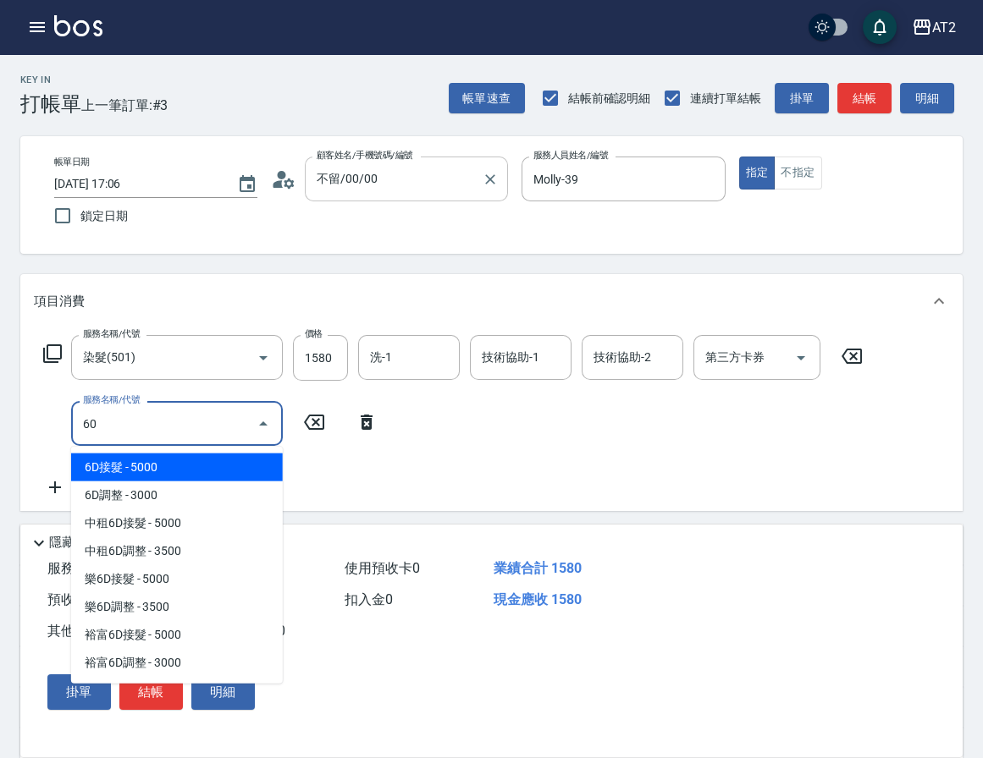
type input "601"
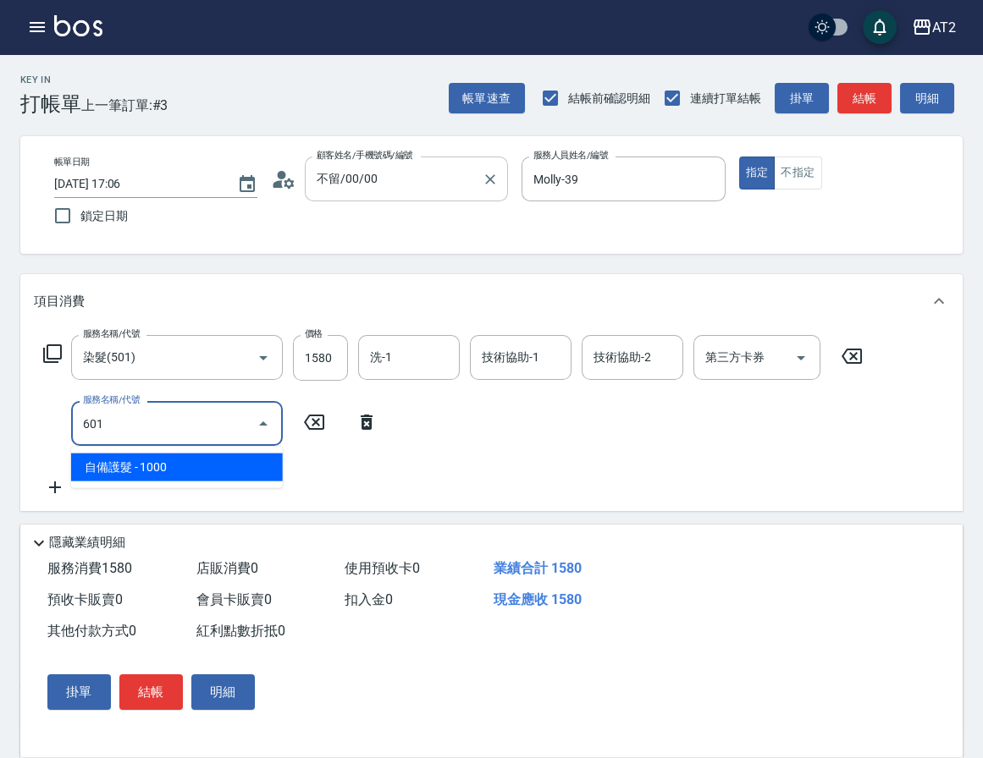
type input "250"
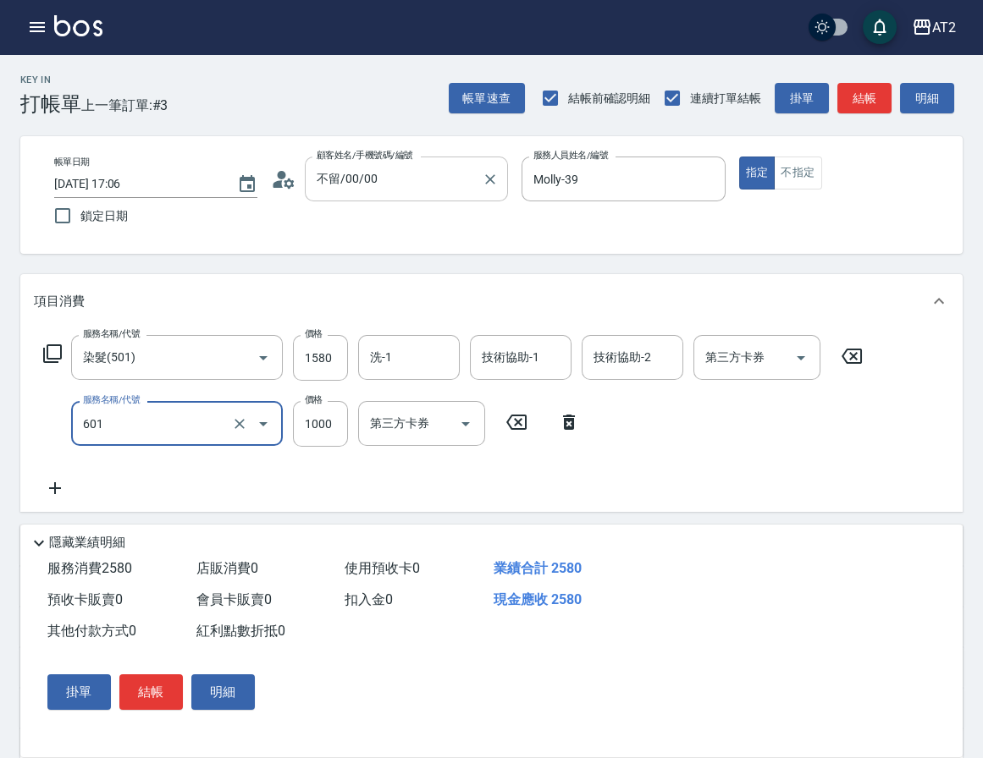
type input "自備護髮(601)"
type input "150"
type input "2"
type input "160"
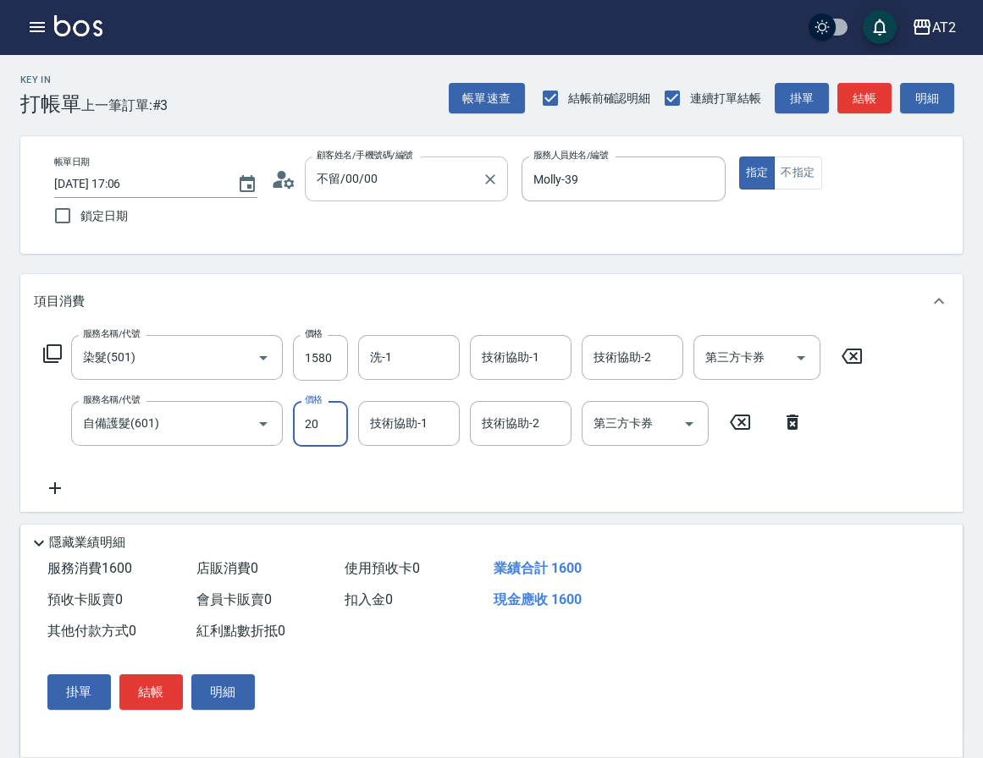
type input "200"
type input "170"
type input "2000"
type input "350"
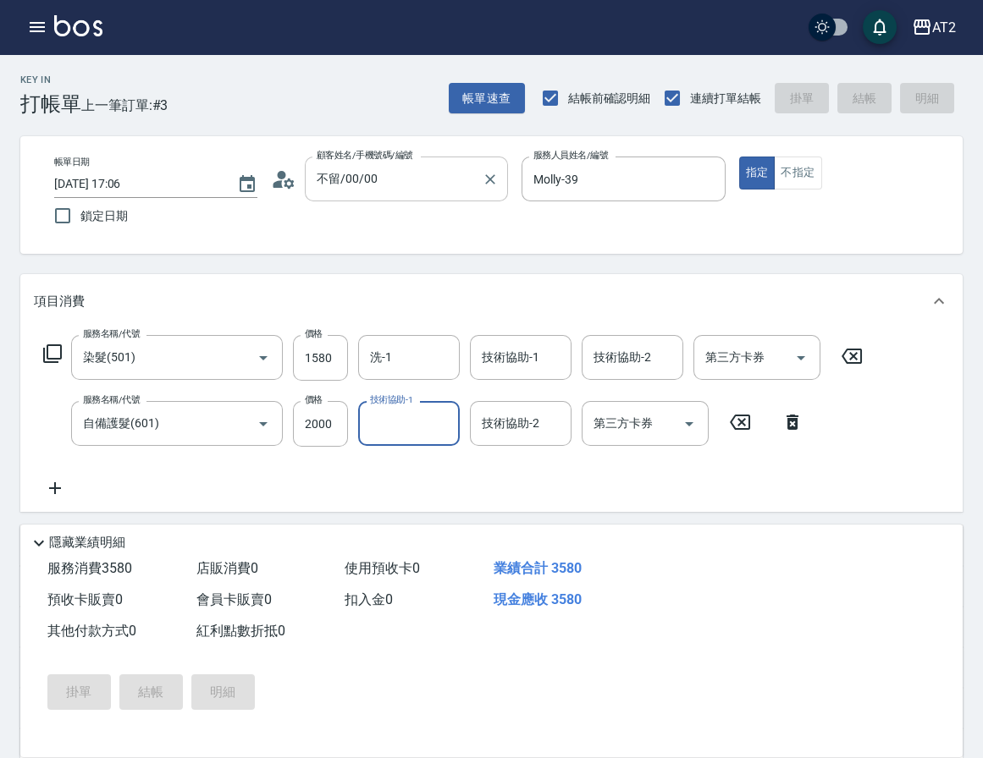
type input "0"
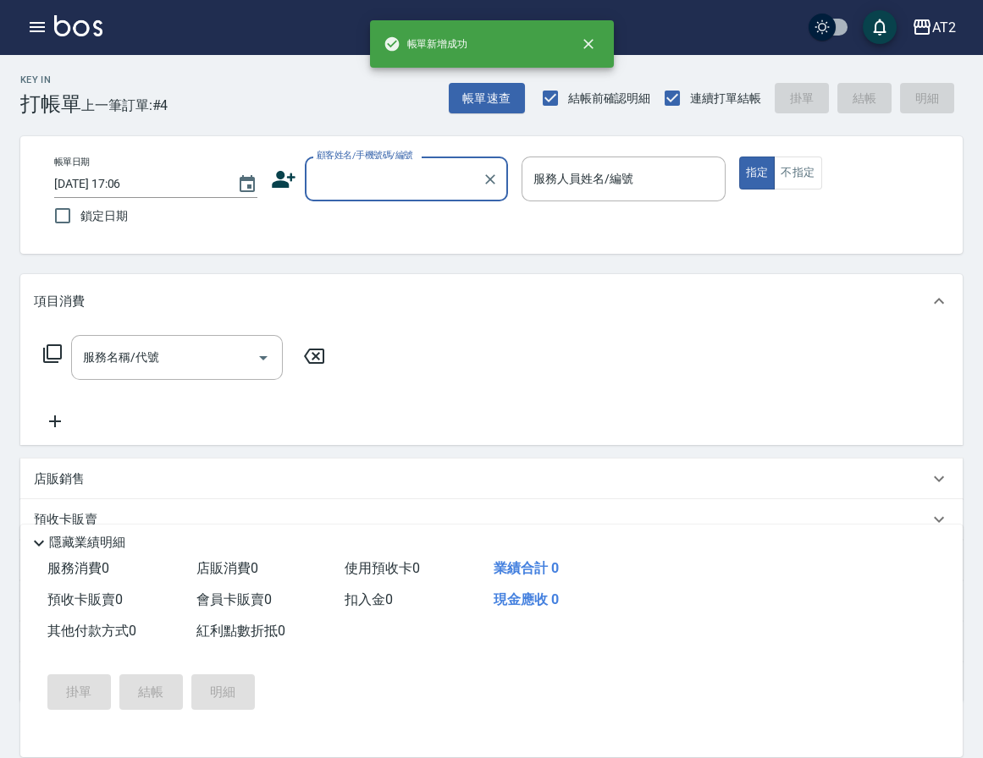
click at [380, 200] on div "顧客姓名/手機號碼/編號" at bounding box center [406, 179] width 203 height 45
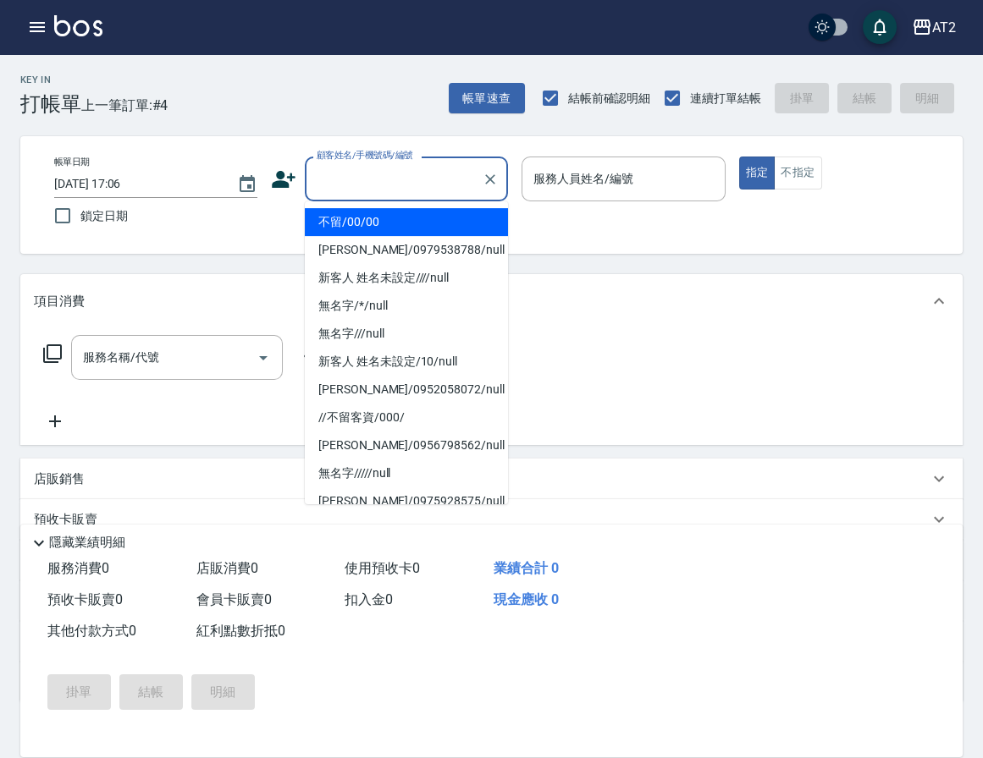
click at [379, 223] on li "不留/00/00" at bounding box center [406, 222] width 203 height 28
type input "不留/00/00"
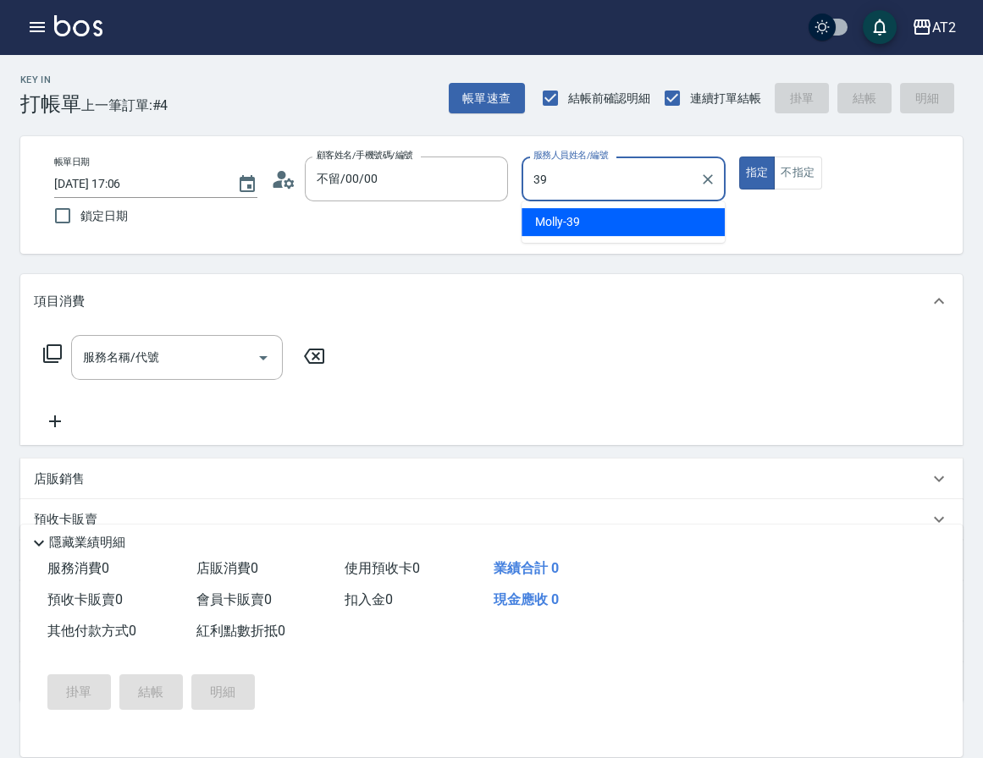
type input "Molly-39"
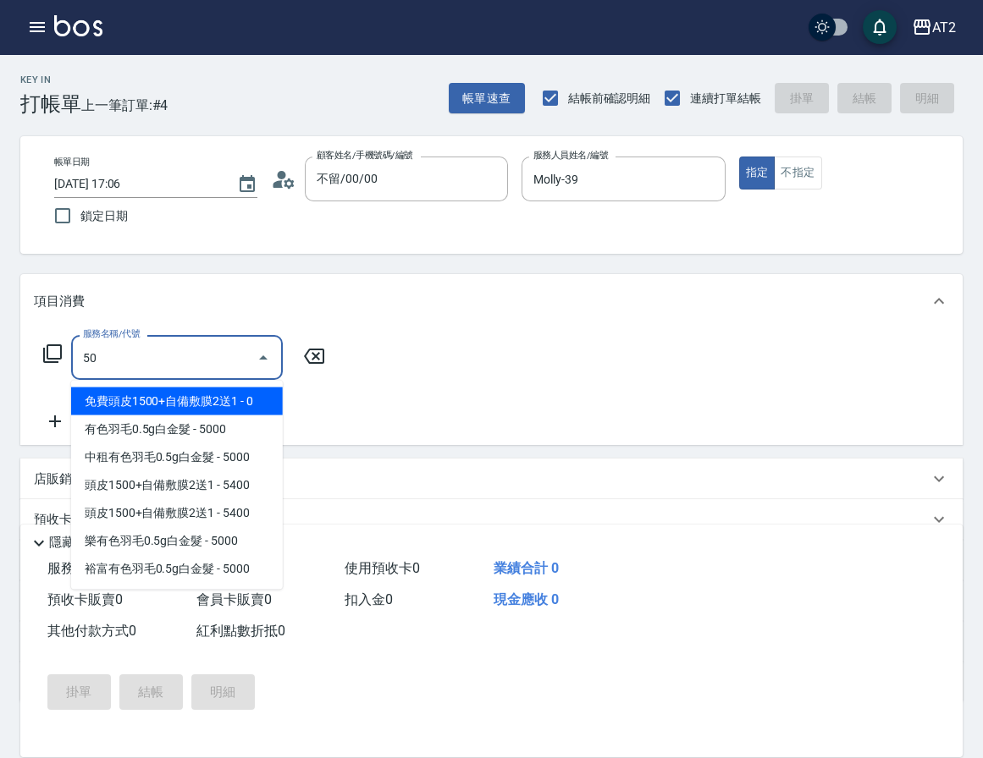
type input "501"
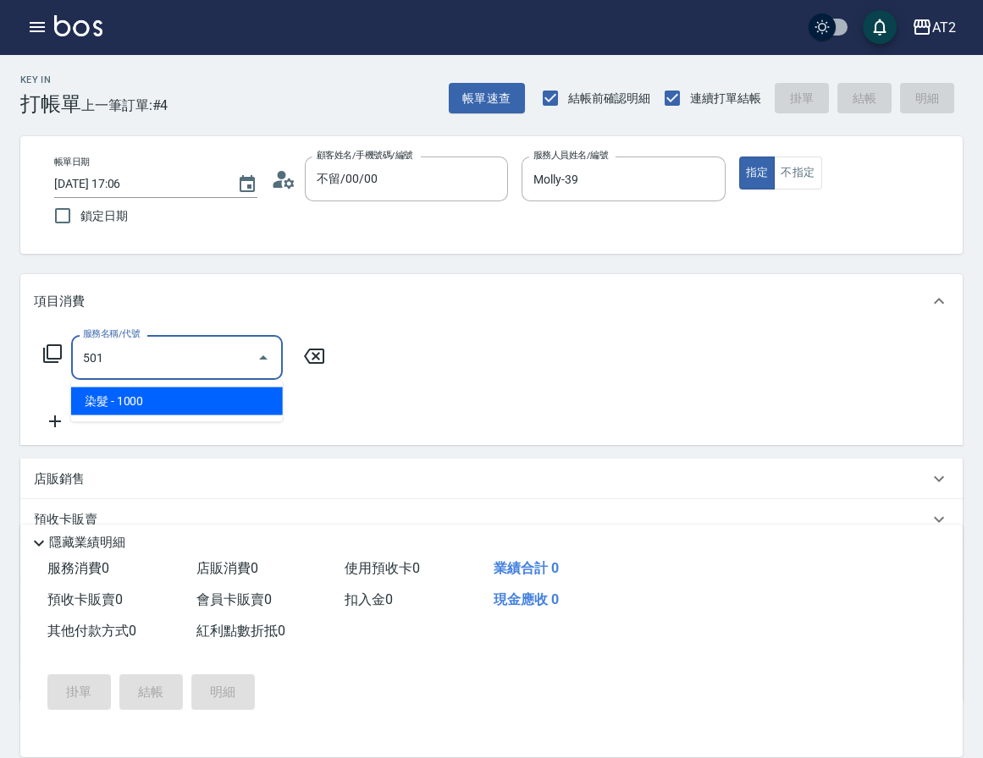
type input "100"
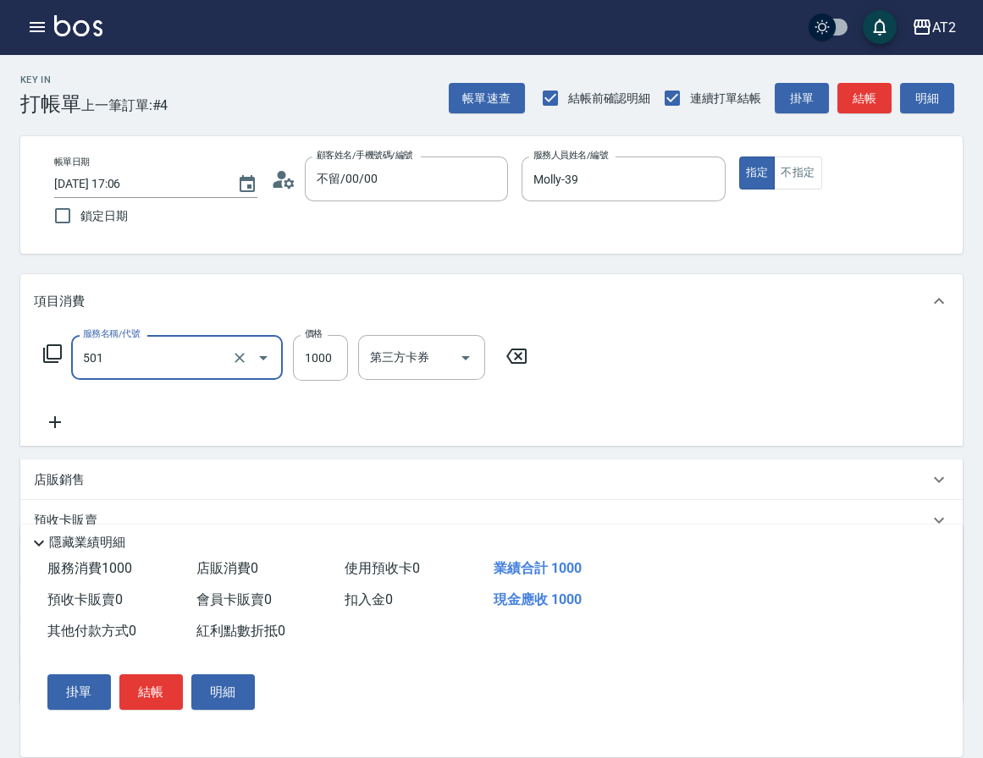
type input "染髮(501)"
type input "0"
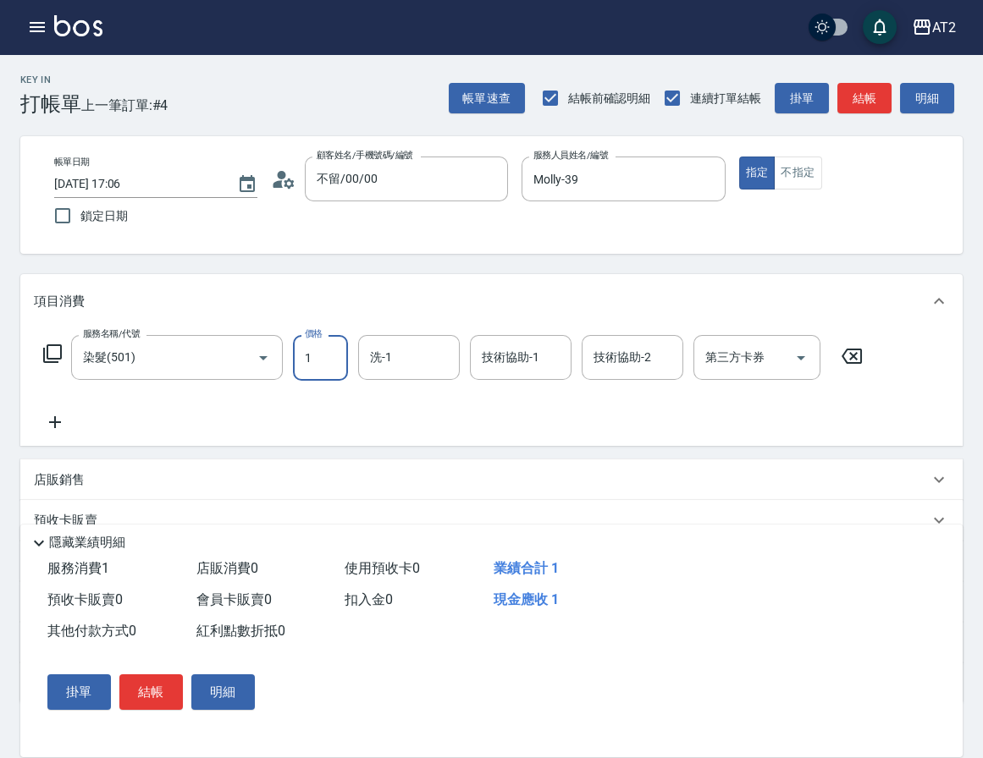
type input "19"
type input "10"
type input "199"
type input "190"
type input "1999"
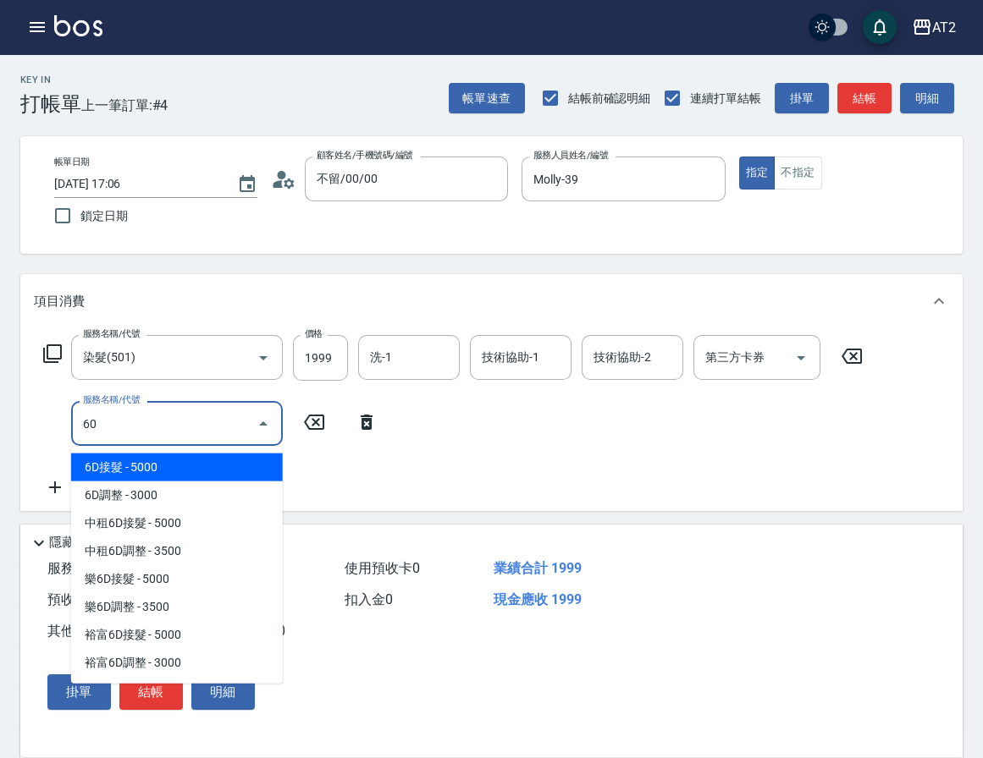
type input "601"
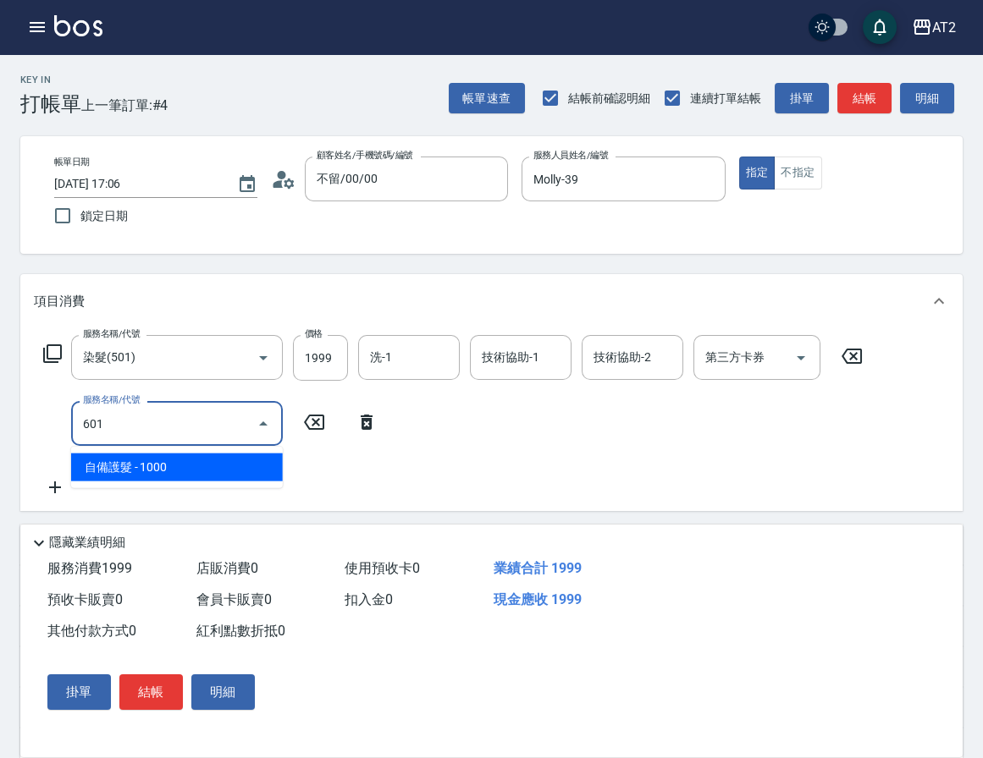
type input "290"
type input "自備護髮(601)"
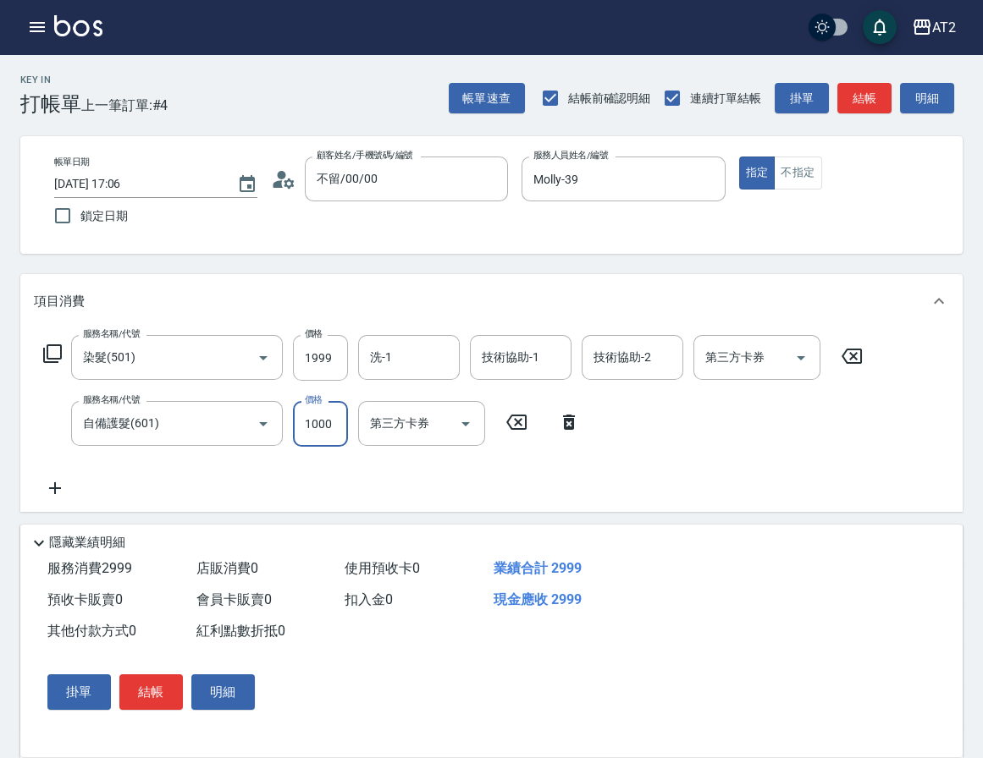
type input "200"
type input "210"
type input "2000"
type input "390"
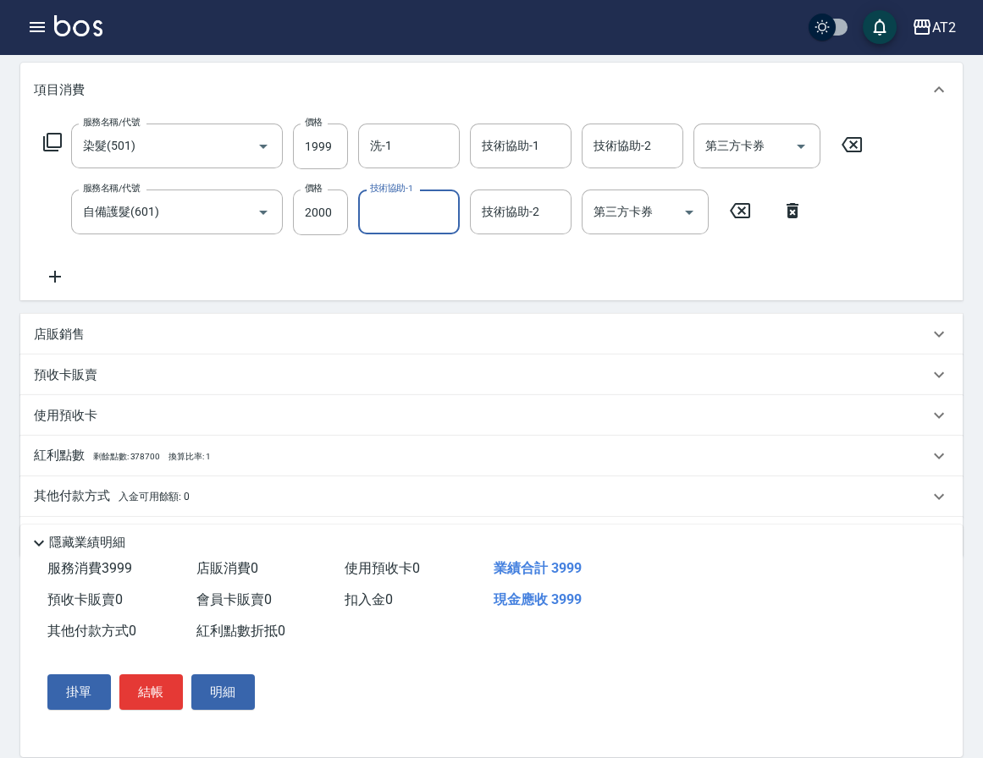
scroll to position [260, 0]
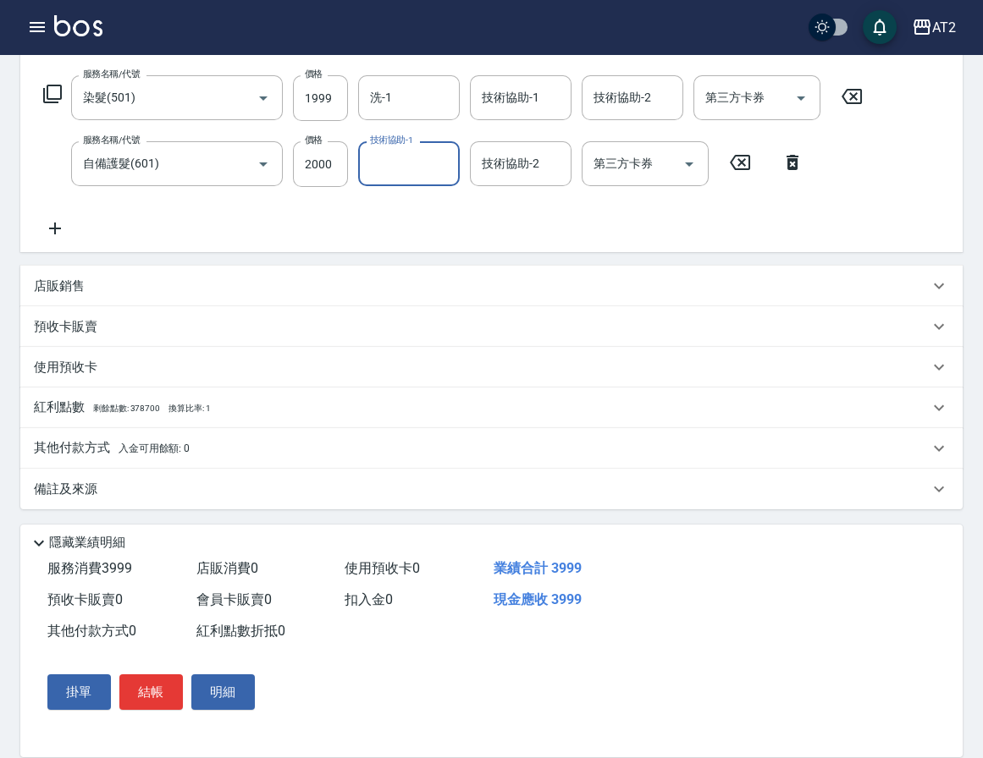
click at [71, 449] on p "其他付款方式 入金可用餘額: 0" at bounding box center [112, 448] width 156 height 19
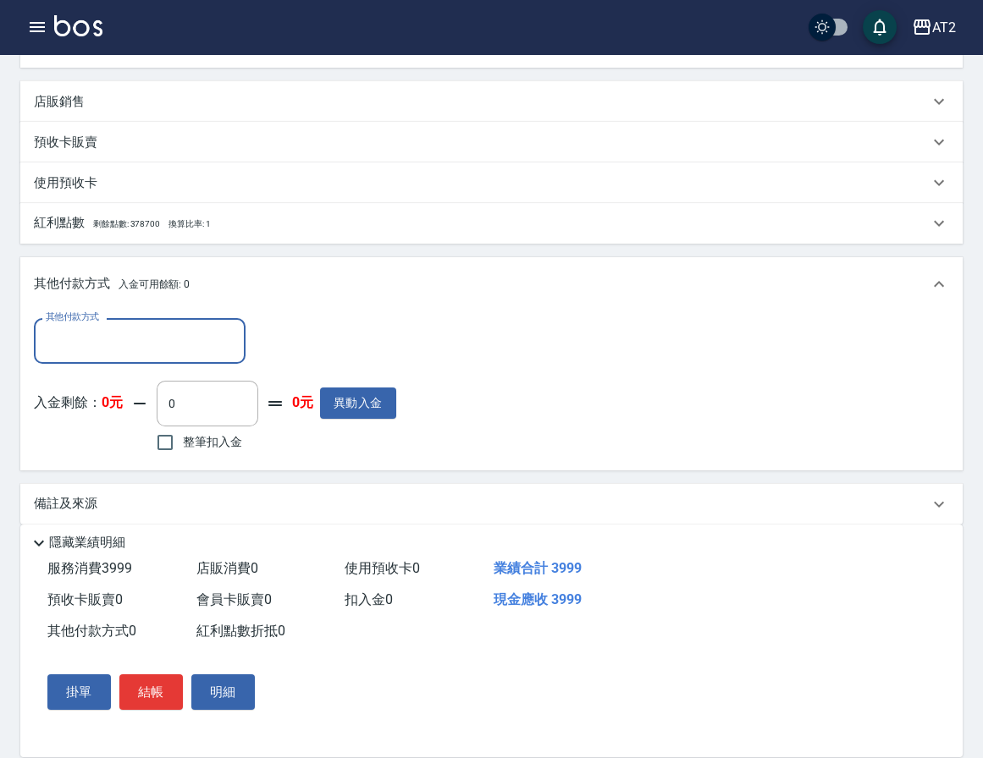
scroll to position [457, 0]
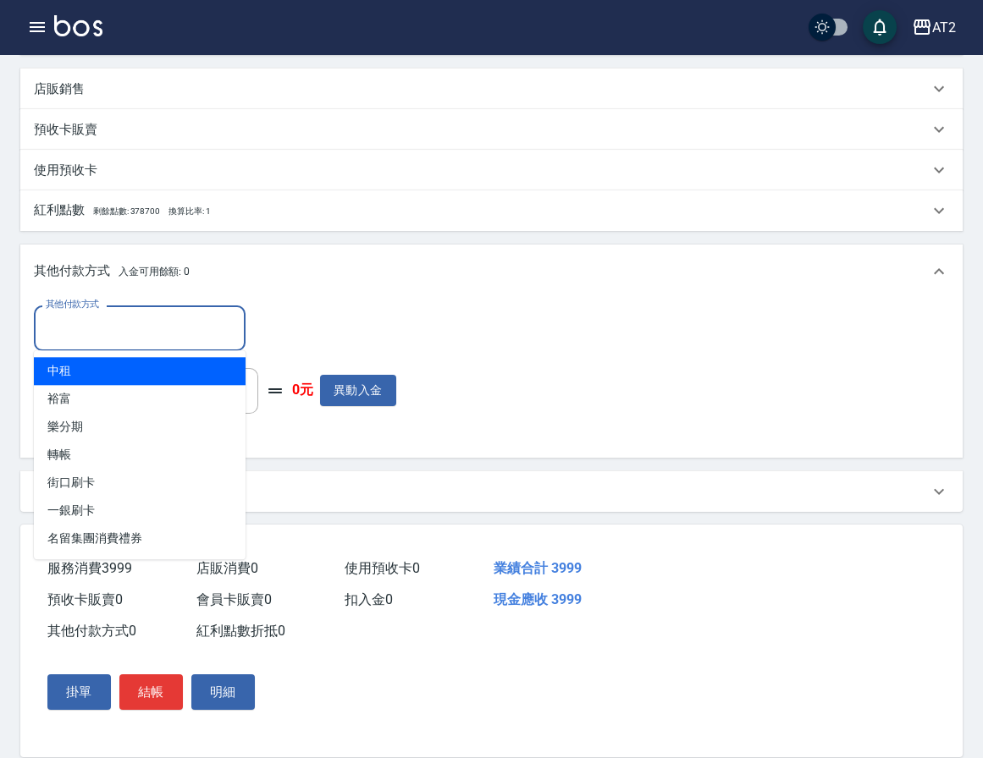
click at [102, 335] on input "其他付款方式" at bounding box center [139, 328] width 196 height 30
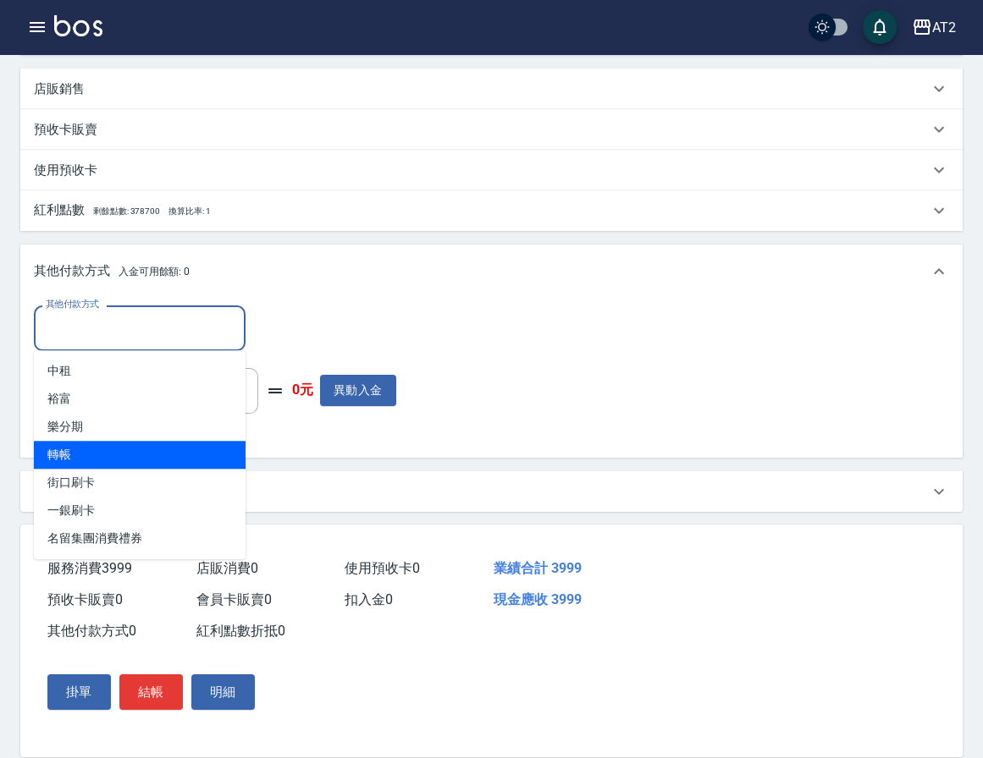
click at [118, 453] on span "轉帳" at bounding box center [140, 455] width 212 height 28
type input "轉帳"
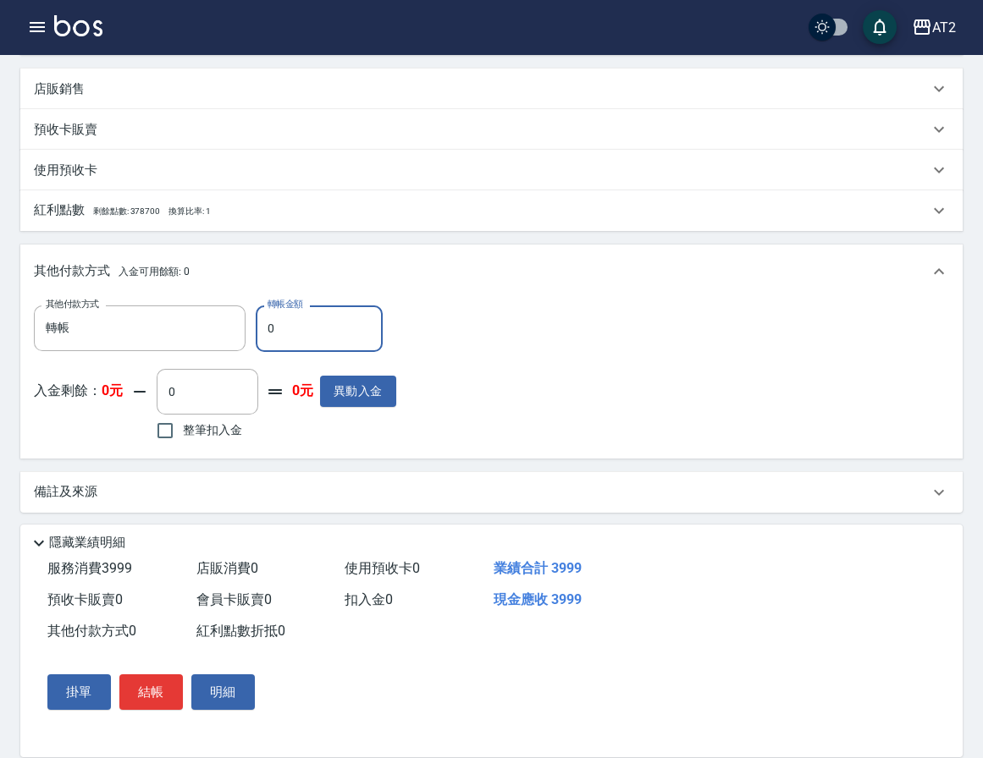
click at [63, 306] on div "其他付款方式 轉帳 其他付款方式 轉帳金額 0 轉帳金額" at bounding box center [215, 329] width 362 height 46
type input "39"
type input "360"
type input "399"
type input "0"
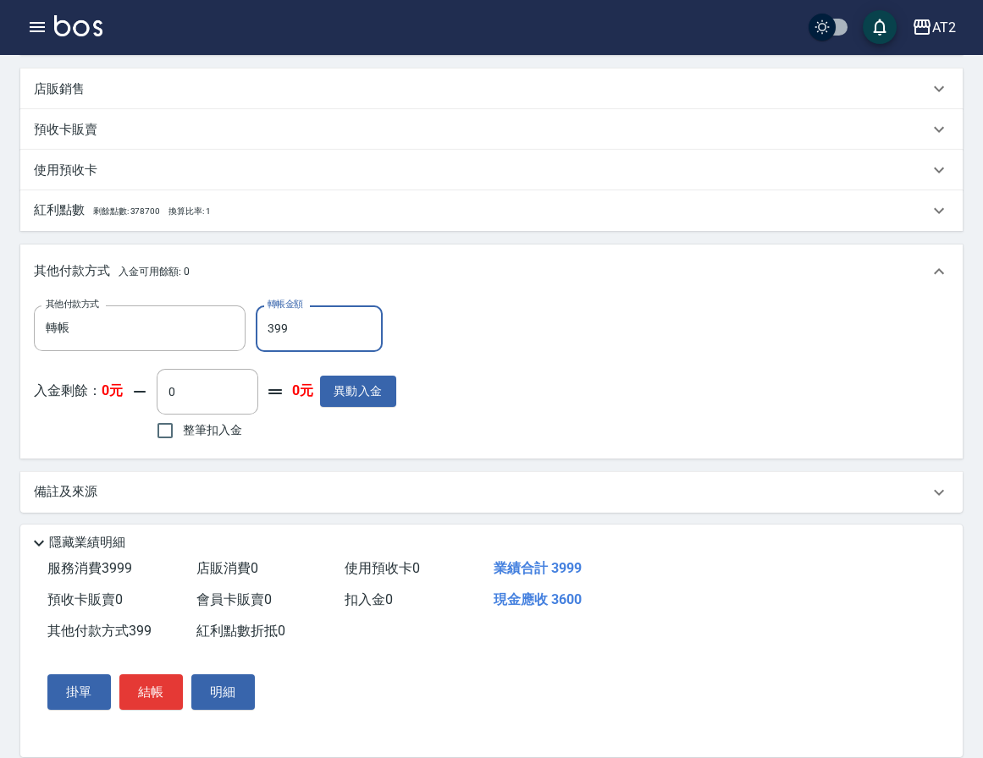
type input "3999"
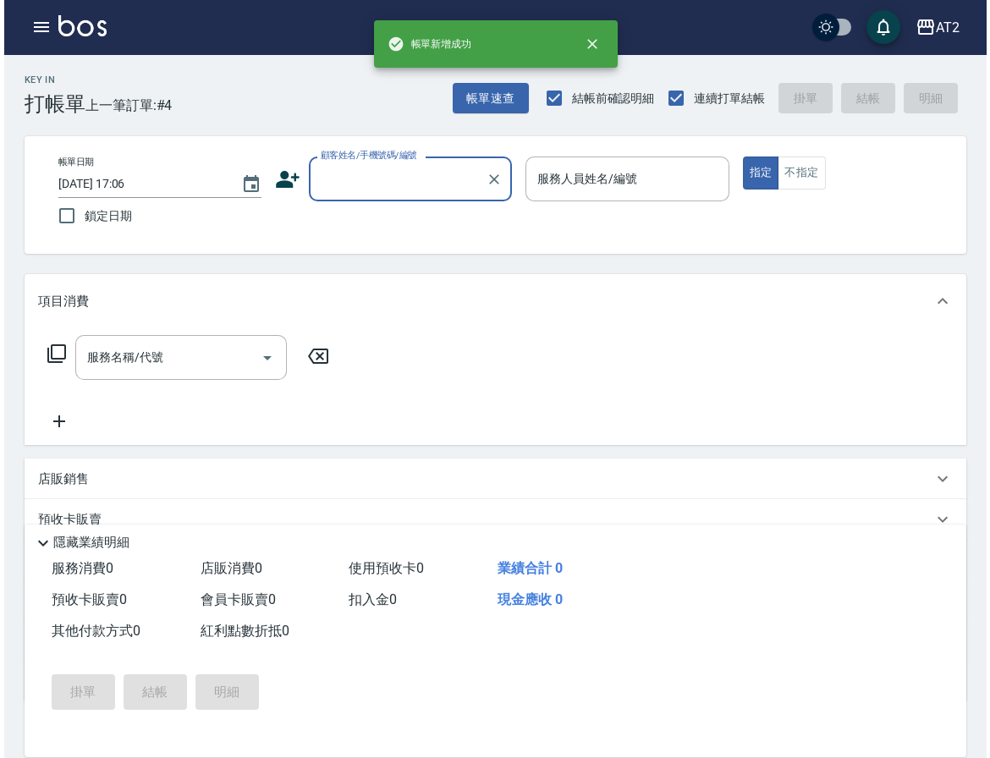
scroll to position [0, 0]
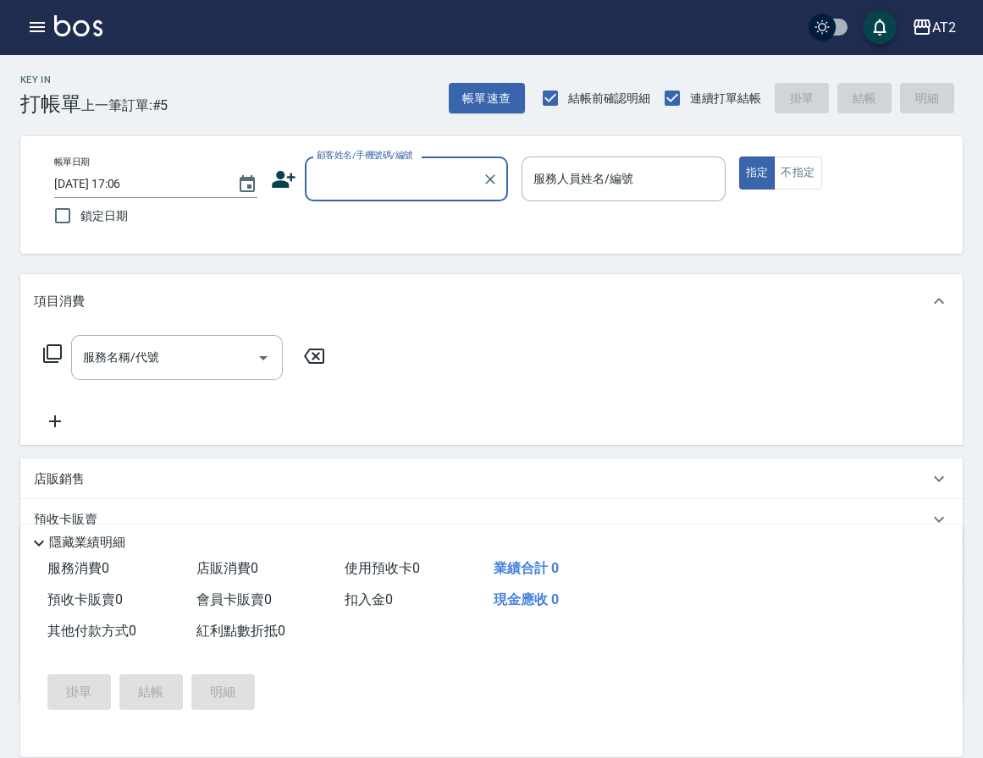
click at [33, 18] on icon "button" at bounding box center [37, 27] width 20 height 20
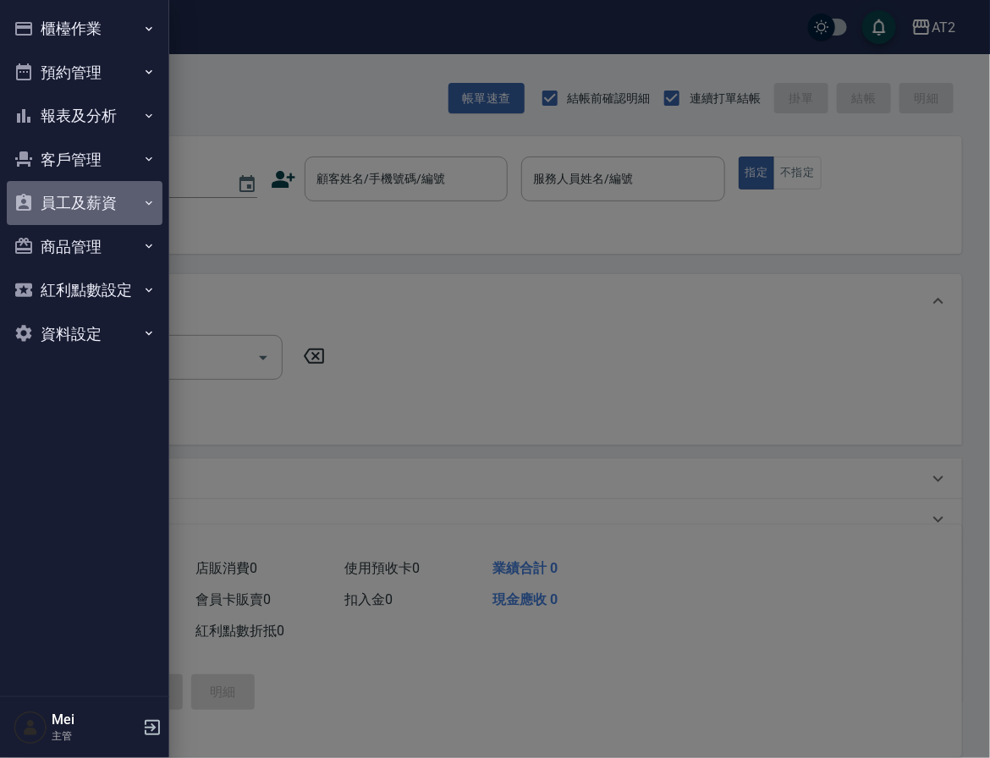
click at [113, 192] on button "員工及薪資" at bounding box center [85, 203] width 156 height 44
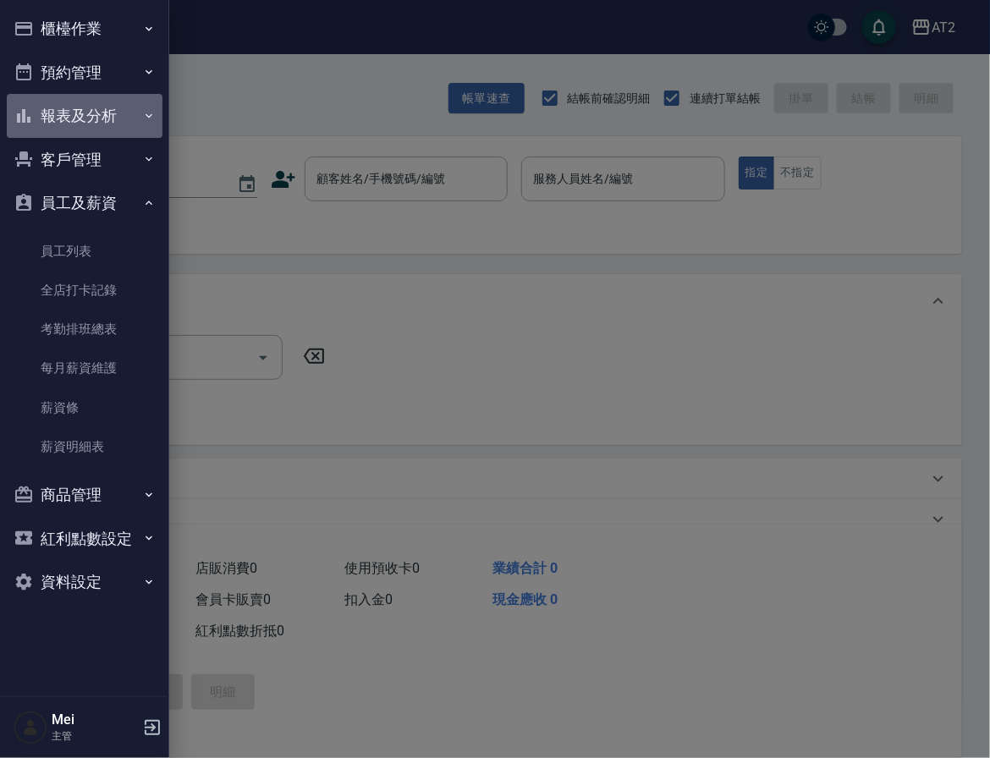
click at [107, 132] on button "報表及分析" at bounding box center [85, 116] width 156 height 44
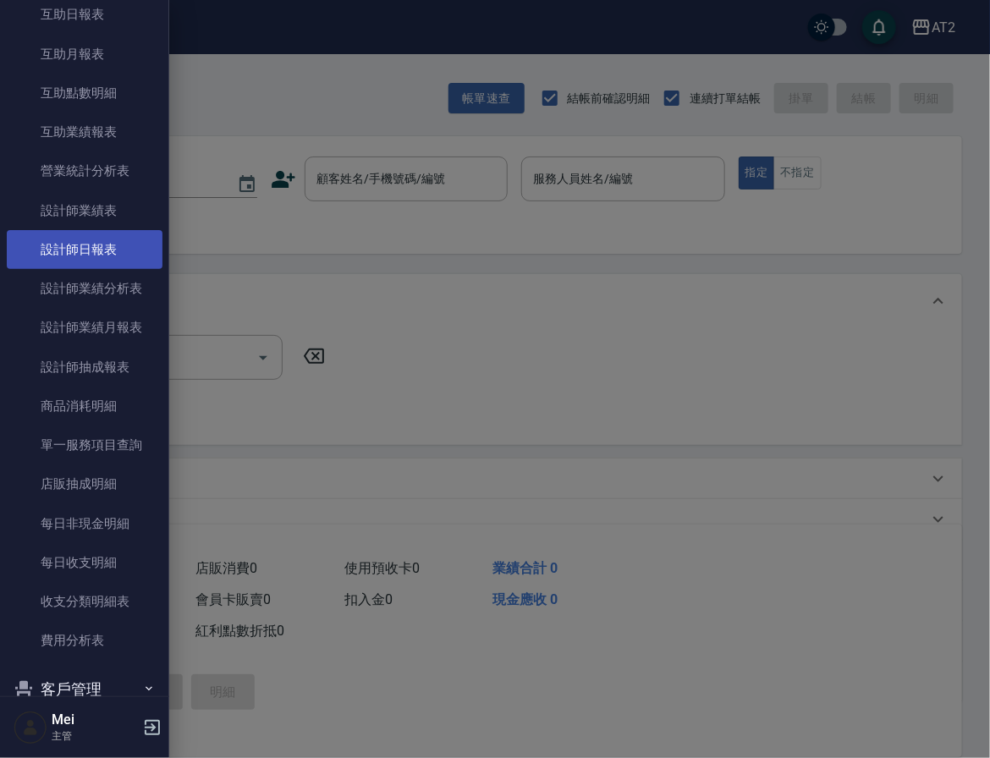
scroll to position [282, 0]
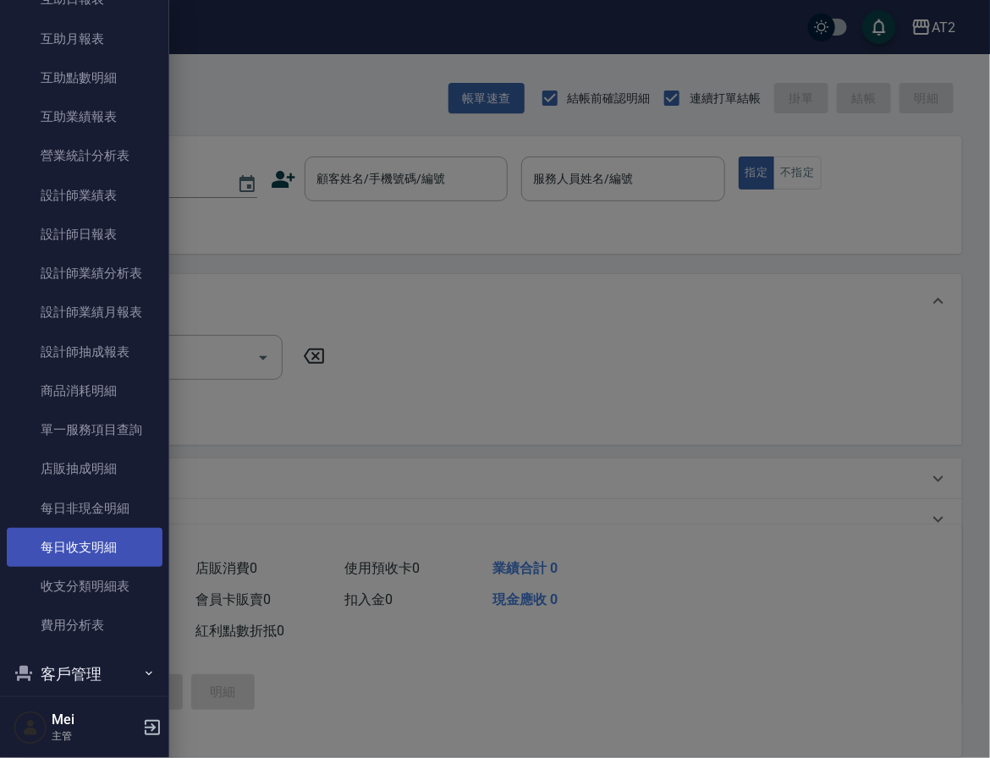
click at [101, 543] on link "每日收支明細" at bounding box center [85, 547] width 156 height 39
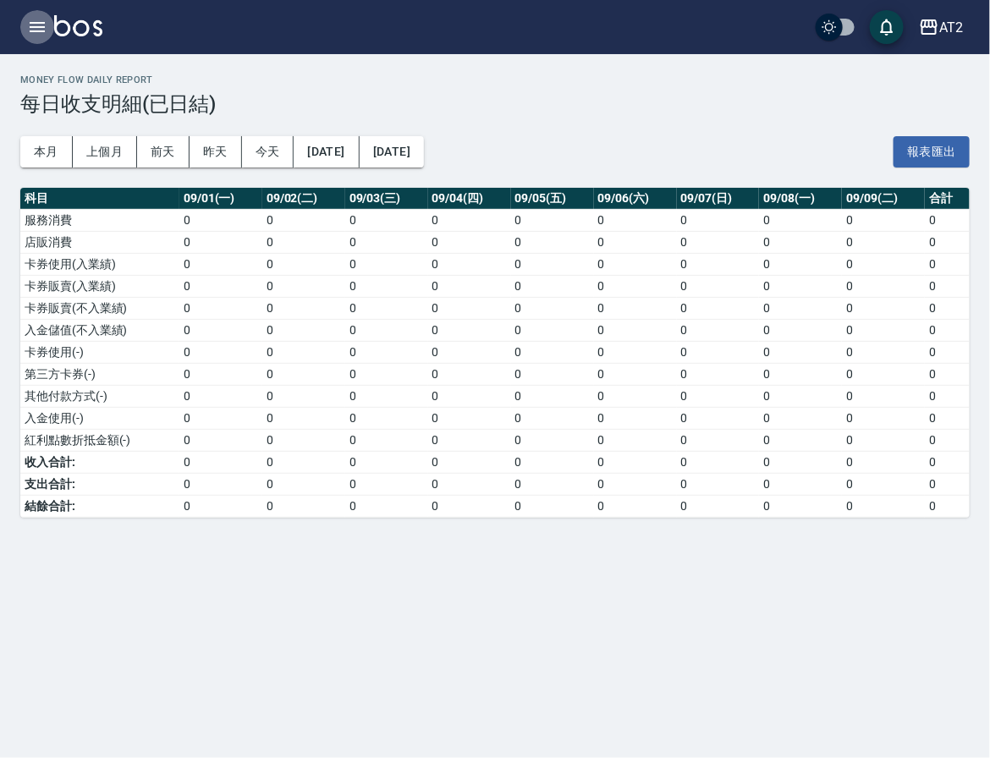
click at [41, 36] on icon "button" at bounding box center [37, 27] width 20 height 20
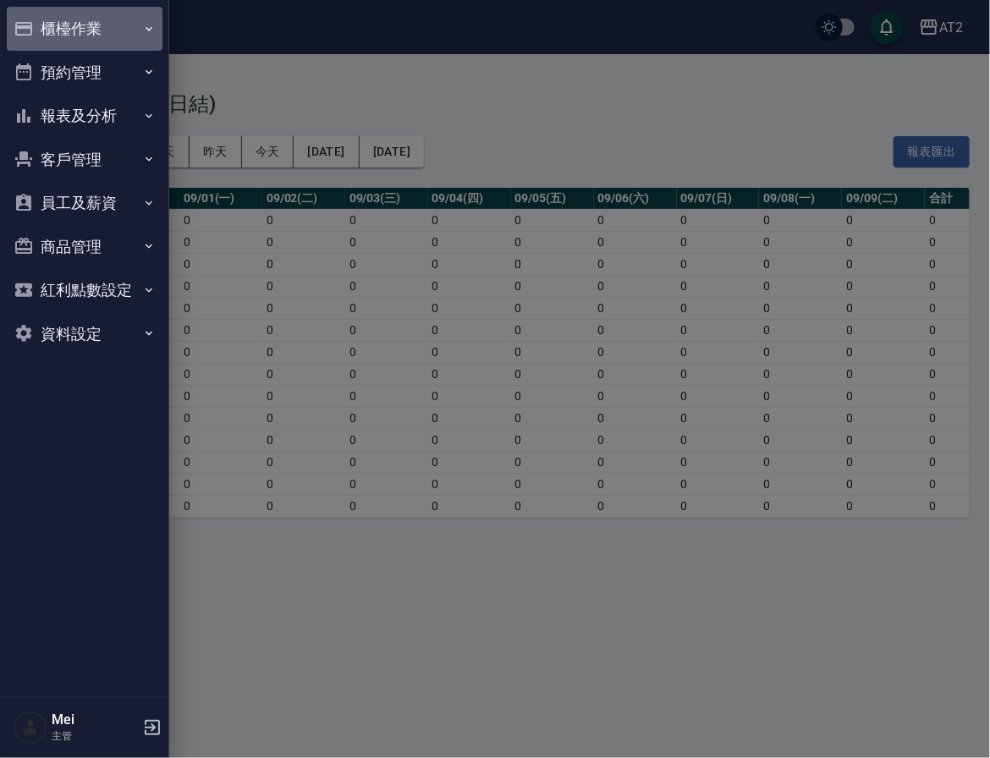
drag, startPoint x: 106, startPoint y: 35, endPoint x: 135, endPoint y: 152, distance: 121.1
click at [105, 35] on button "櫃檯作業" at bounding box center [85, 29] width 156 height 44
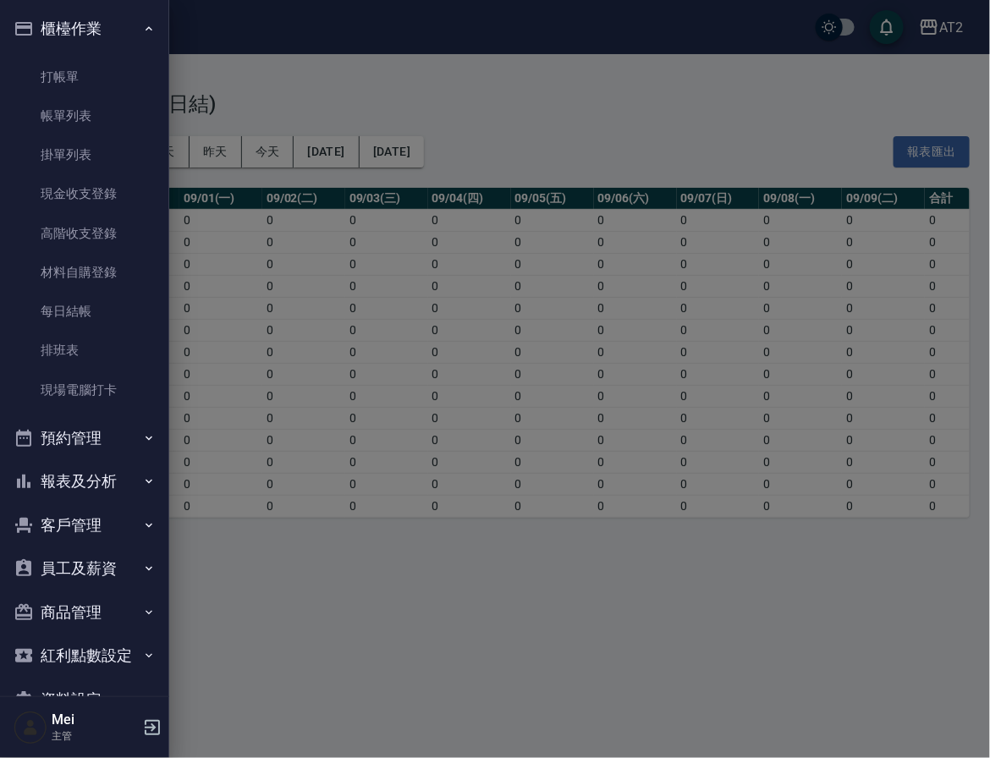
click at [87, 471] on button "報表及分析" at bounding box center [85, 482] width 156 height 44
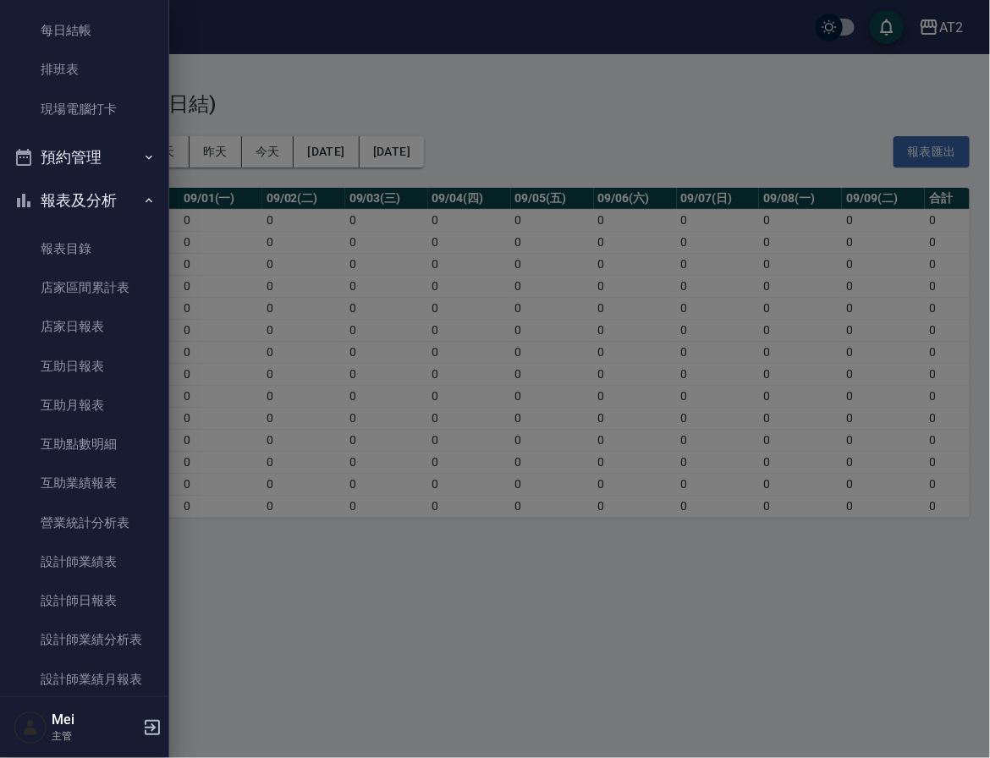
scroll to position [564, 0]
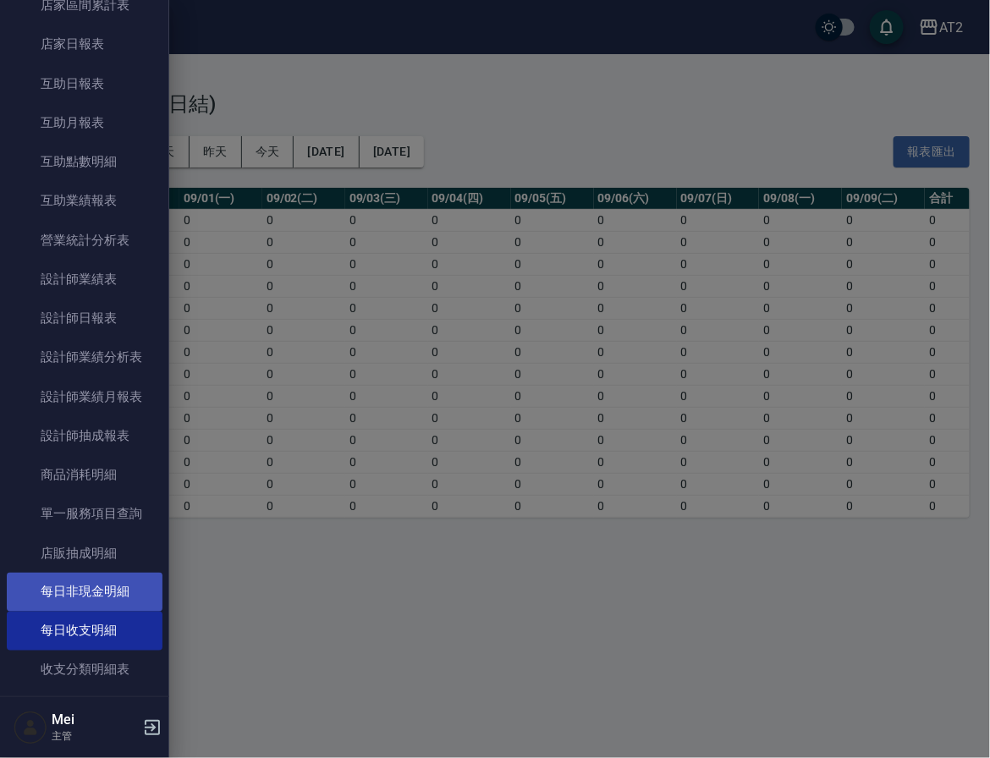
click at [116, 601] on link "每日非現金明細" at bounding box center [85, 592] width 156 height 39
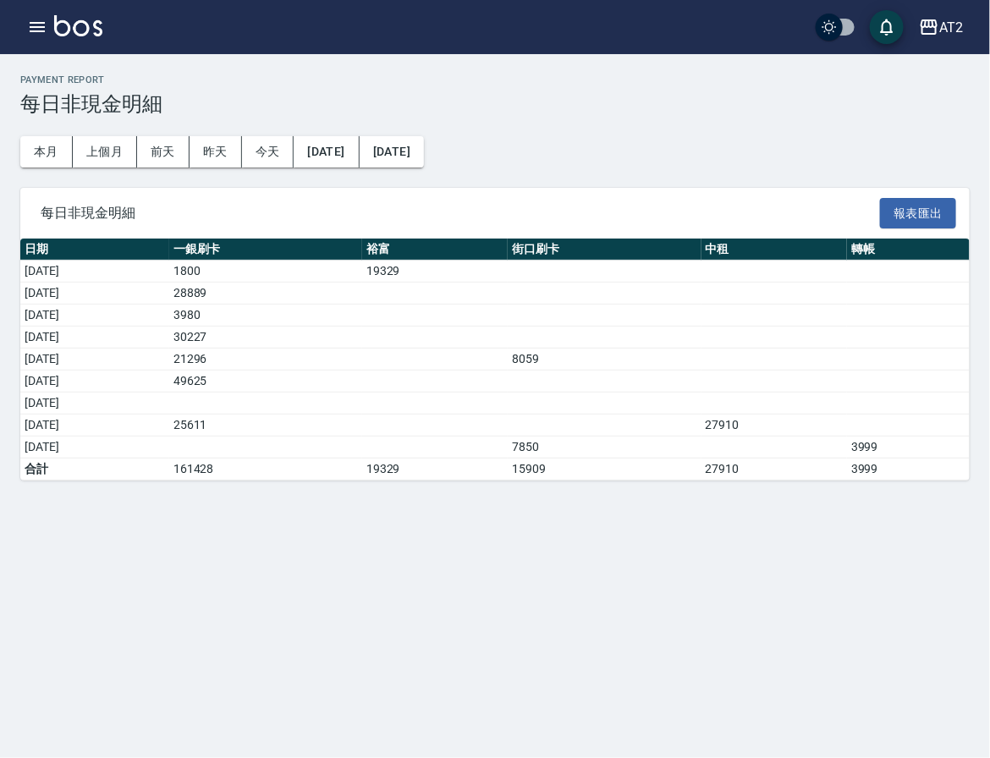
click at [542, 548] on div "Payment Report 每日非現金明細 本月 上個月 [DATE] [DATE] [DATE] [DATE] [DATE] 每日非現金明細 報表匯出 日…" at bounding box center [495, 379] width 990 height 758
click at [30, 20] on icon "button" at bounding box center [37, 27] width 20 height 20
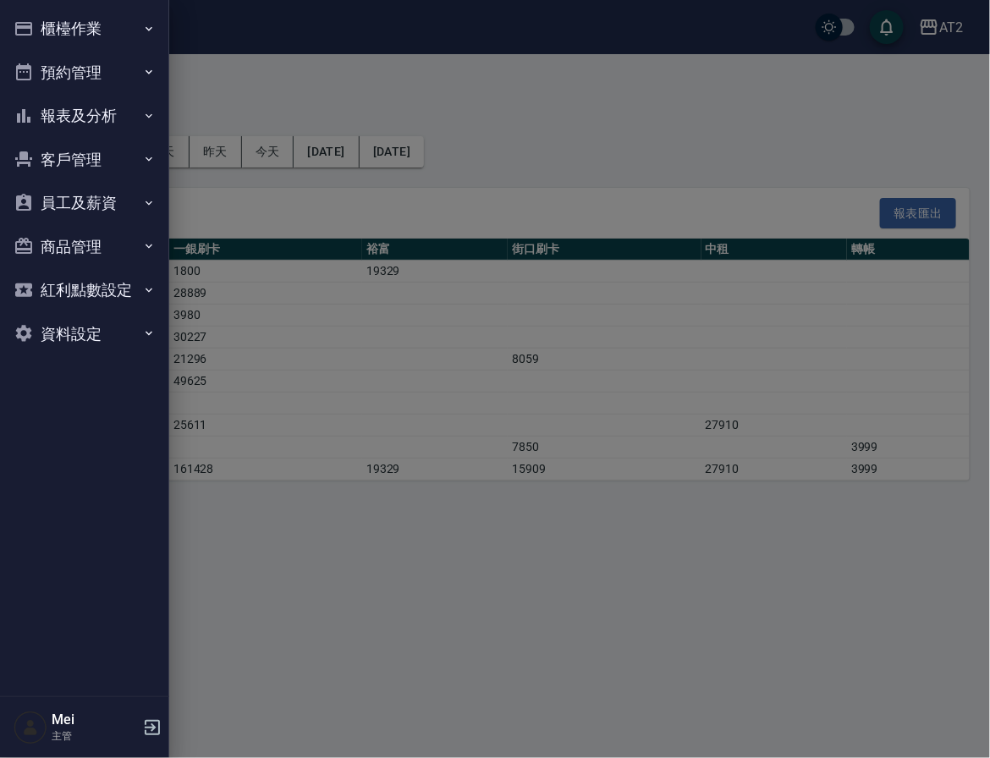
click at [107, 21] on button "櫃檯作業" at bounding box center [85, 29] width 156 height 44
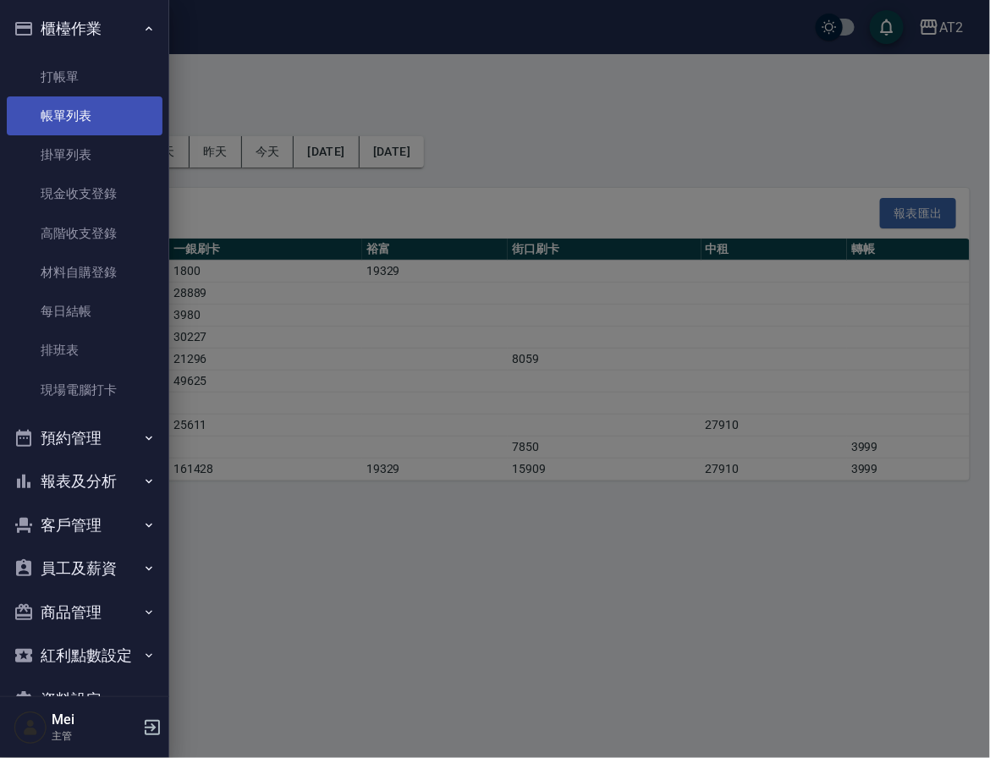
click at [115, 134] on link "帳單列表" at bounding box center [85, 115] width 156 height 39
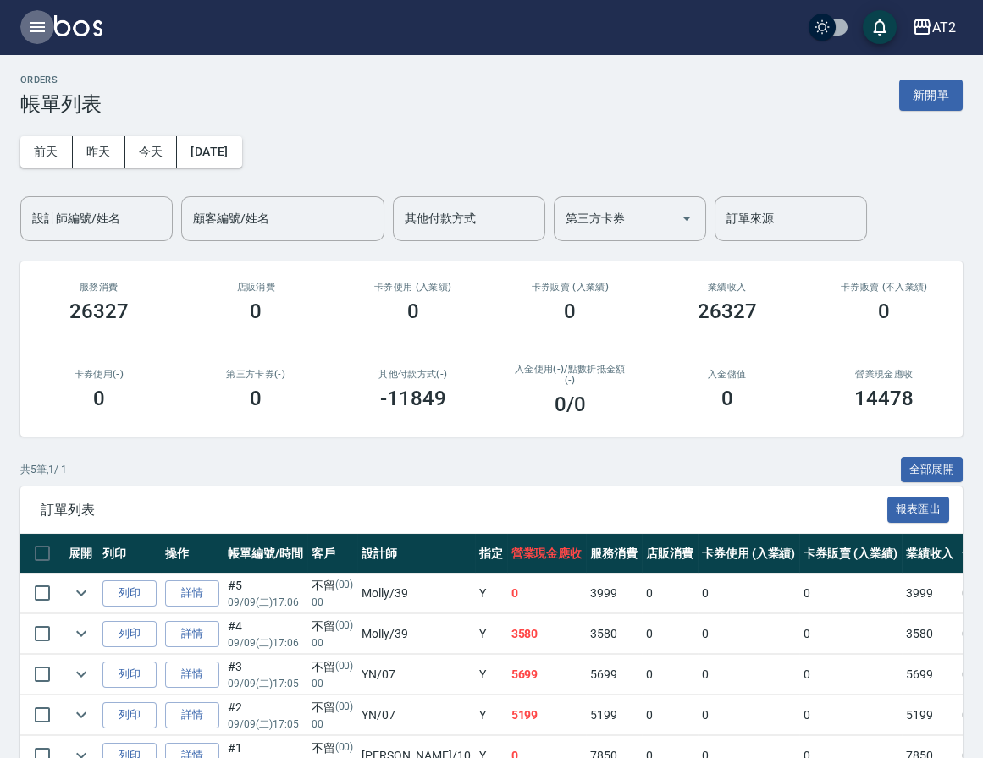
click at [47, 30] on icon "button" at bounding box center [37, 27] width 20 height 20
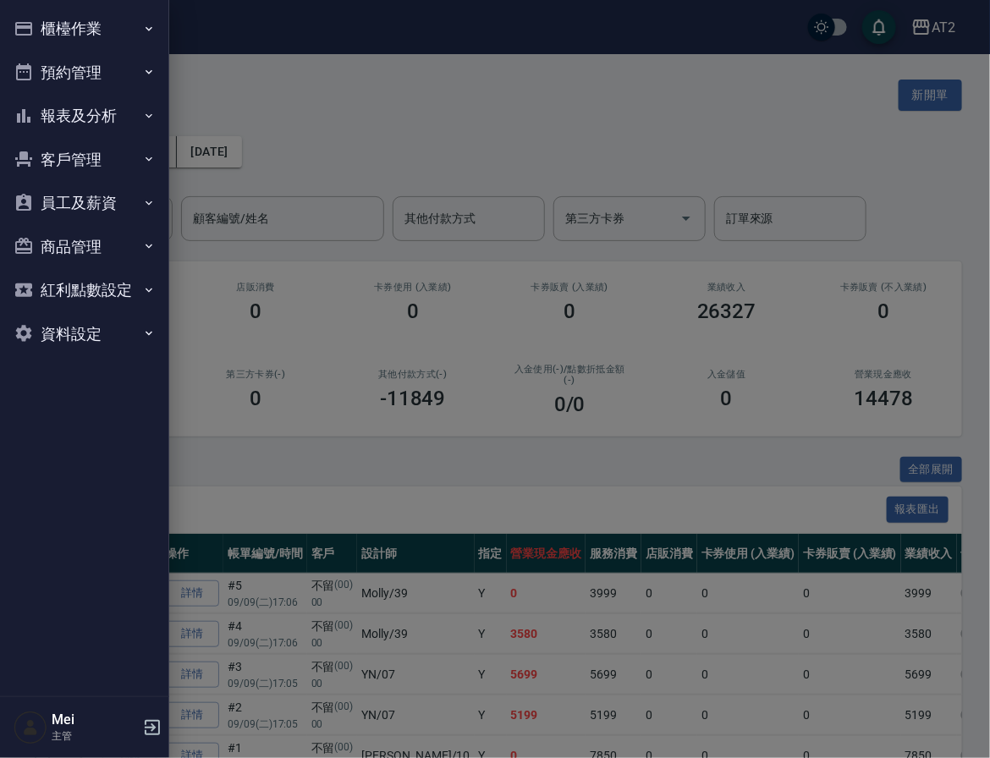
click at [113, 34] on button "櫃檯作業" at bounding box center [85, 29] width 156 height 44
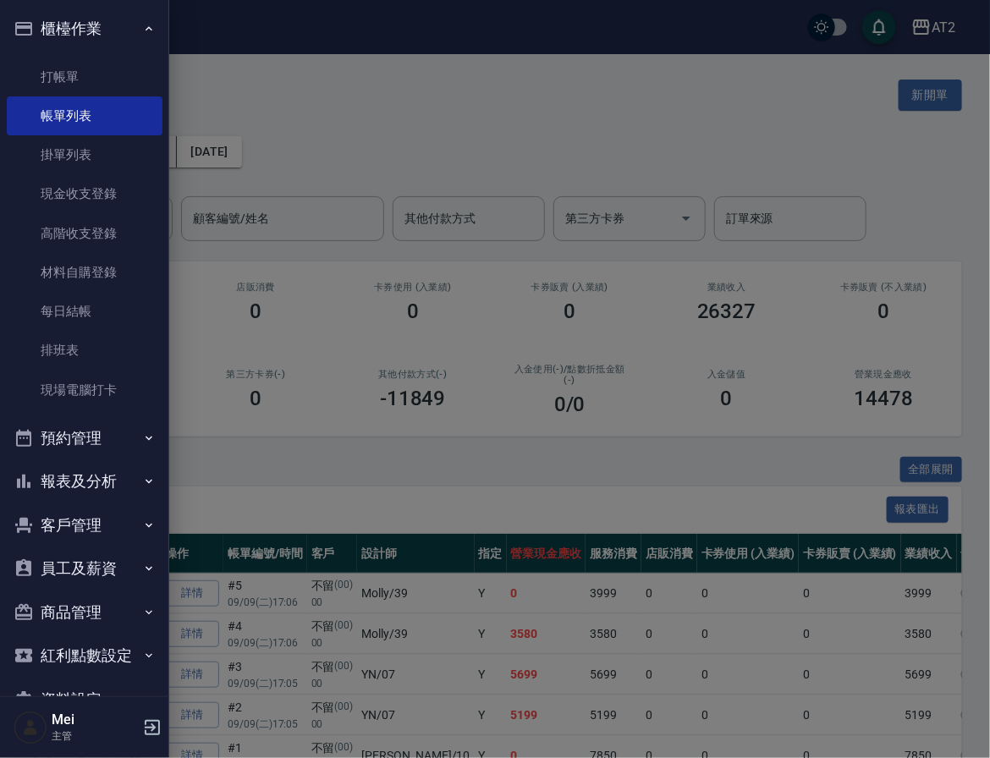
click at [108, 484] on button "報表及分析" at bounding box center [85, 482] width 156 height 44
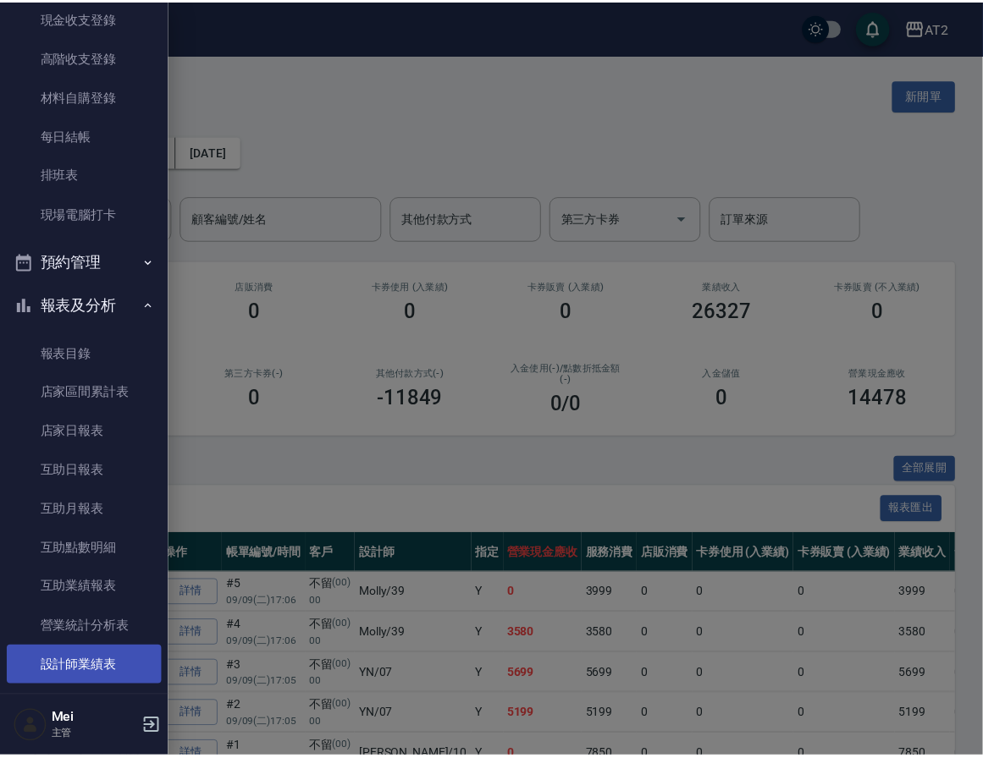
scroll to position [376, 0]
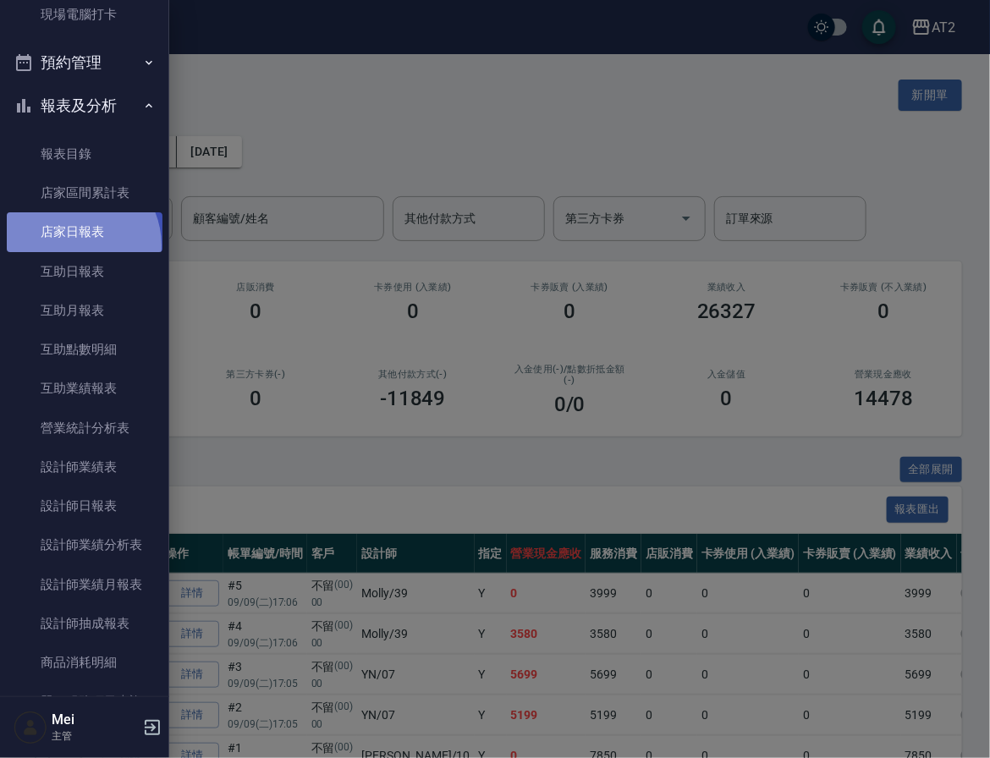
click at [73, 245] on link "店家日報表" at bounding box center [85, 231] width 156 height 39
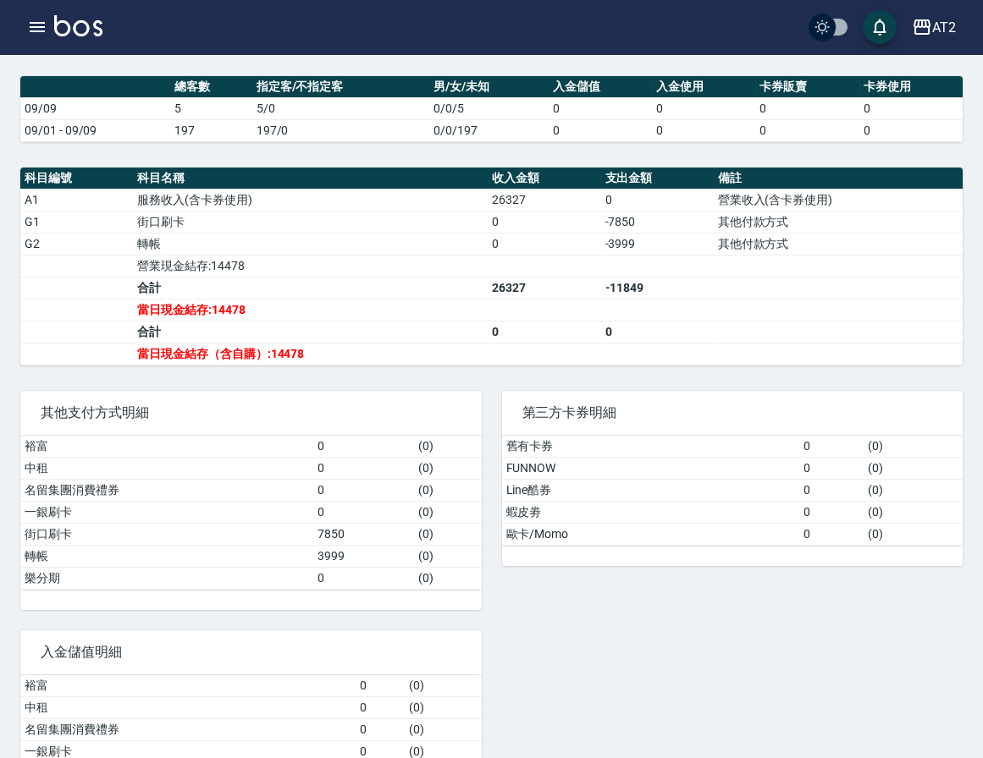
scroll to position [379, 0]
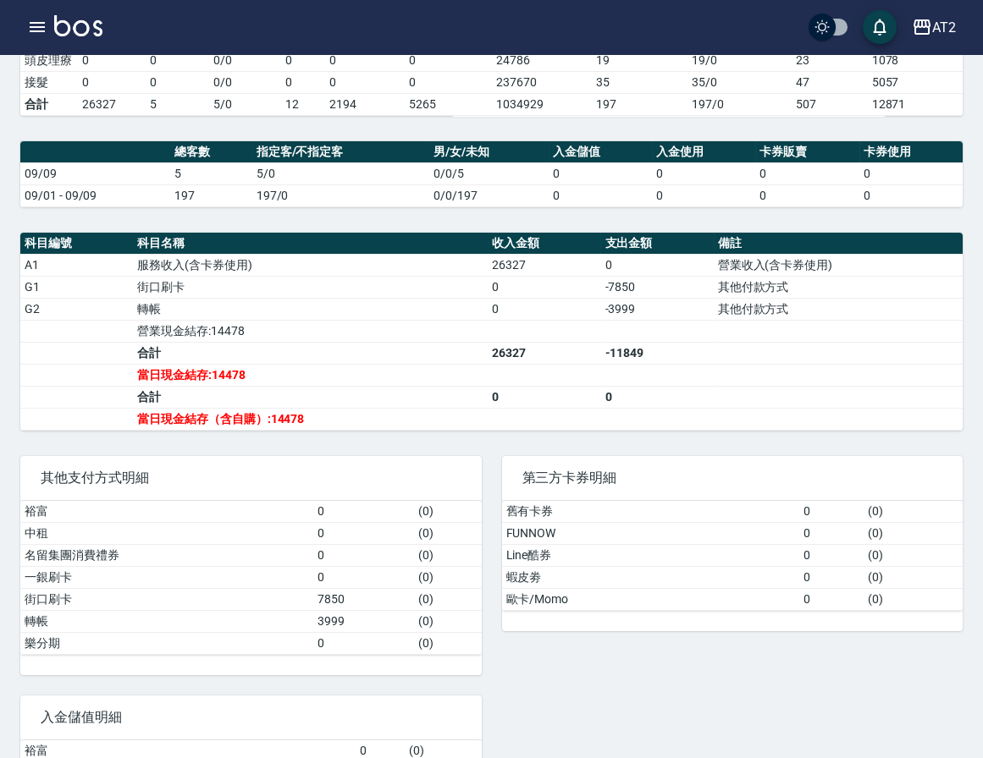
click at [501, 401] on td "0" at bounding box center [544, 397] width 113 height 22
drag, startPoint x: 501, startPoint y: 401, endPoint x: 423, endPoint y: 416, distance: 79.2
click at [423, 408] on tr "合計 0 0" at bounding box center [491, 397] width 942 height 22
click at [423, 408] on td "合計" at bounding box center [310, 397] width 355 height 22
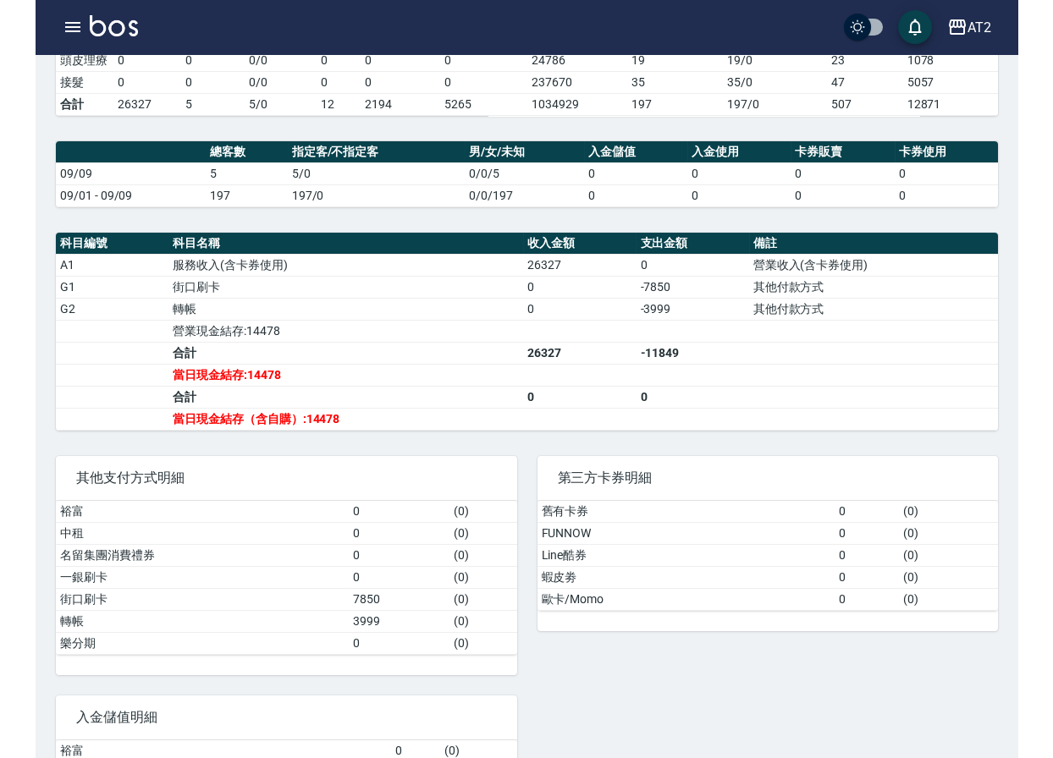
scroll to position [0, 0]
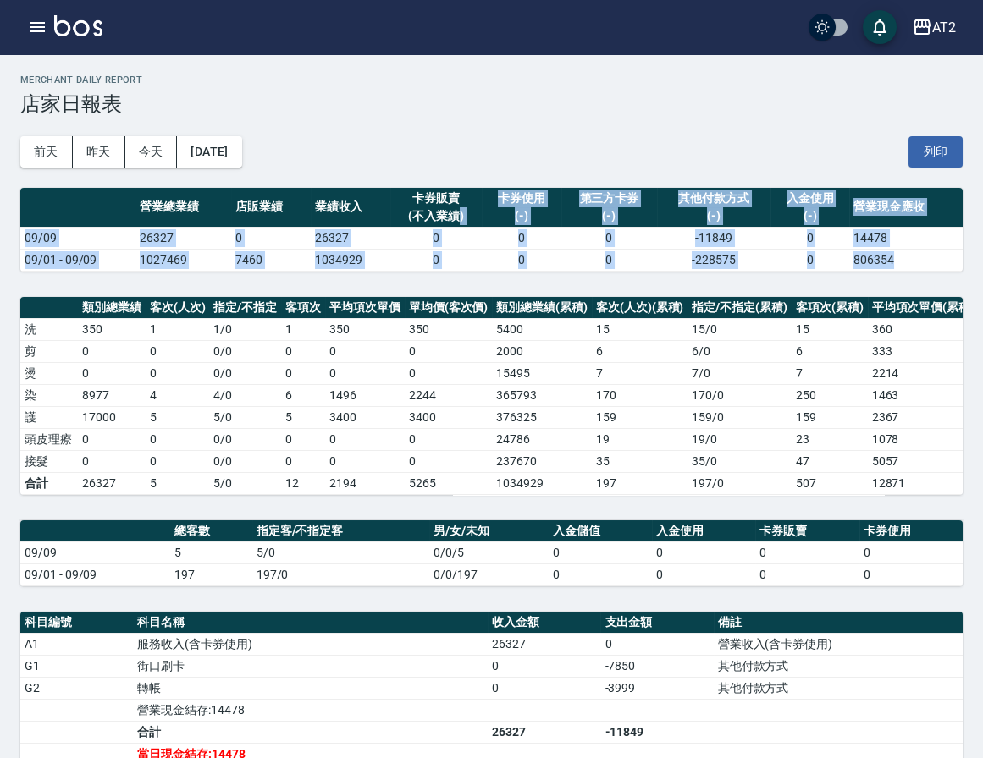
drag, startPoint x: 453, startPoint y: 210, endPoint x: 534, endPoint y: 499, distance: 300.7
click at [534, 499] on div "AT2 [DATE] 店家日報表 列印時間： [DATE][PHONE_NUMBER]:07 Merchant Daily Report 店家日報表 [DAT…" at bounding box center [491, 684] width 983 height 1260
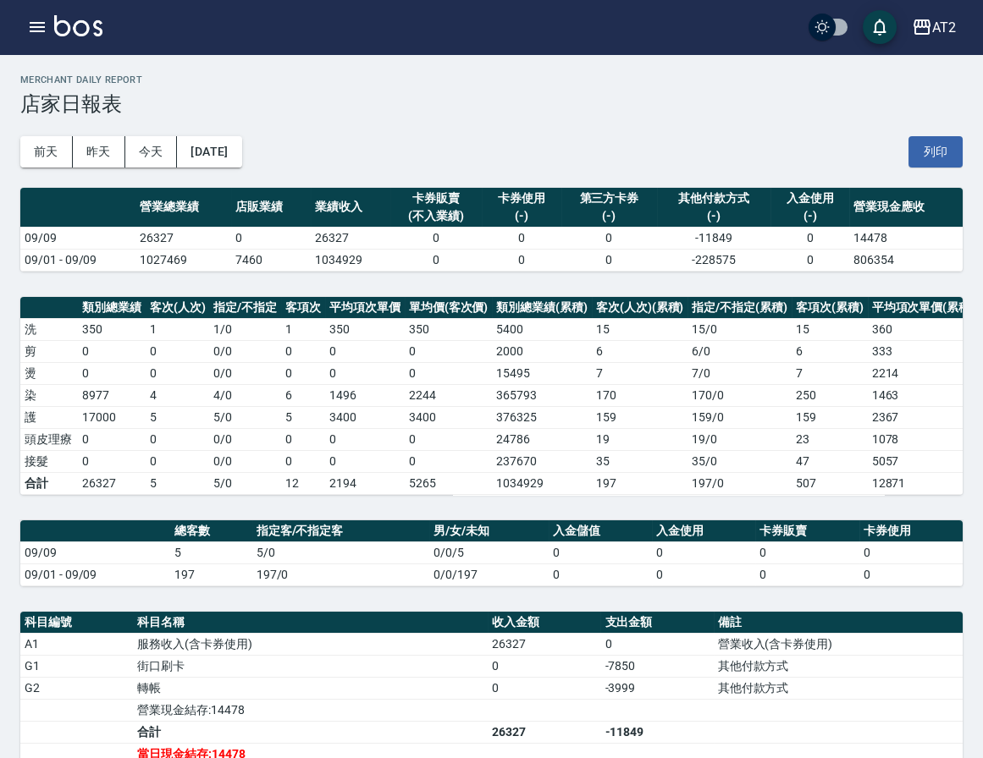
click at [679, 128] on div "[DATE] [DATE] [DATE] [DATE] 列印" at bounding box center [491, 152] width 942 height 72
click at [801, 163] on div "[DATE] [DATE] [DATE] [DATE] 列印" at bounding box center [491, 152] width 942 height 72
click at [537, 48] on div "AT2 登出" at bounding box center [491, 27] width 983 height 54
click at [351, 102] on h3 "店家日報表" at bounding box center [491, 104] width 942 height 24
click at [57, 29] on img at bounding box center [78, 25] width 48 height 21
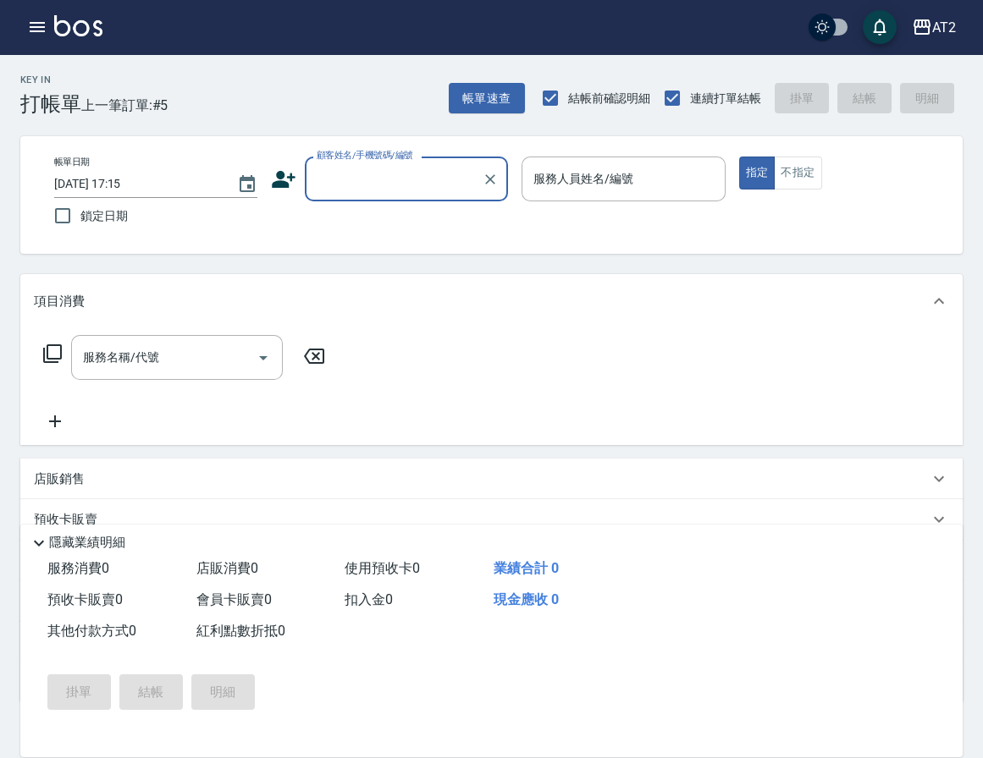
click at [409, 86] on div "Key In 打帳單 上一筆訂單:#5 帳單速查 結帳前確認明細 連續打單結帳 掛單 結帳 明細" at bounding box center [481, 85] width 962 height 62
click at [462, 17] on div "AT2 登出" at bounding box center [491, 27] width 983 height 54
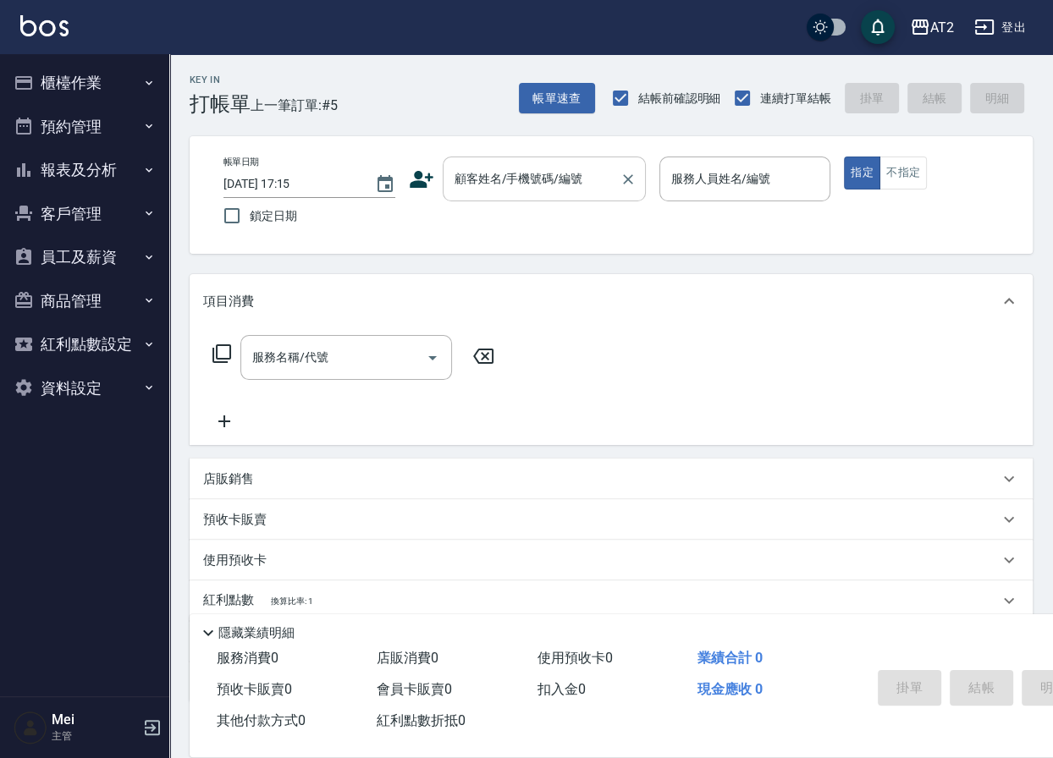
click at [508, 190] on input "顧客姓名/手機號碼/編號" at bounding box center [531, 179] width 163 height 30
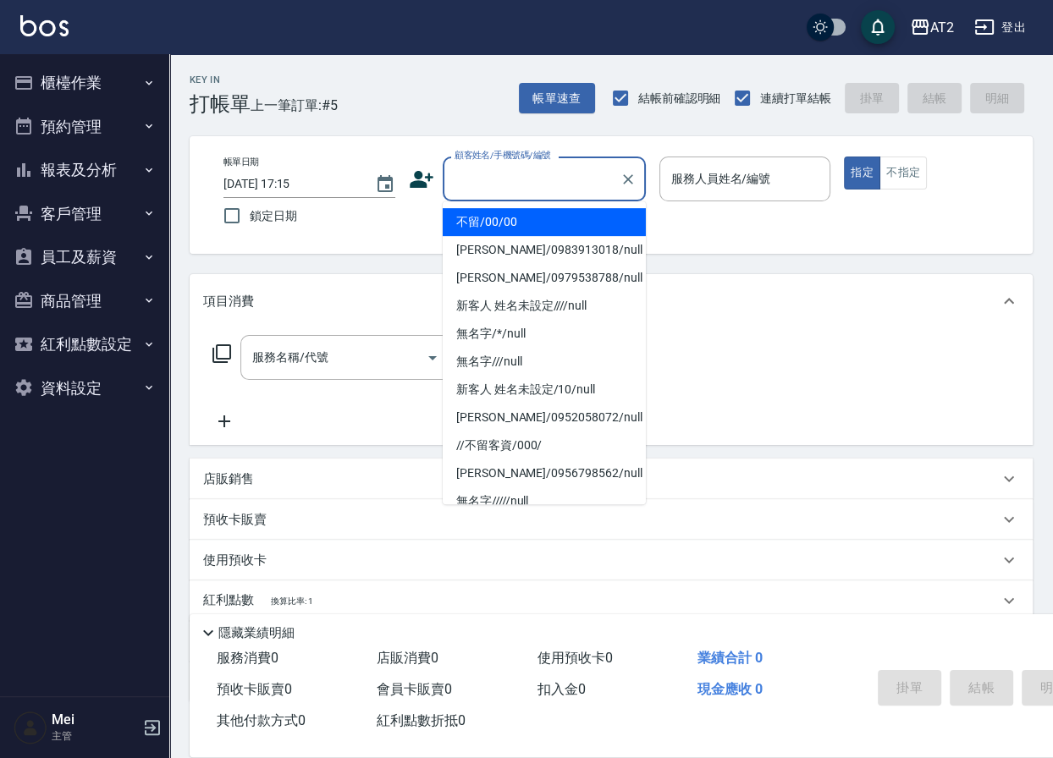
click at [508, 223] on li "不留/00/00" at bounding box center [544, 222] width 203 height 28
type input "不留/00/00"
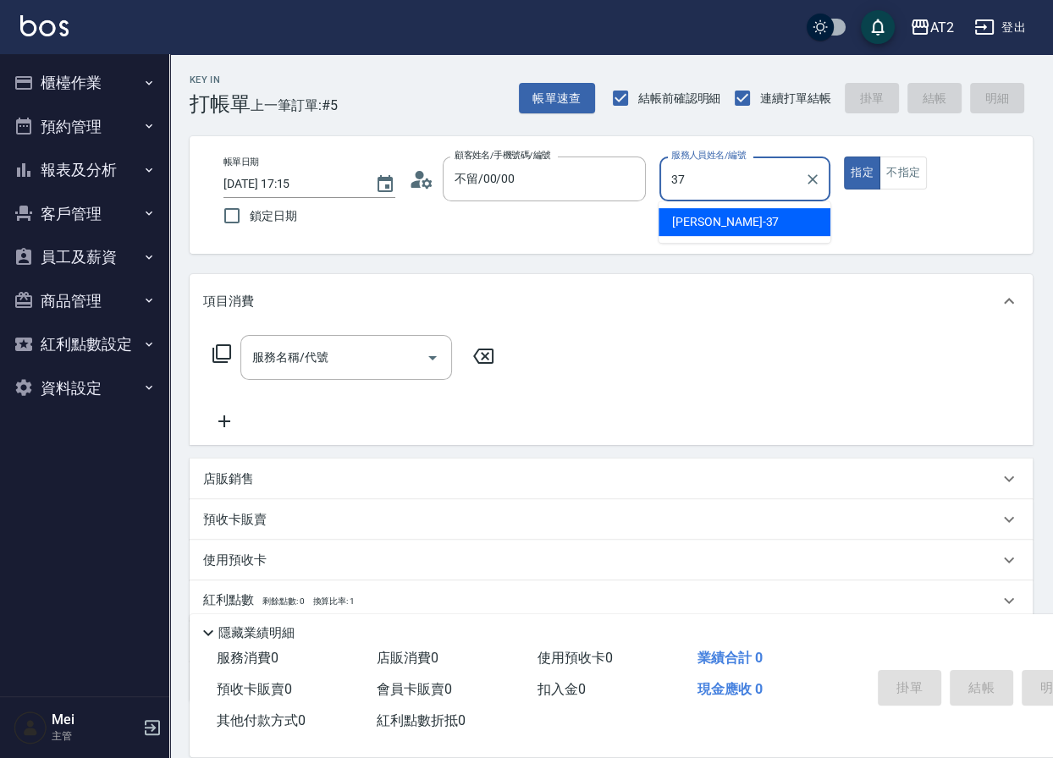
type input "[PERSON_NAME]-37"
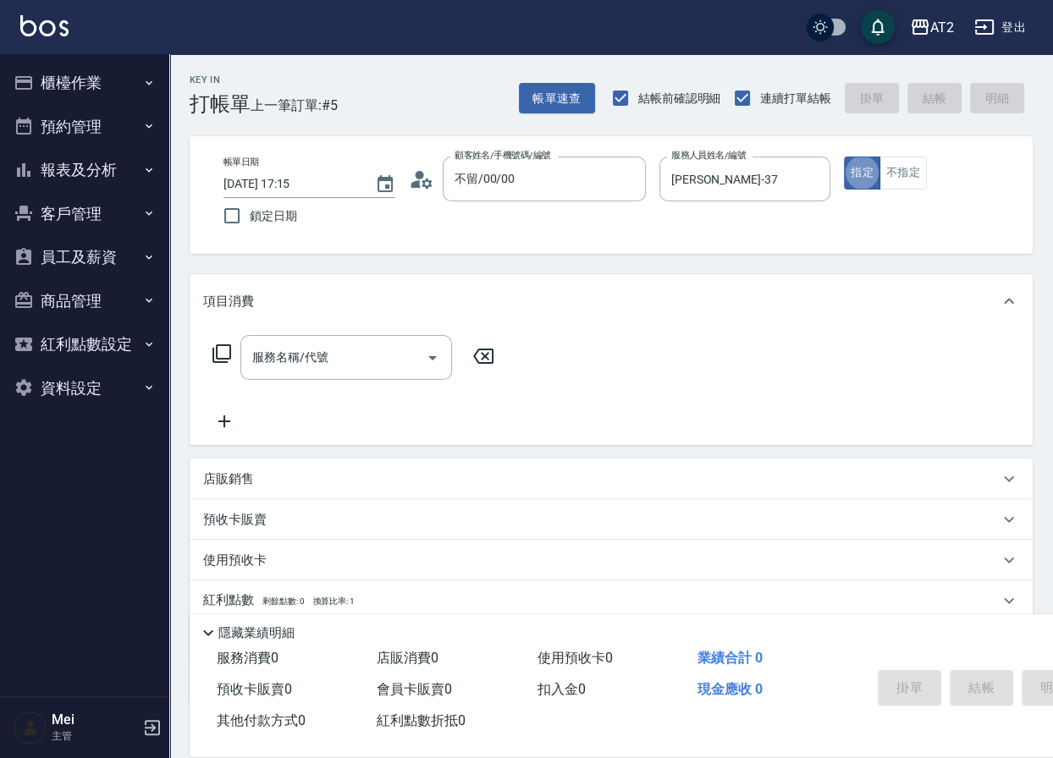
type button "true"
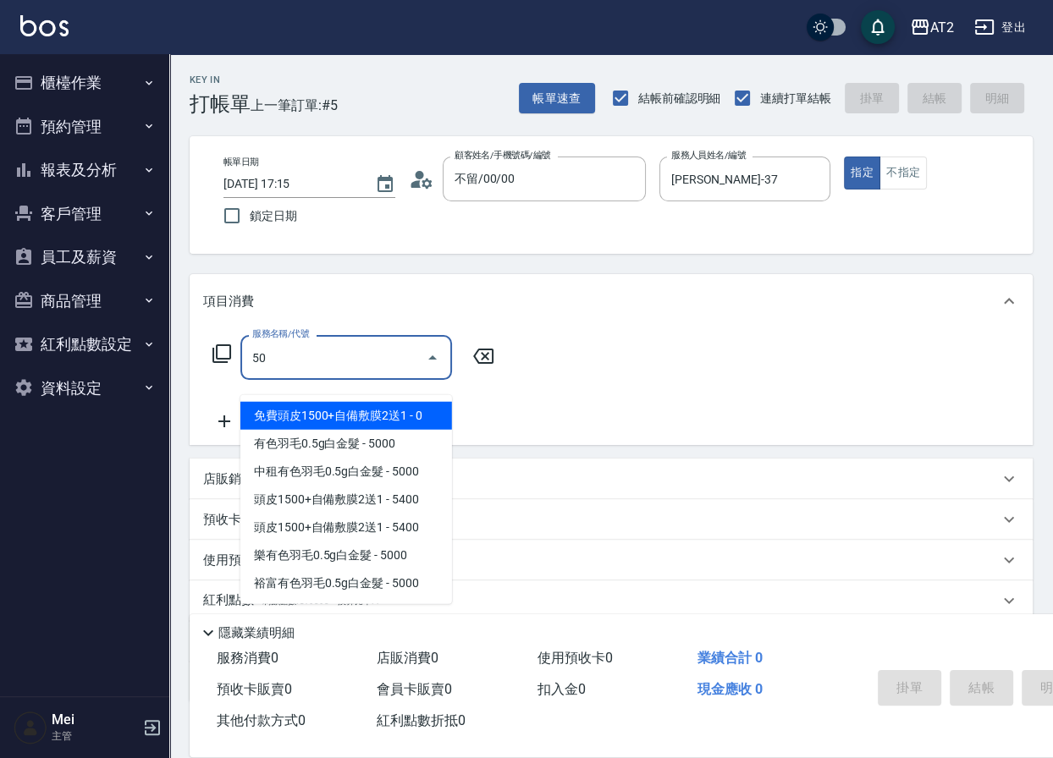
type input "501"
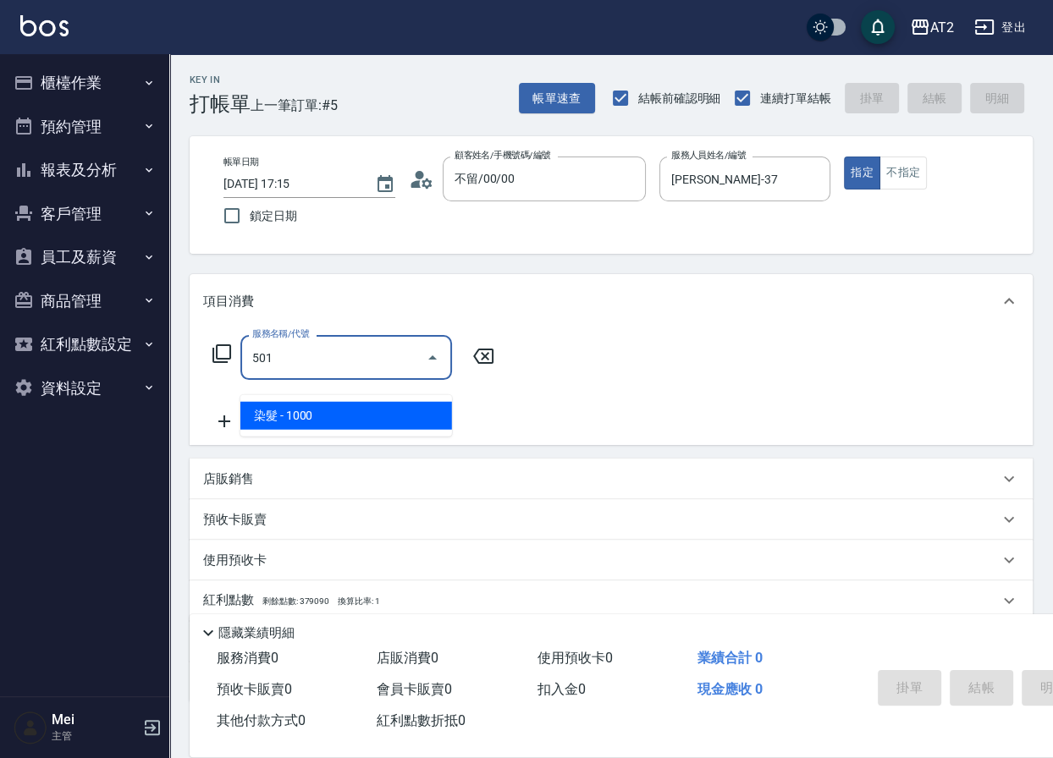
type input "100"
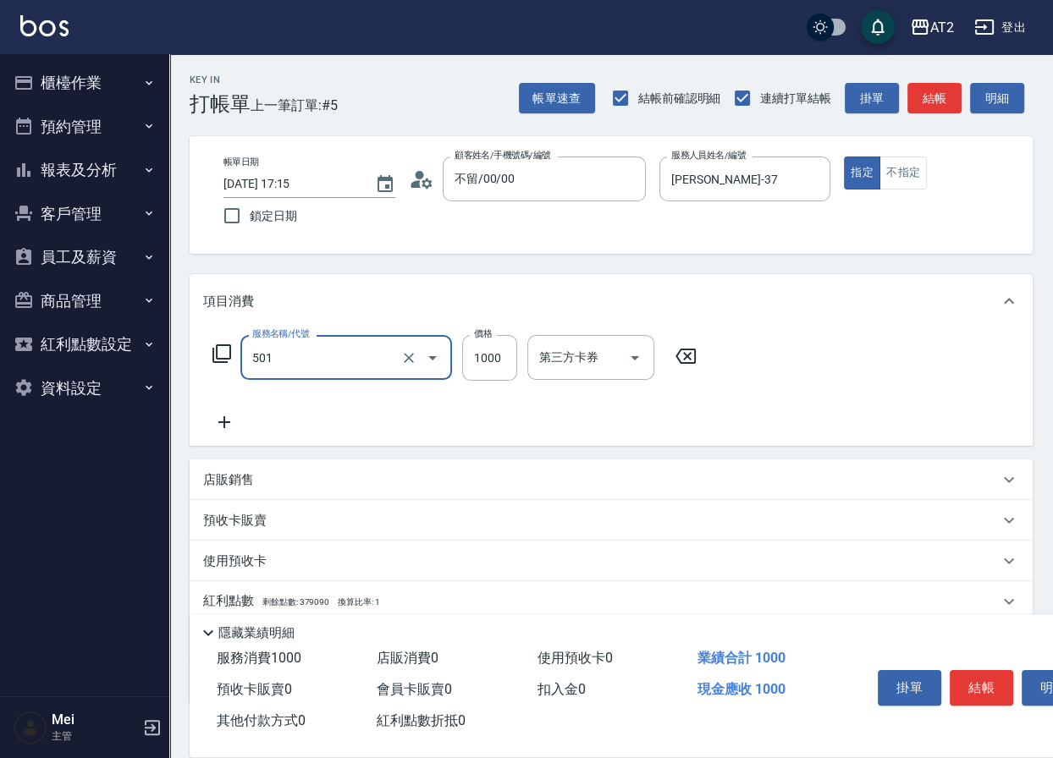
type input "染髮(501)"
type input "1"
type input "0"
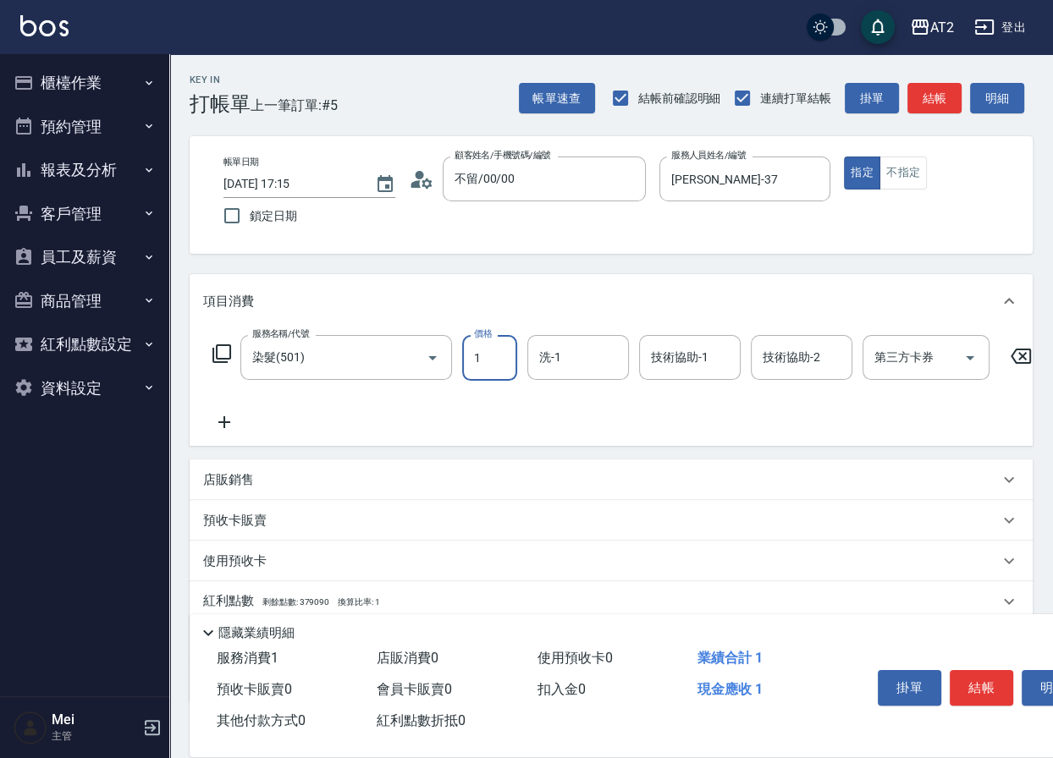
type input "14"
type input "10"
type input "149"
type input "140"
type input "1499"
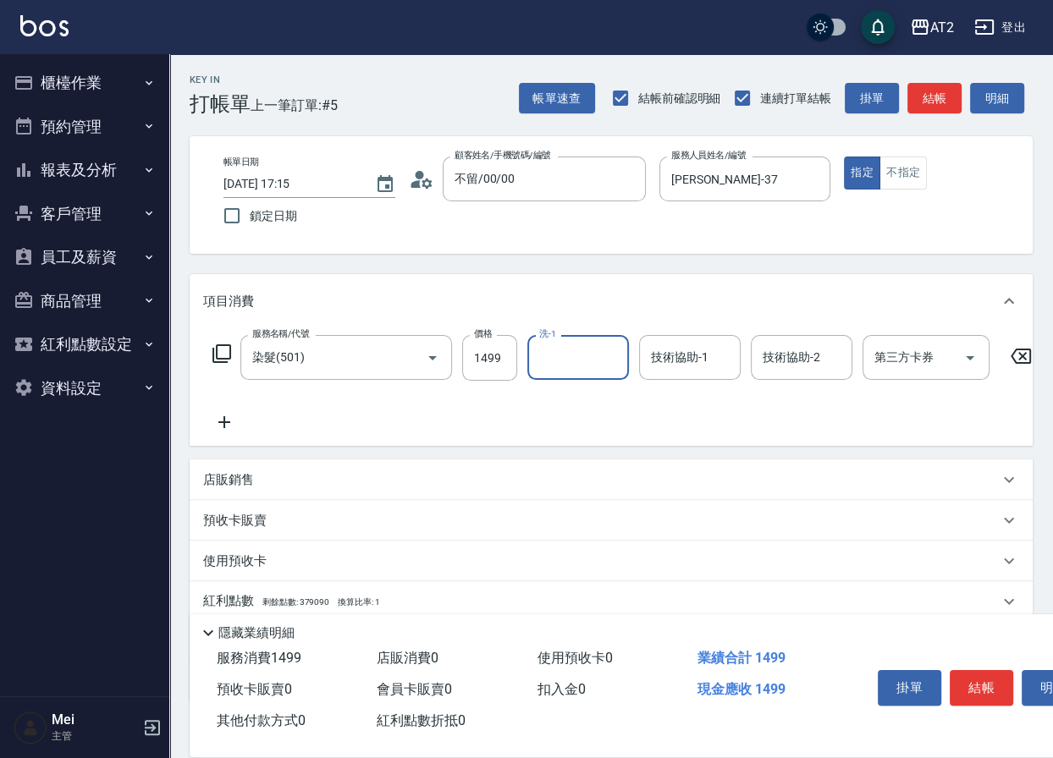
type input "3"
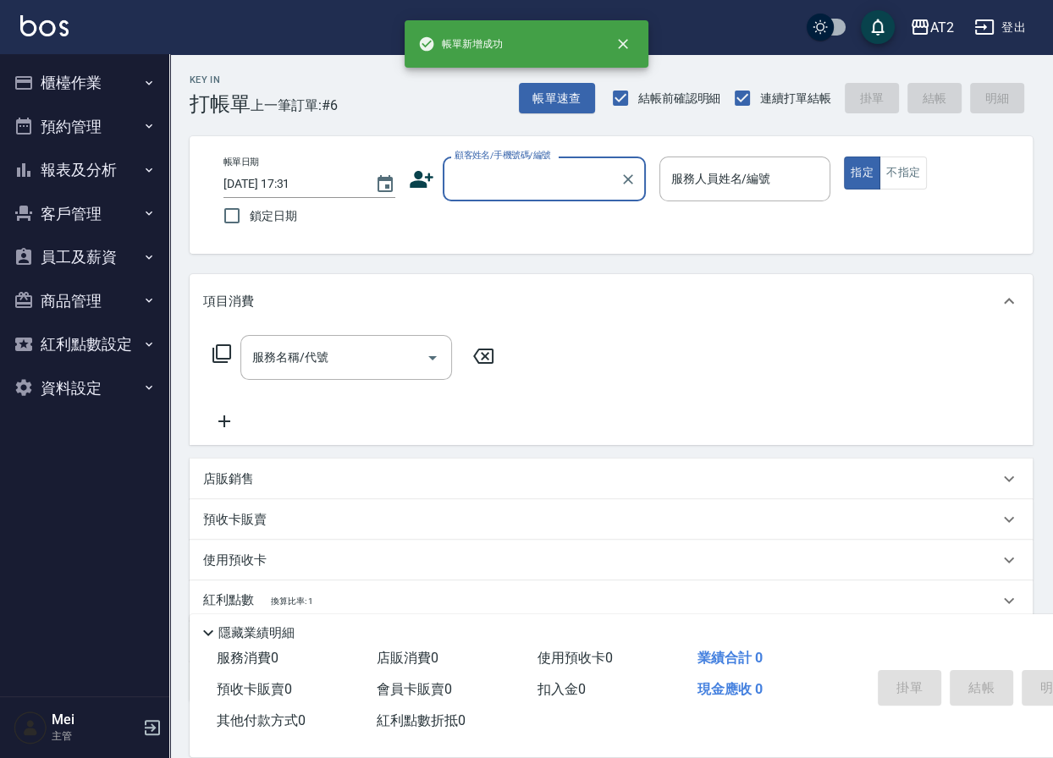
click at [515, 190] on input "顧客姓名/手機號碼/編號" at bounding box center [531, 179] width 163 height 30
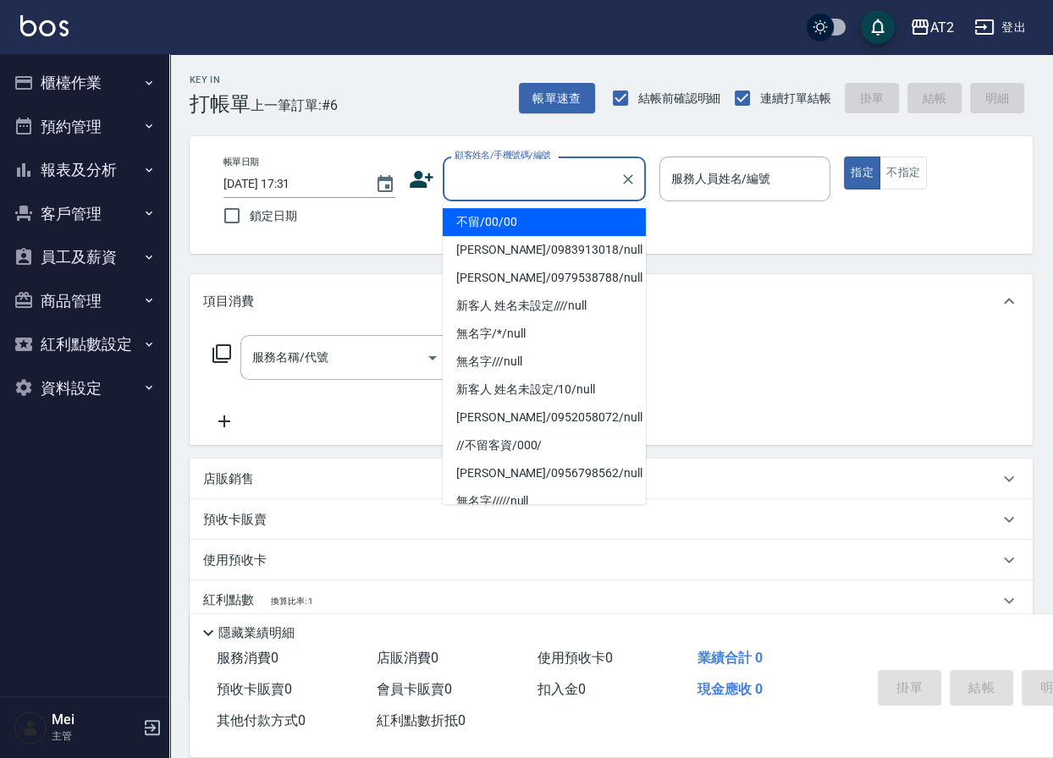
click at [516, 212] on li "不留/00/00" at bounding box center [544, 222] width 203 height 28
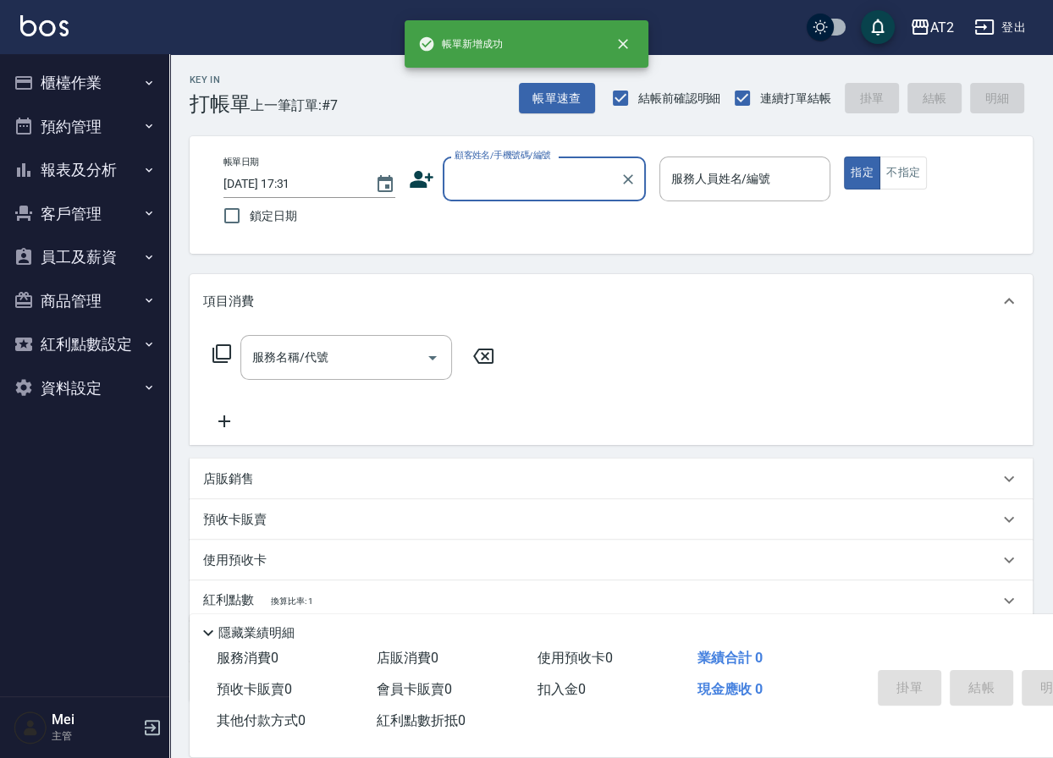
click at [516, 179] on input "顧客姓名/手機號碼/編號" at bounding box center [531, 179] width 163 height 30
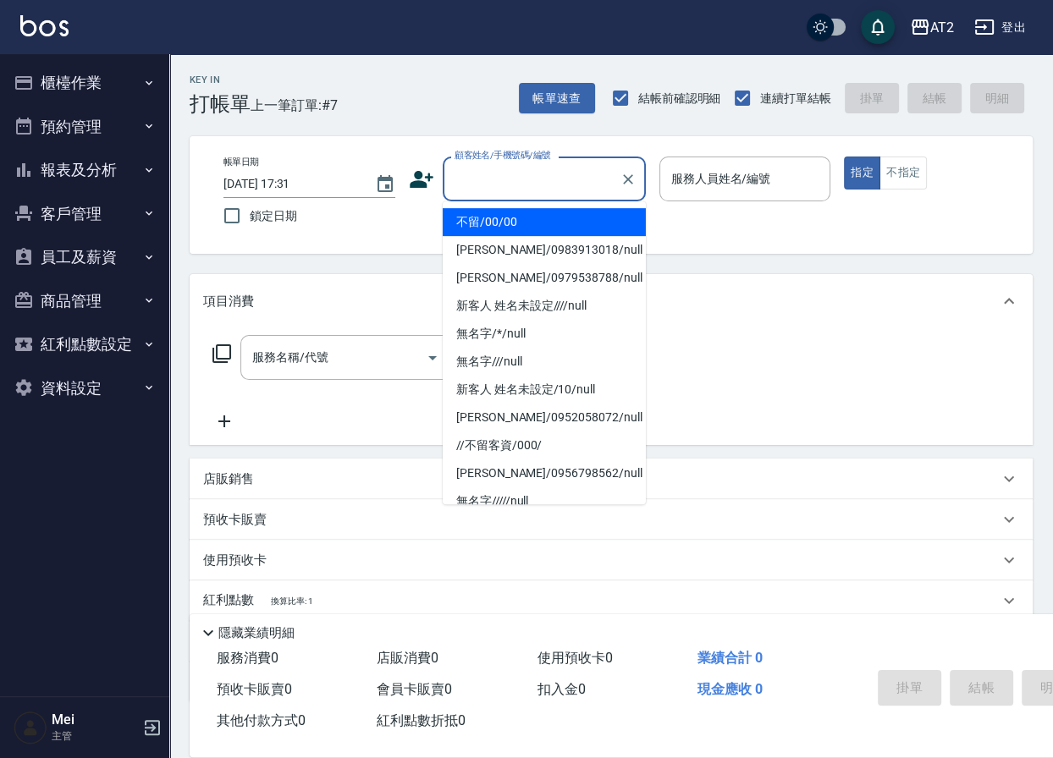
click at [510, 234] on li "不留/00/00" at bounding box center [544, 222] width 203 height 28
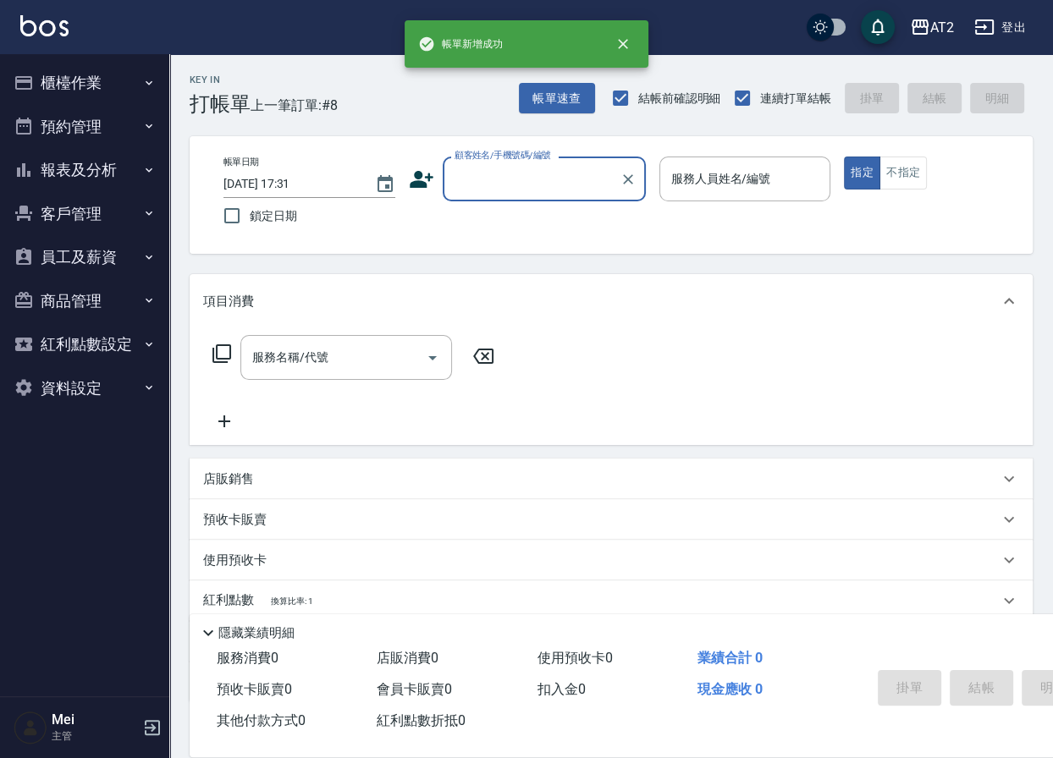
click at [515, 169] on input "顧客姓名/手機號碼/編號" at bounding box center [531, 179] width 163 height 30
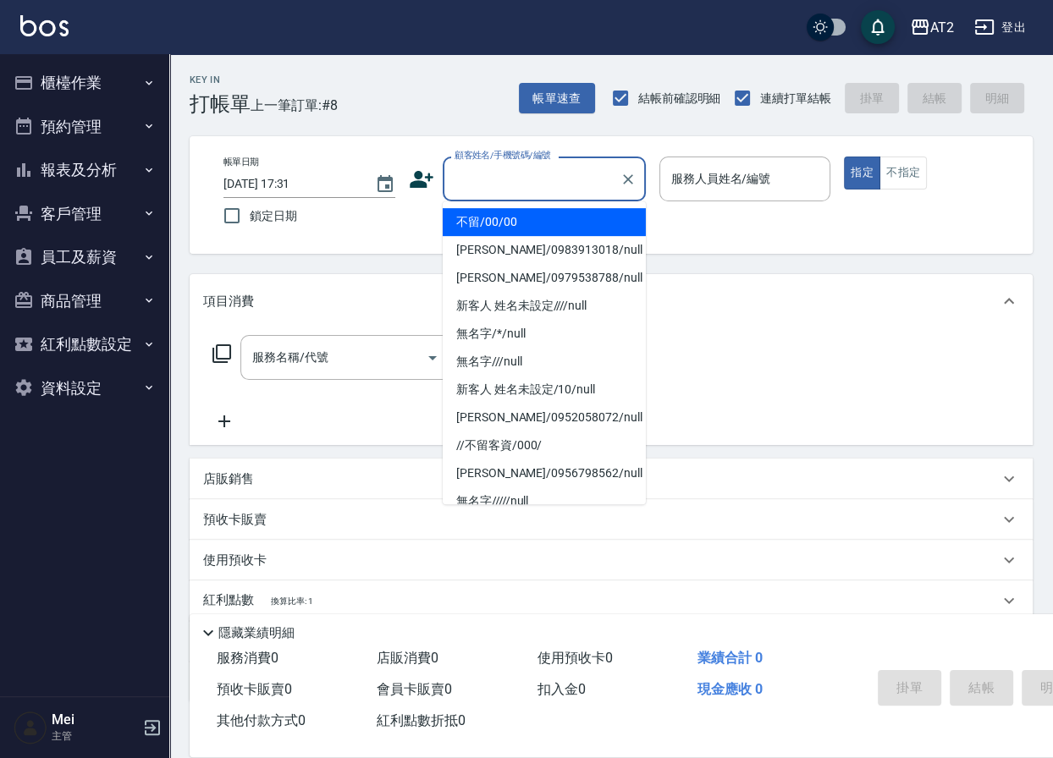
click at [515, 218] on li "不留/00/00" at bounding box center [544, 222] width 203 height 28
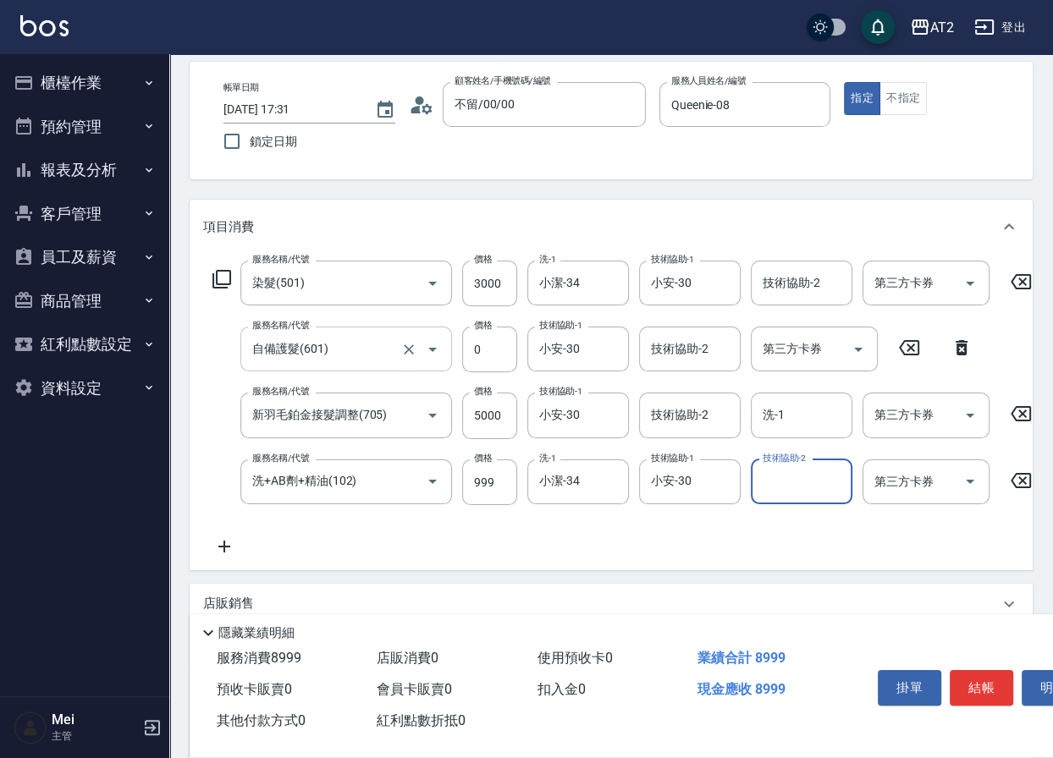
scroll to position [187, 0]
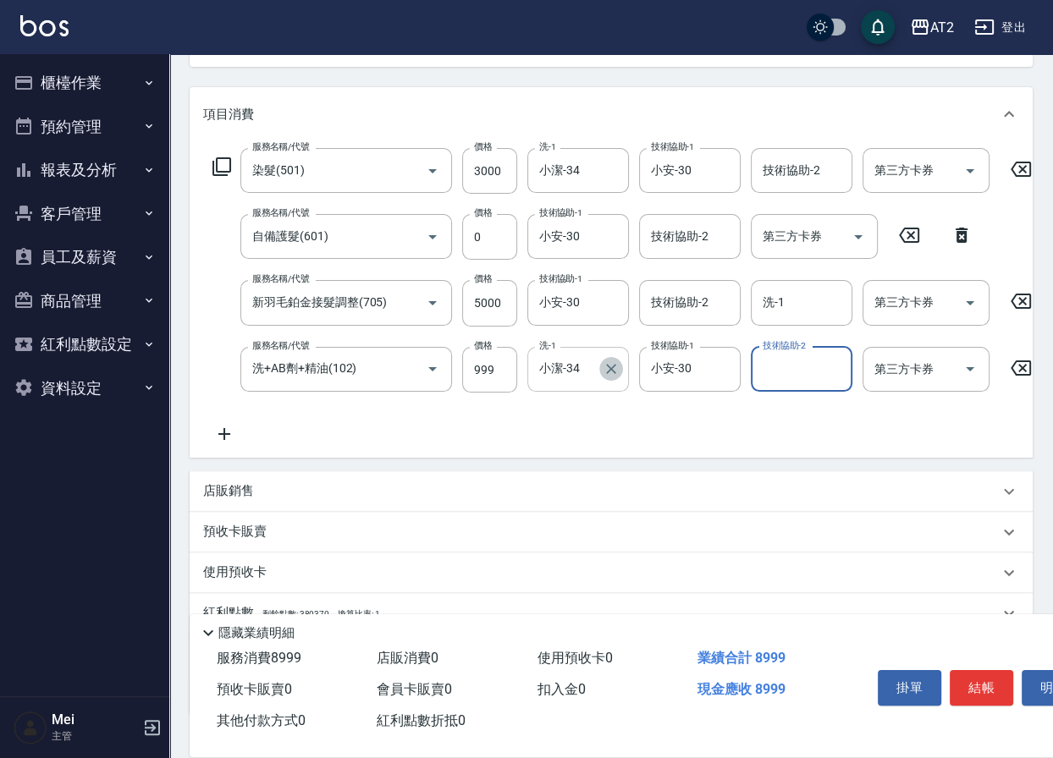
click at [613, 378] on icon "Clear" at bounding box center [611, 369] width 17 height 17
click at [238, 444] on icon at bounding box center [224, 434] width 42 height 20
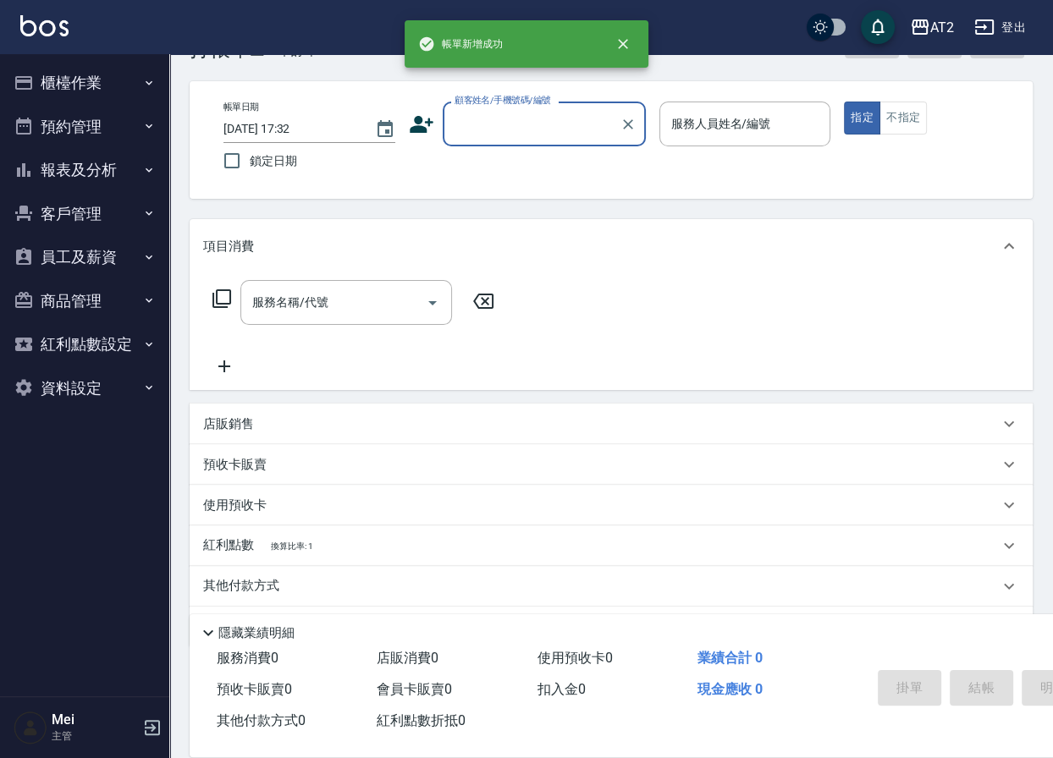
scroll to position [0, 0]
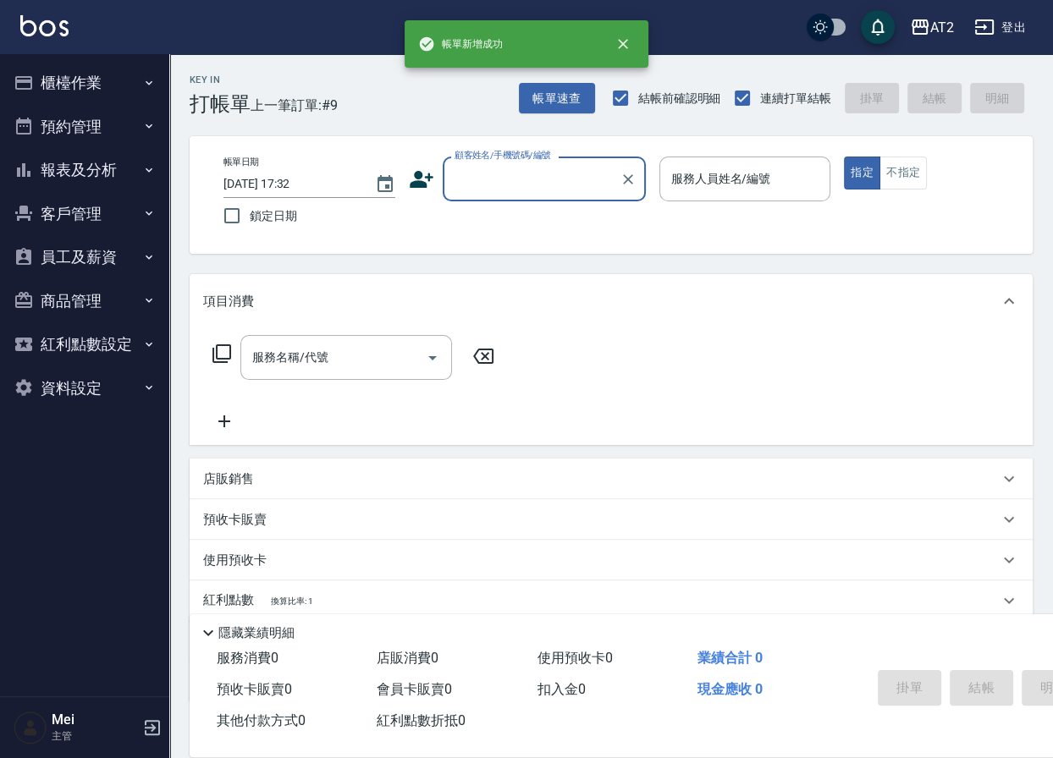
click at [491, 184] on input "顧客姓名/手機號碼/編號" at bounding box center [531, 179] width 163 height 30
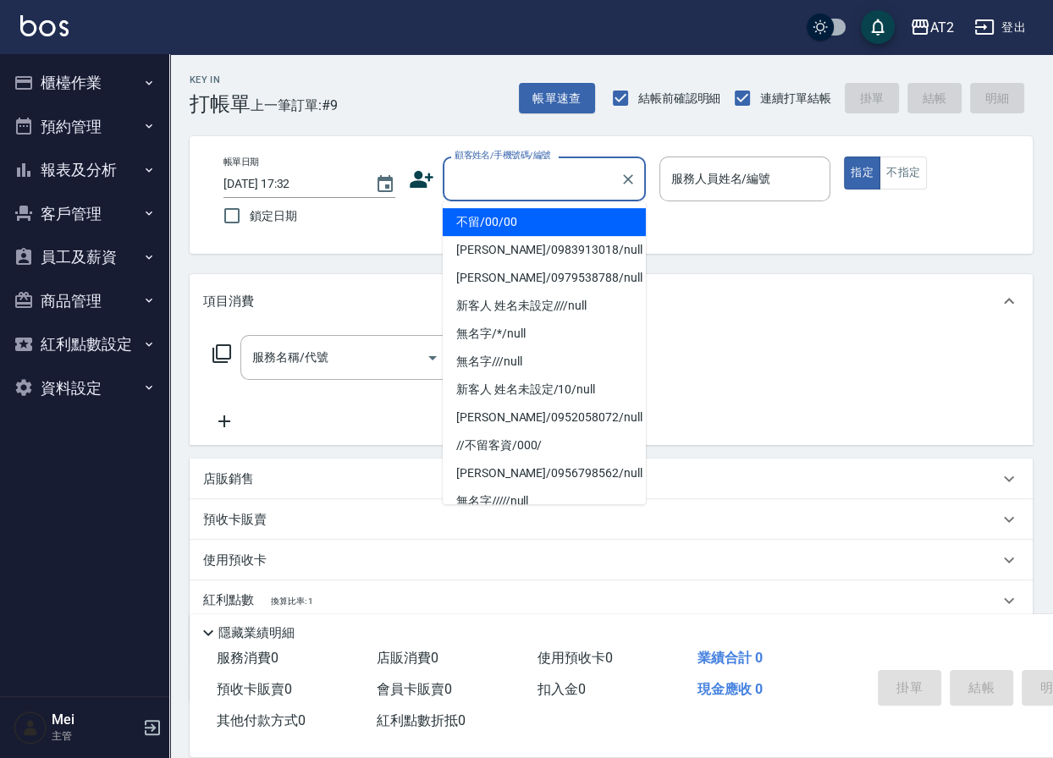
click at [500, 222] on li "不留/00/00" at bounding box center [544, 222] width 203 height 28
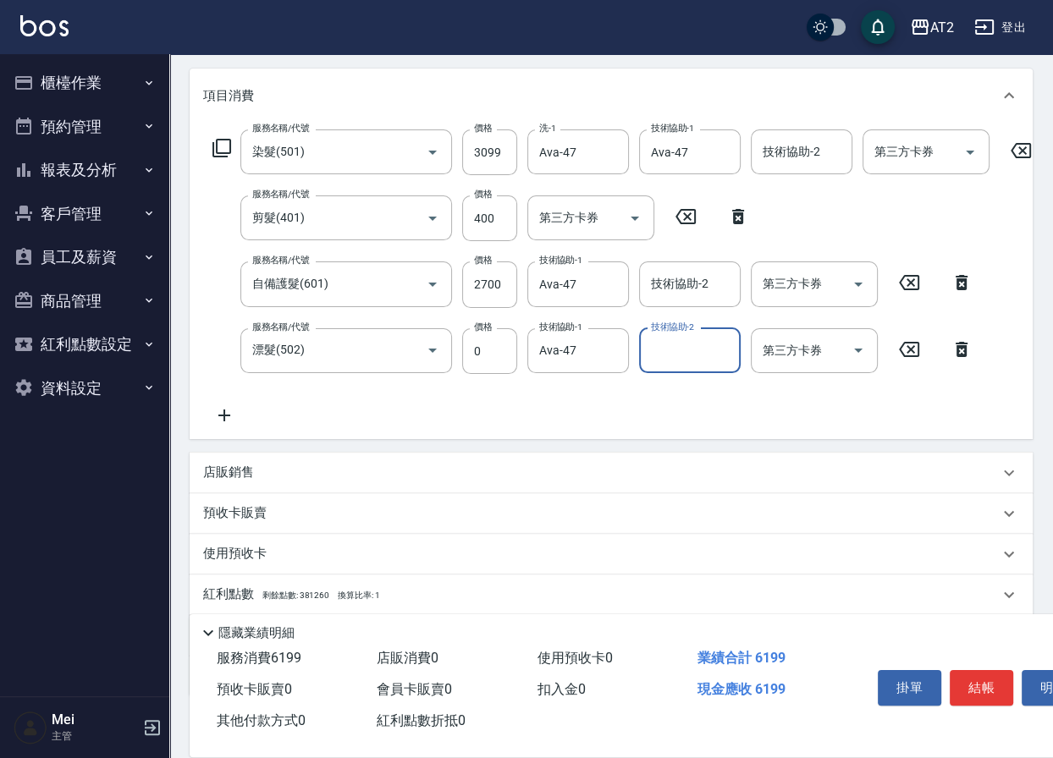
scroll to position [331, 0]
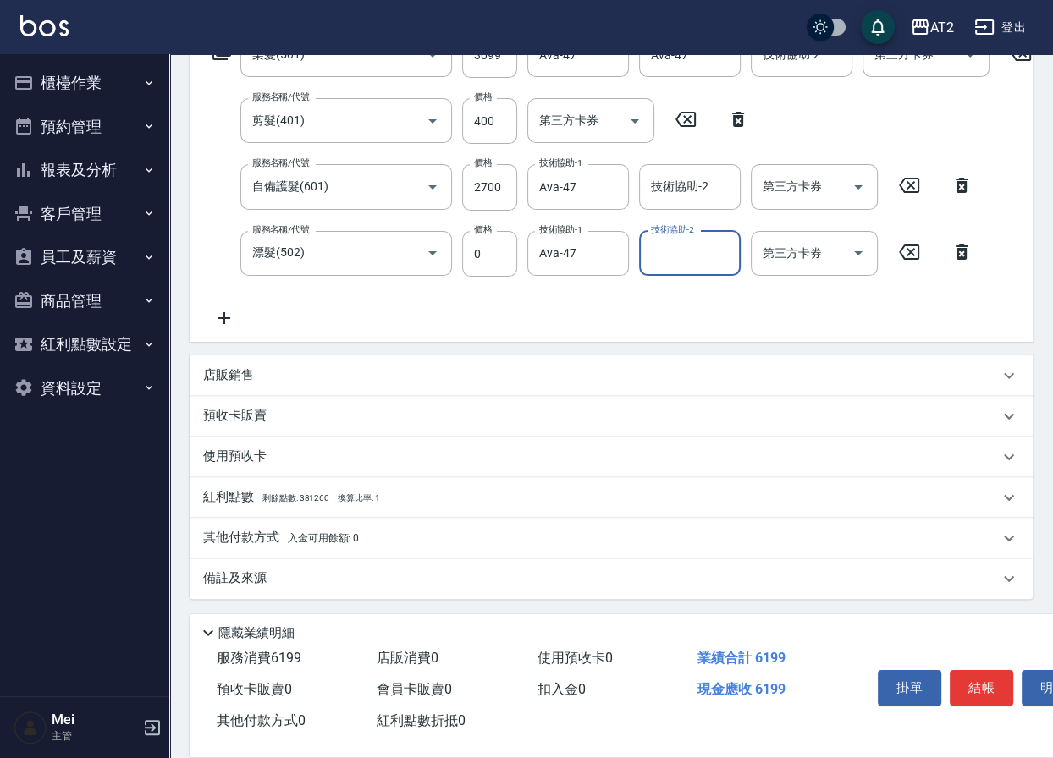
click at [270, 535] on p "其他付款方式 入金可用餘額: 0" at bounding box center [281, 538] width 156 height 19
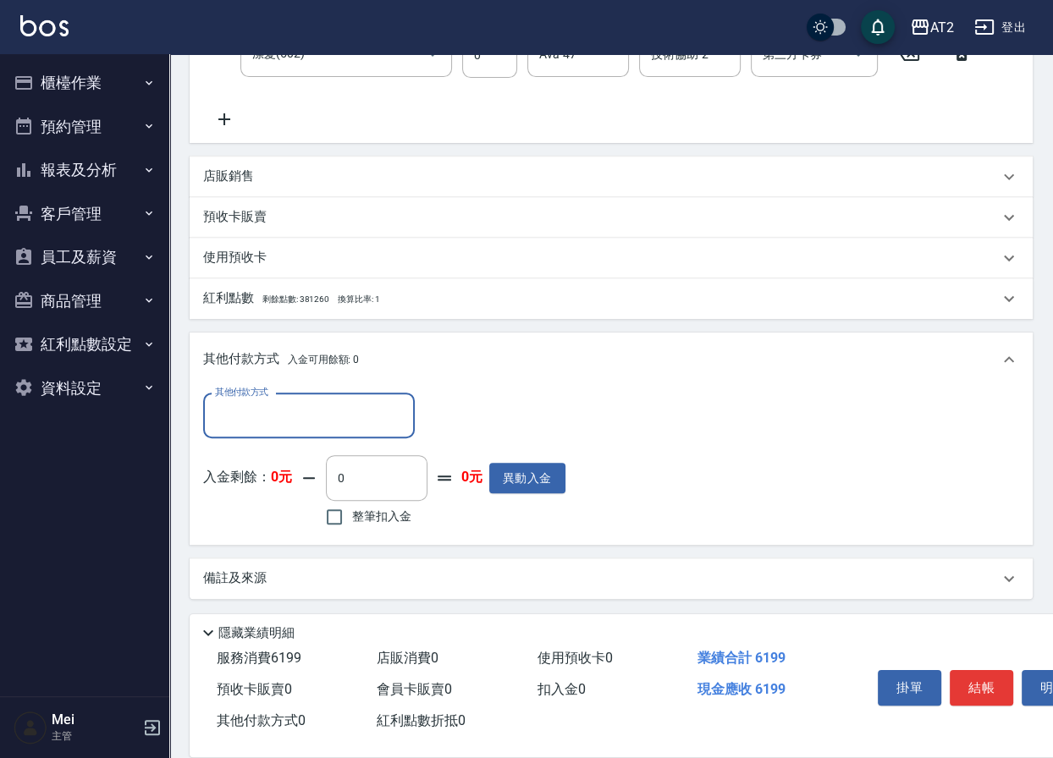
scroll to position [510, 0]
click at [282, 431] on input "其他付款方式" at bounding box center [309, 416] width 196 height 30
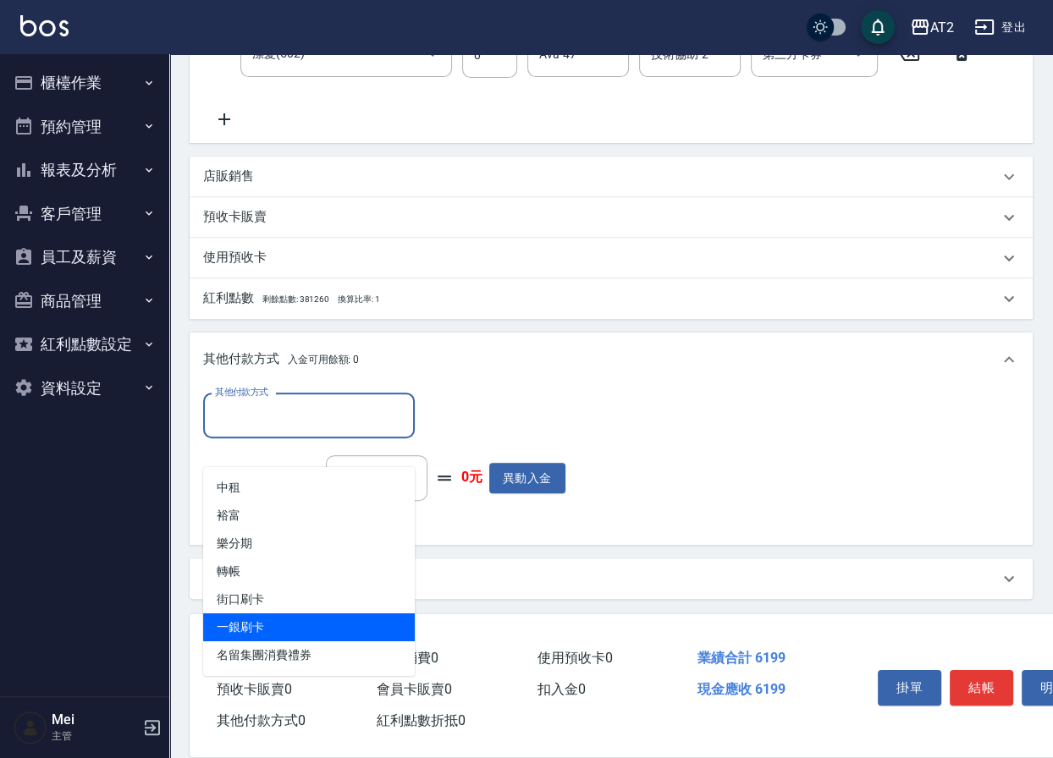
click at [307, 614] on span "一銀刷卡" at bounding box center [309, 628] width 212 height 28
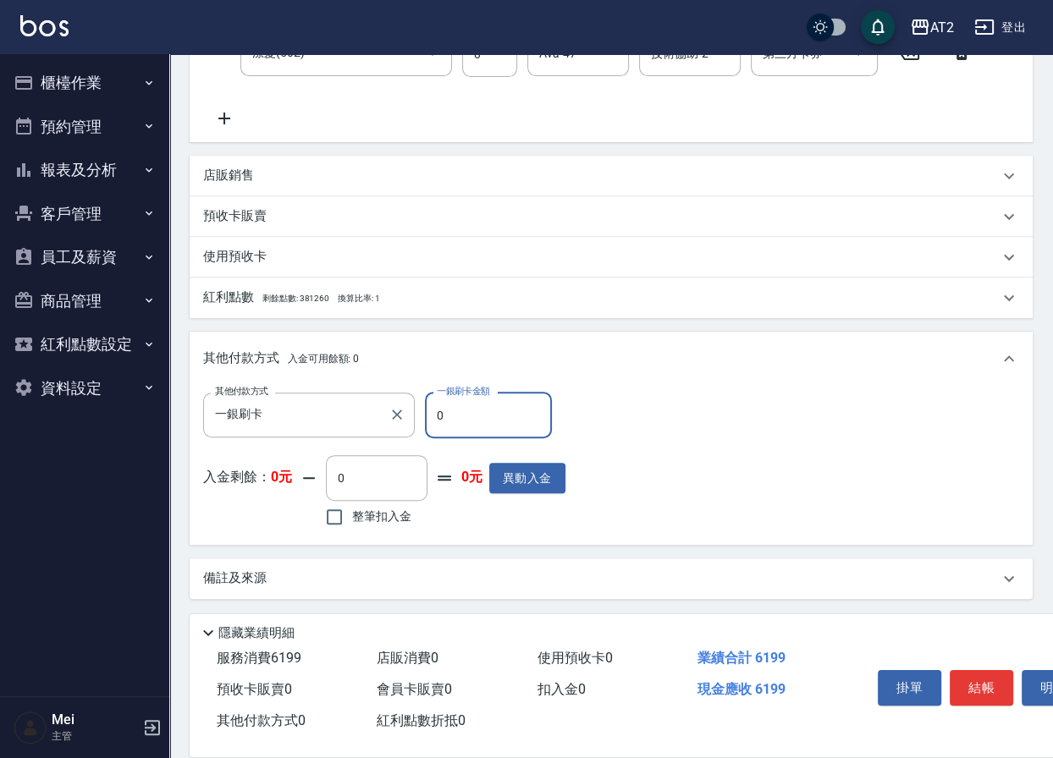
drag, startPoint x: 480, startPoint y: 446, endPoint x: 219, endPoint y: 408, distance: 263.5
click at [238, 413] on div "其他付款方式 一銀刷卡 其他付款方式 一銀刷卡金額 0 一銀刷卡金額" at bounding box center [384, 416] width 362 height 46
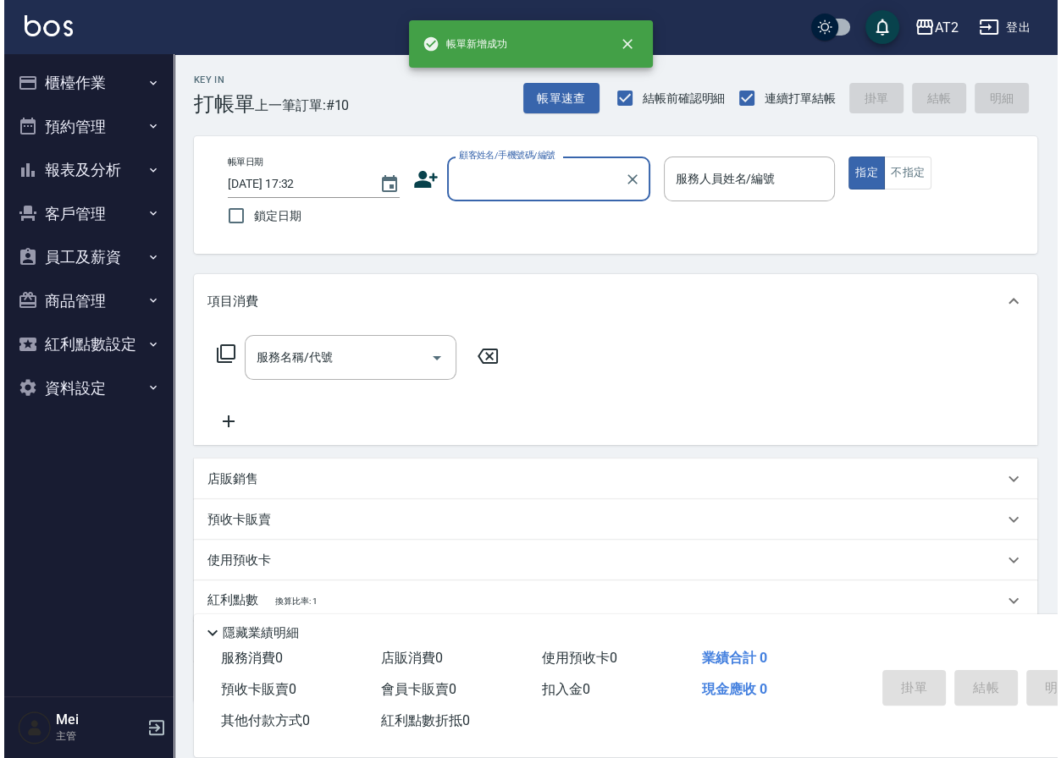
scroll to position [0, 0]
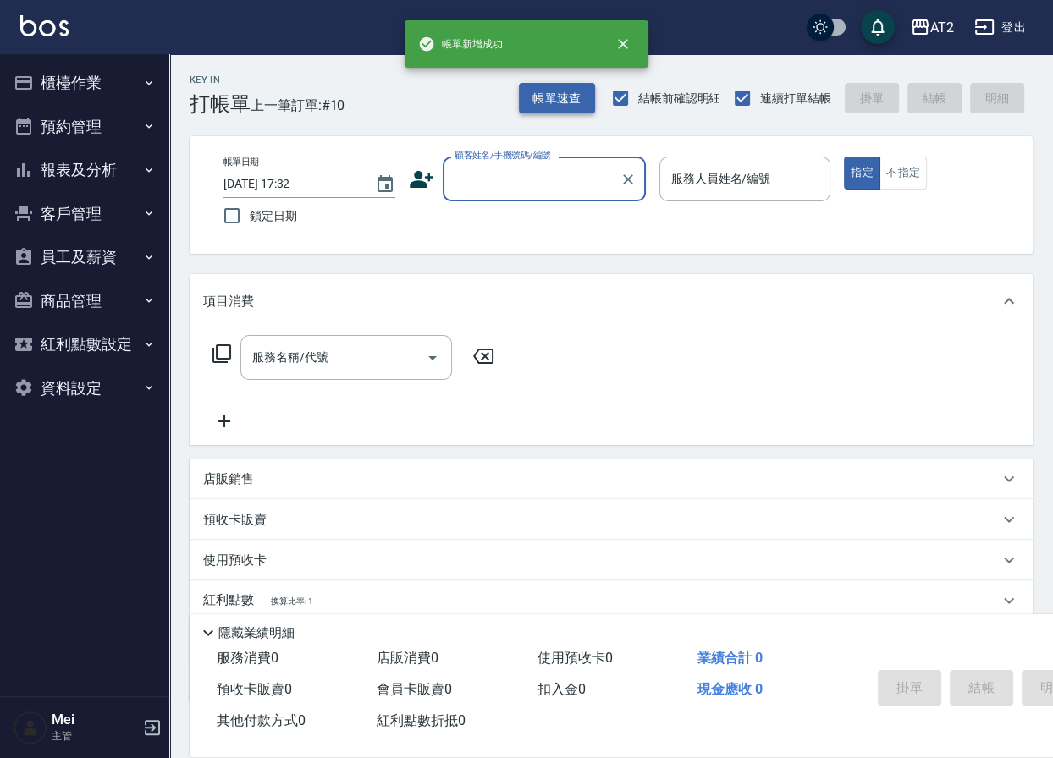
click at [545, 98] on button "帳單速查" at bounding box center [557, 98] width 76 height 31
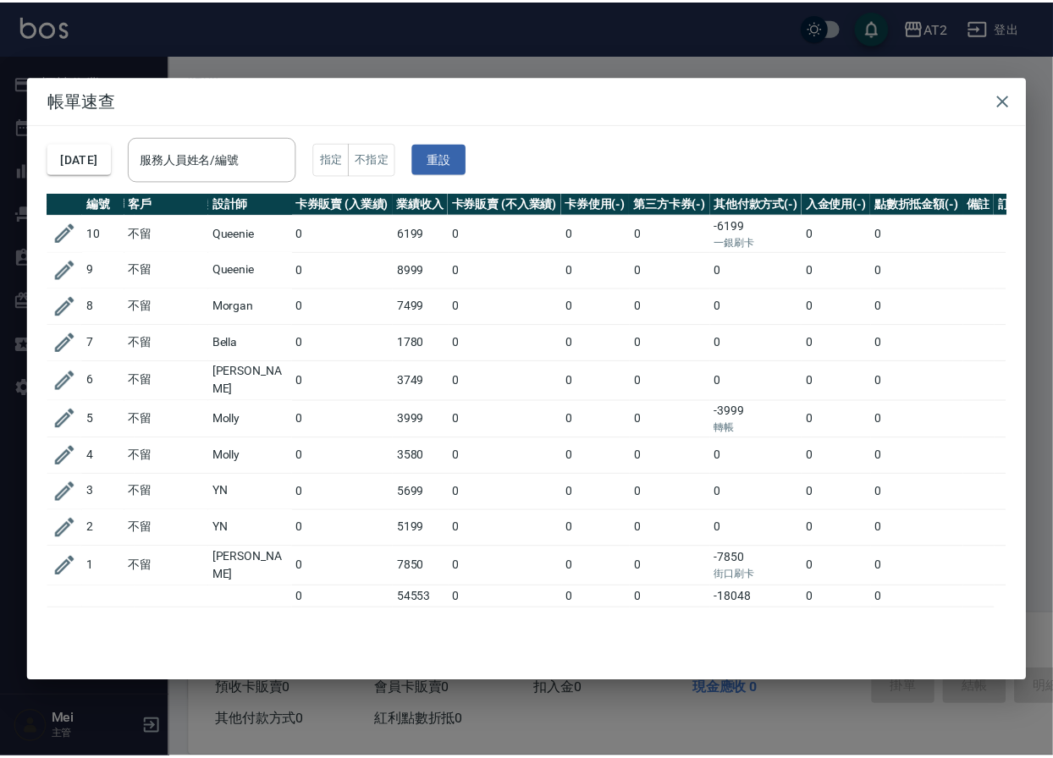
scroll to position [0, 327]
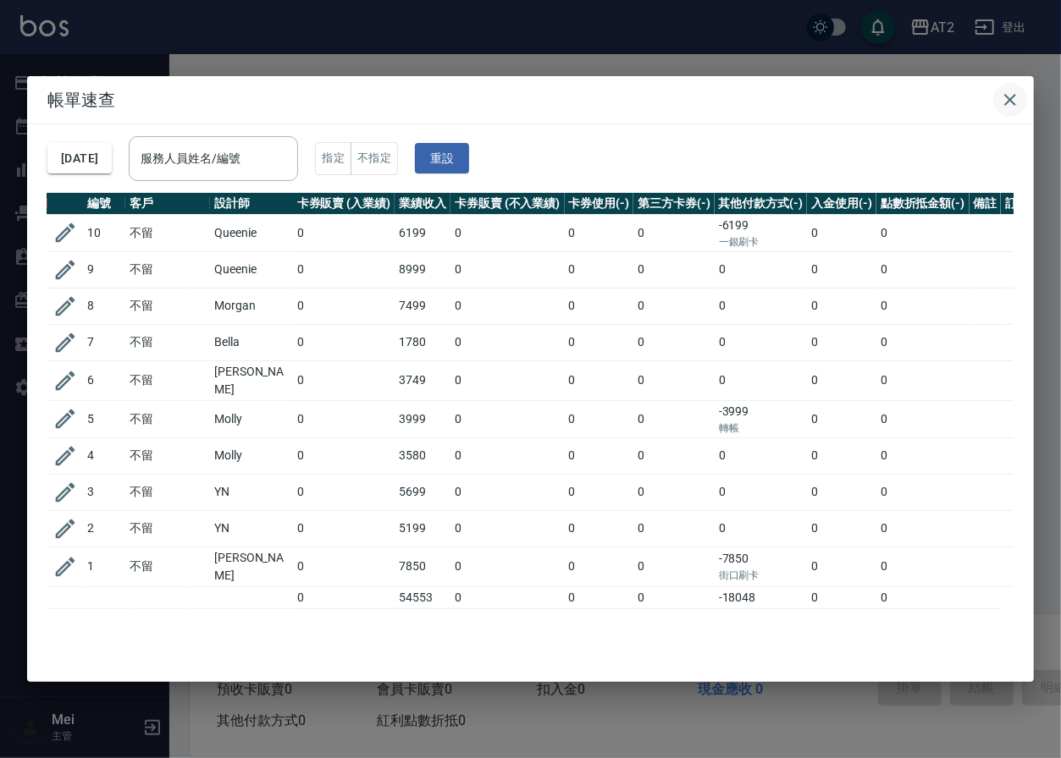
click at [990, 103] on button "button" at bounding box center [1010, 100] width 34 height 34
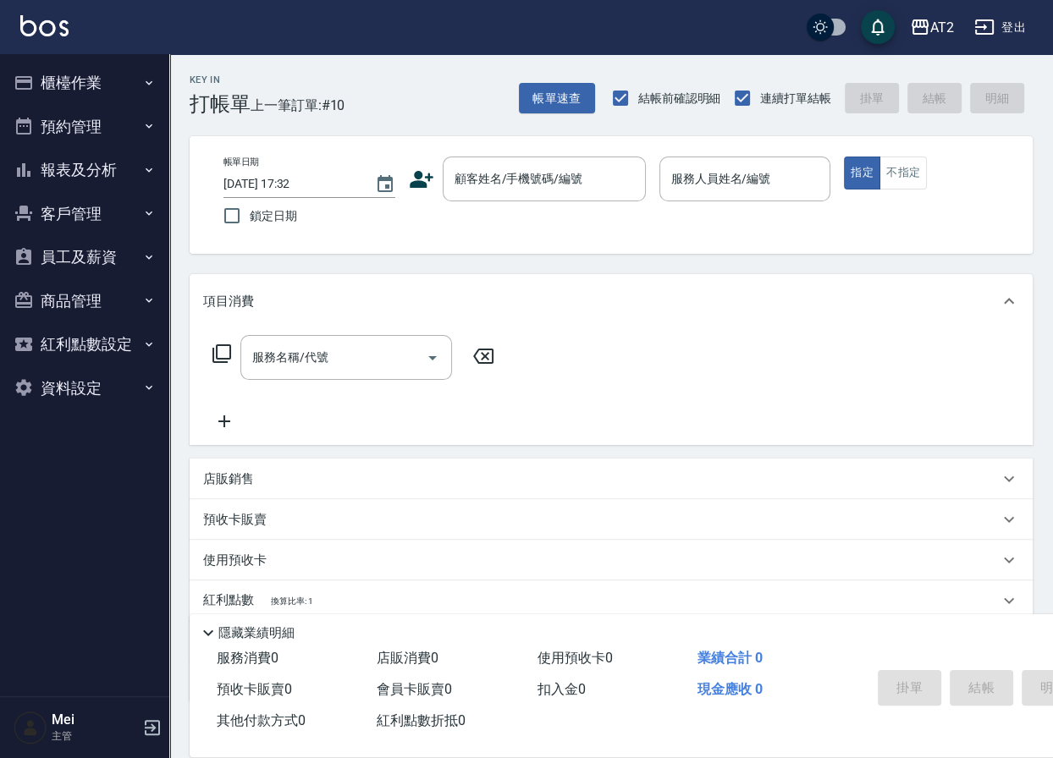
click at [493, 213] on div "帳單日期 [DATE] 17:32 鎖定日期 顧客姓名/手機號碼/編號 顧客姓名/手機號碼/編號 服務人員姓名/編號 服務人員姓名/編號 指定 不指定" at bounding box center [613, 195] width 806 height 77
click at [499, 186] on input "顧客姓名/手機號碼/編號" at bounding box center [531, 179] width 163 height 30
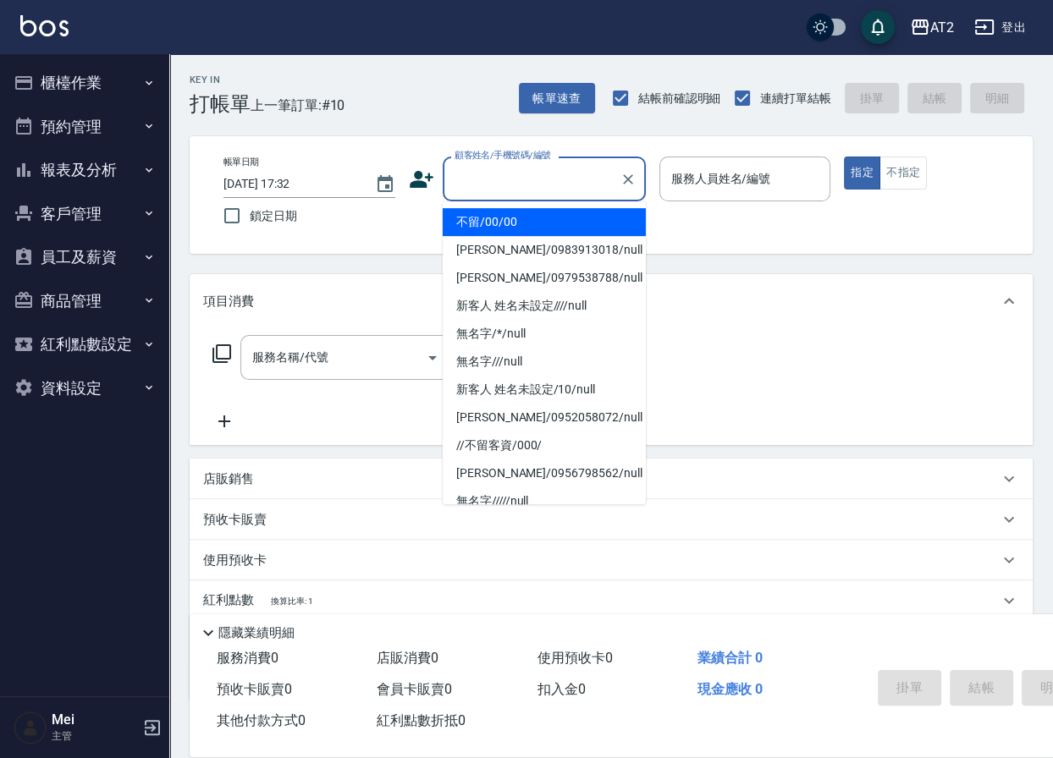
click at [499, 221] on li "不留/00/00" at bounding box center [544, 222] width 203 height 28
